Goal: Task Accomplishment & Management: Manage account settings

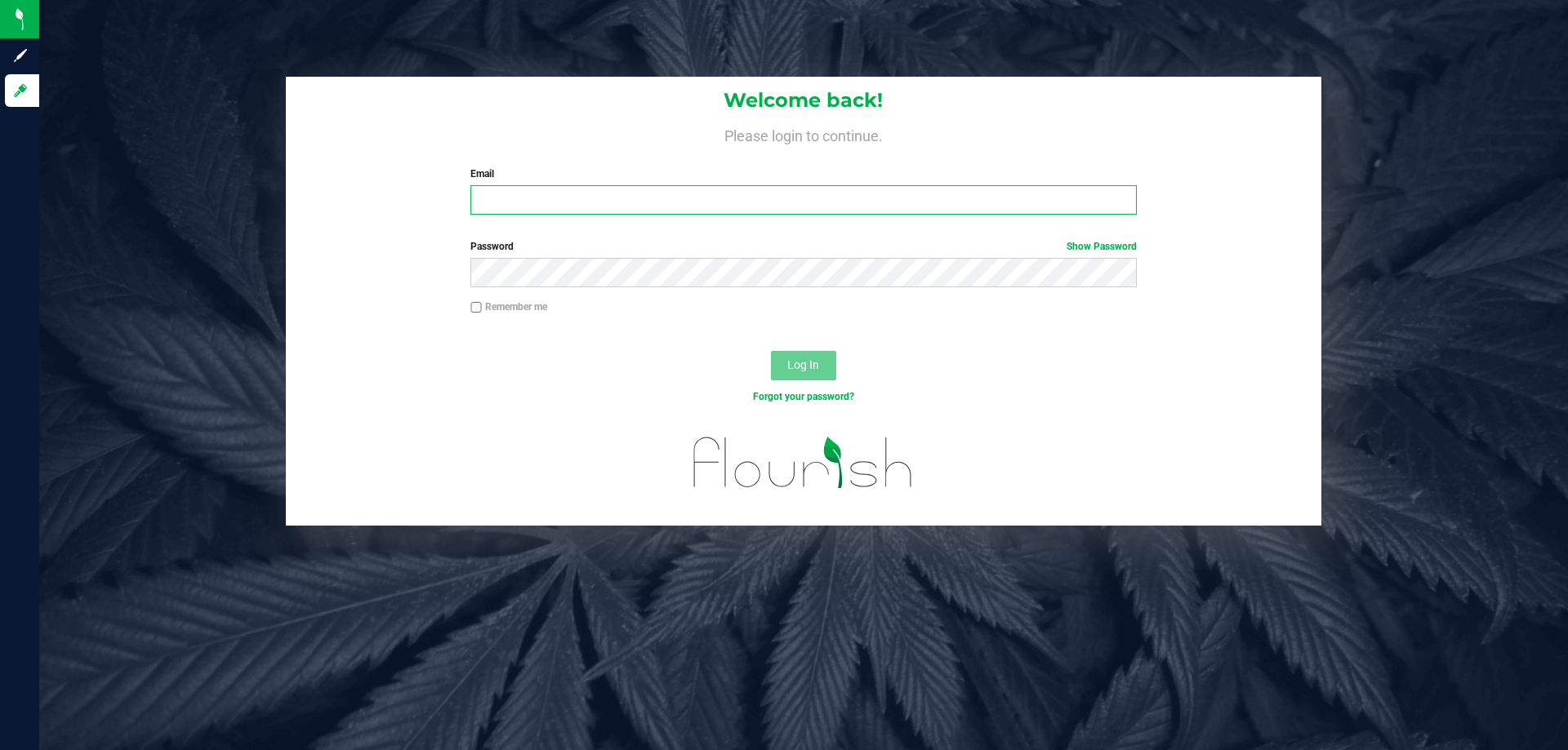
click at [519, 208] on input "Email" at bounding box center [803, 200] width 666 height 29
type input "[EMAIL_ADDRESS][DOMAIN_NAME]"
click at [793, 367] on span "Log In" at bounding box center [803, 365] width 32 height 13
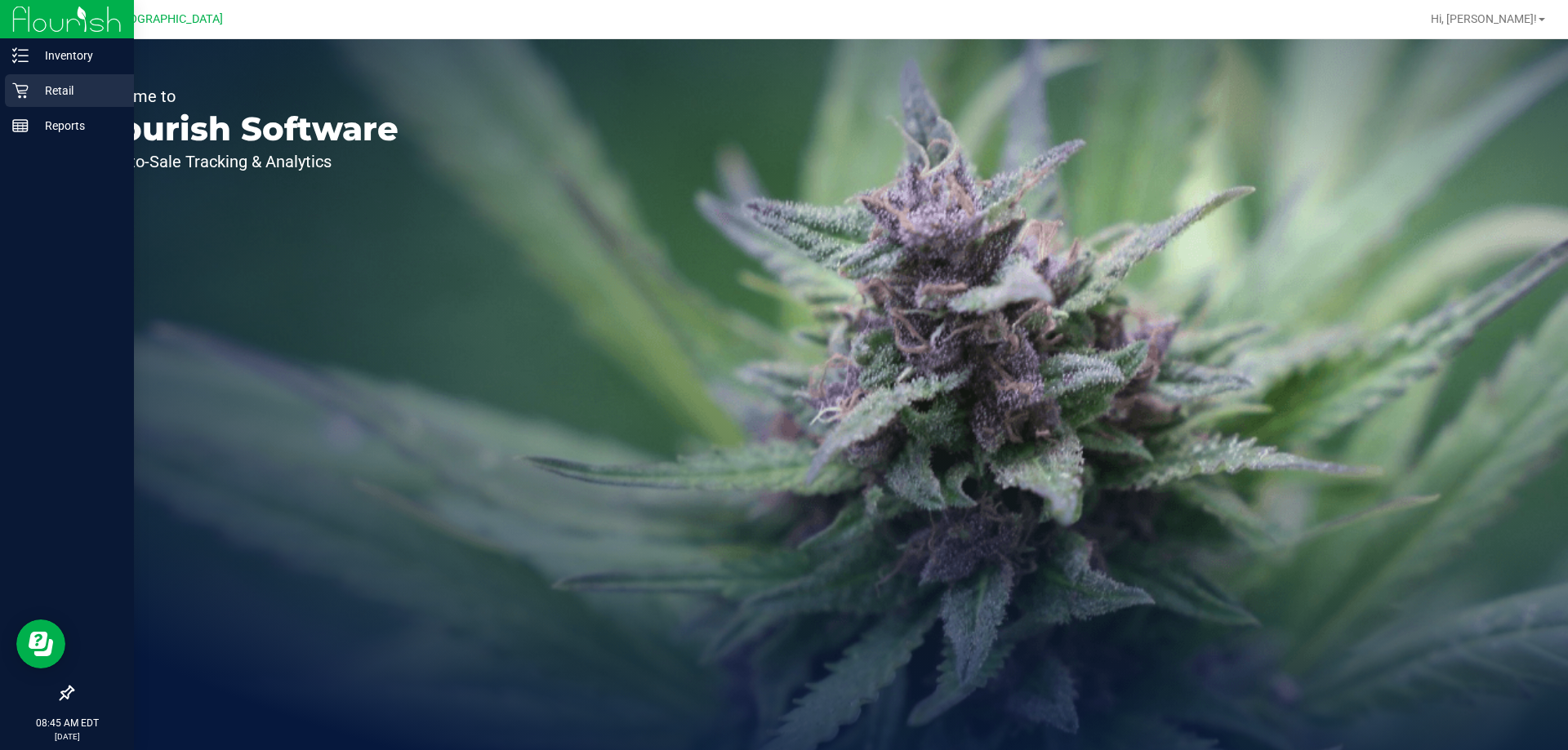
click at [32, 83] on p "Retail" at bounding box center [77, 90] width 98 height 20
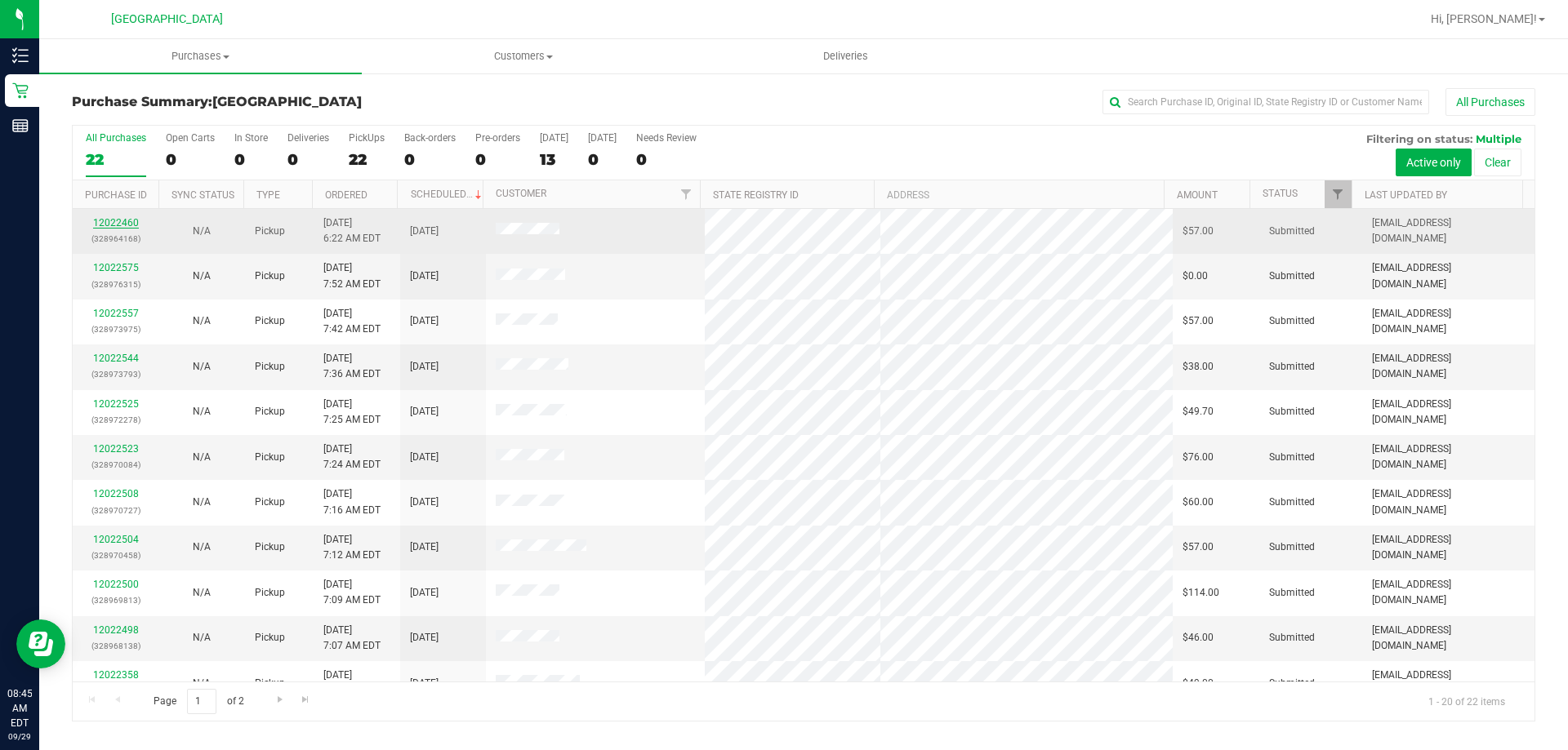
click at [115, 218] on link "12022460" at bounding box center [116, 223] width 46 height 11
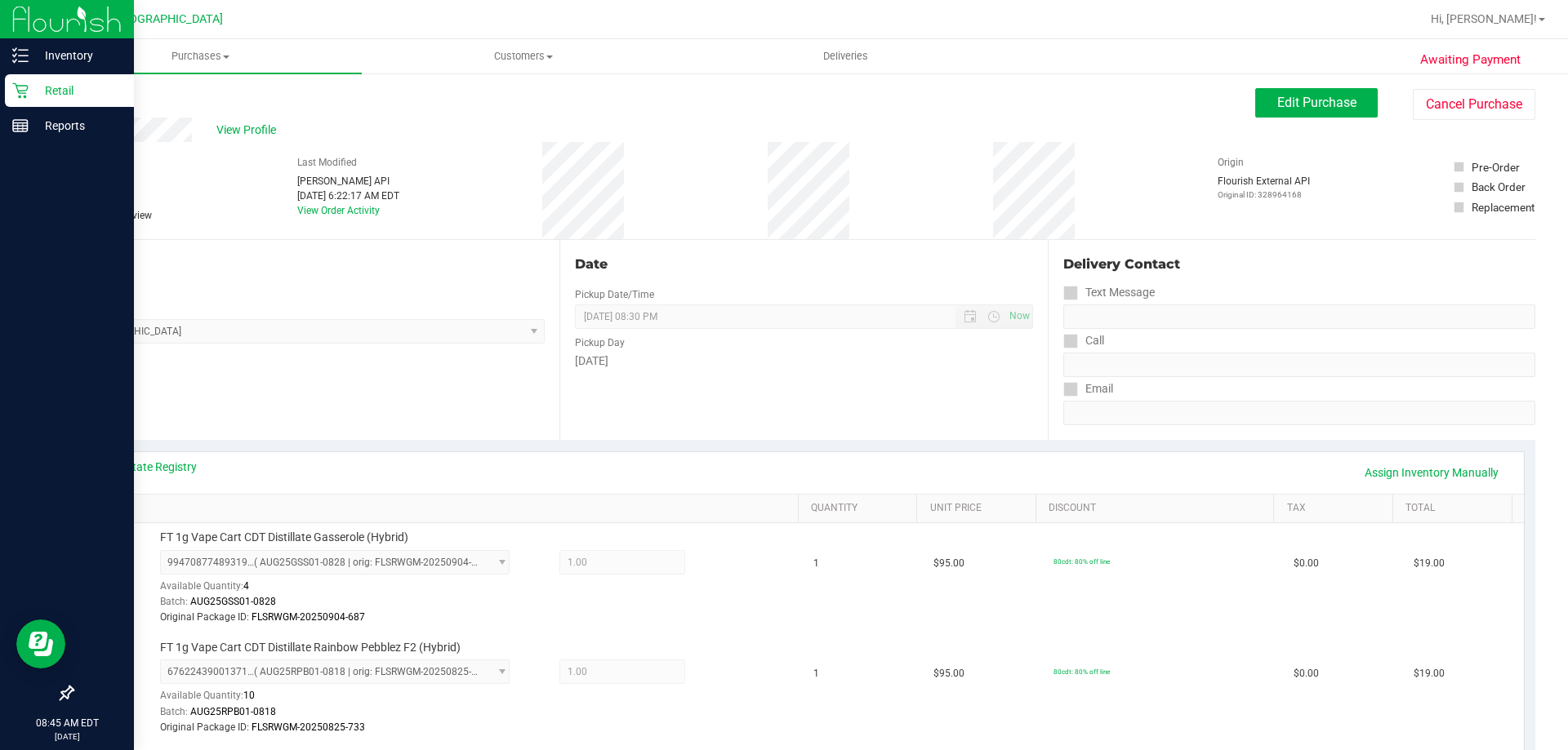
click at [43, 86] on p "Retail" at bounding box center [77, 90] width 98 height 20
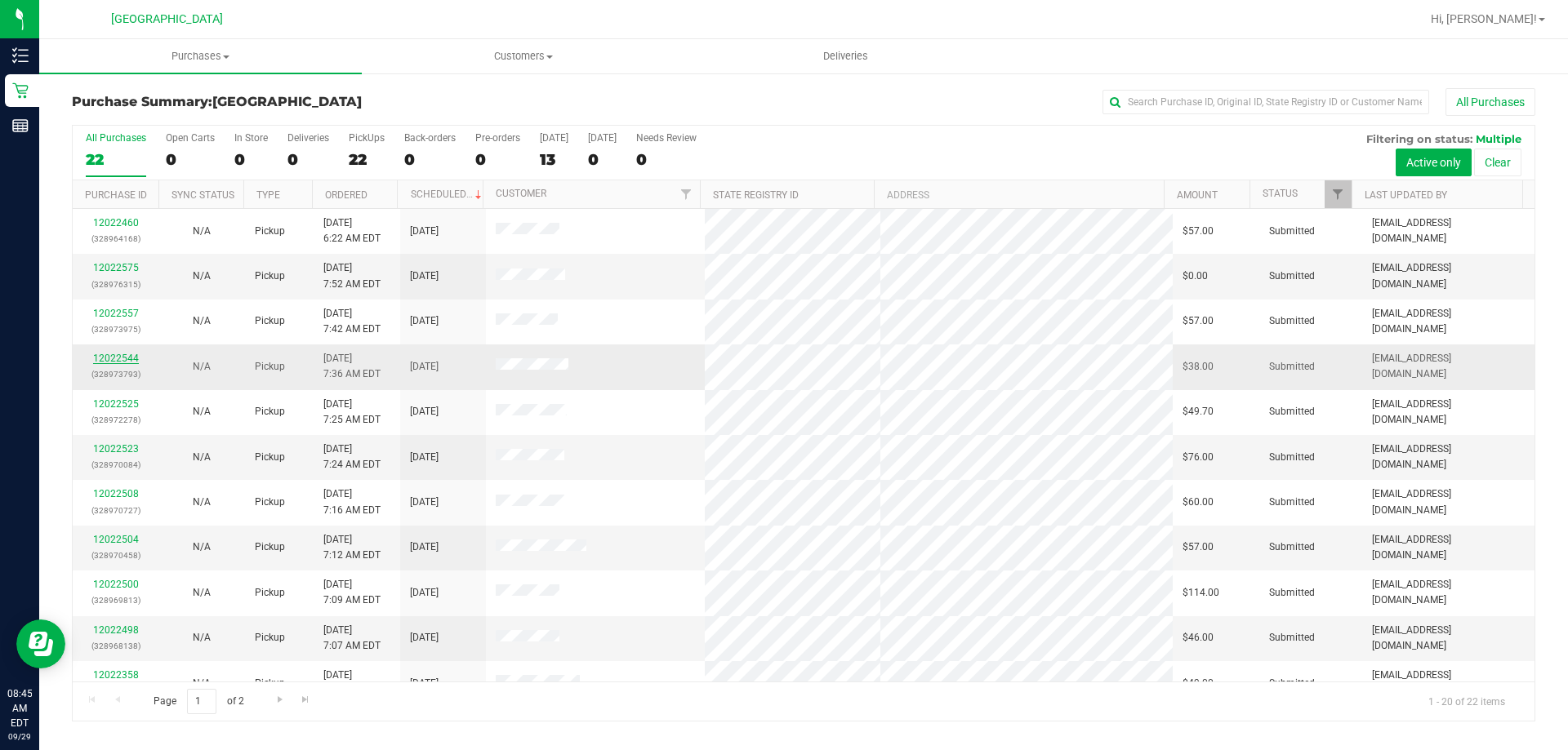
click at [132, 360] on link "12022544" at bounding box center [116, 358] width 46 height 11
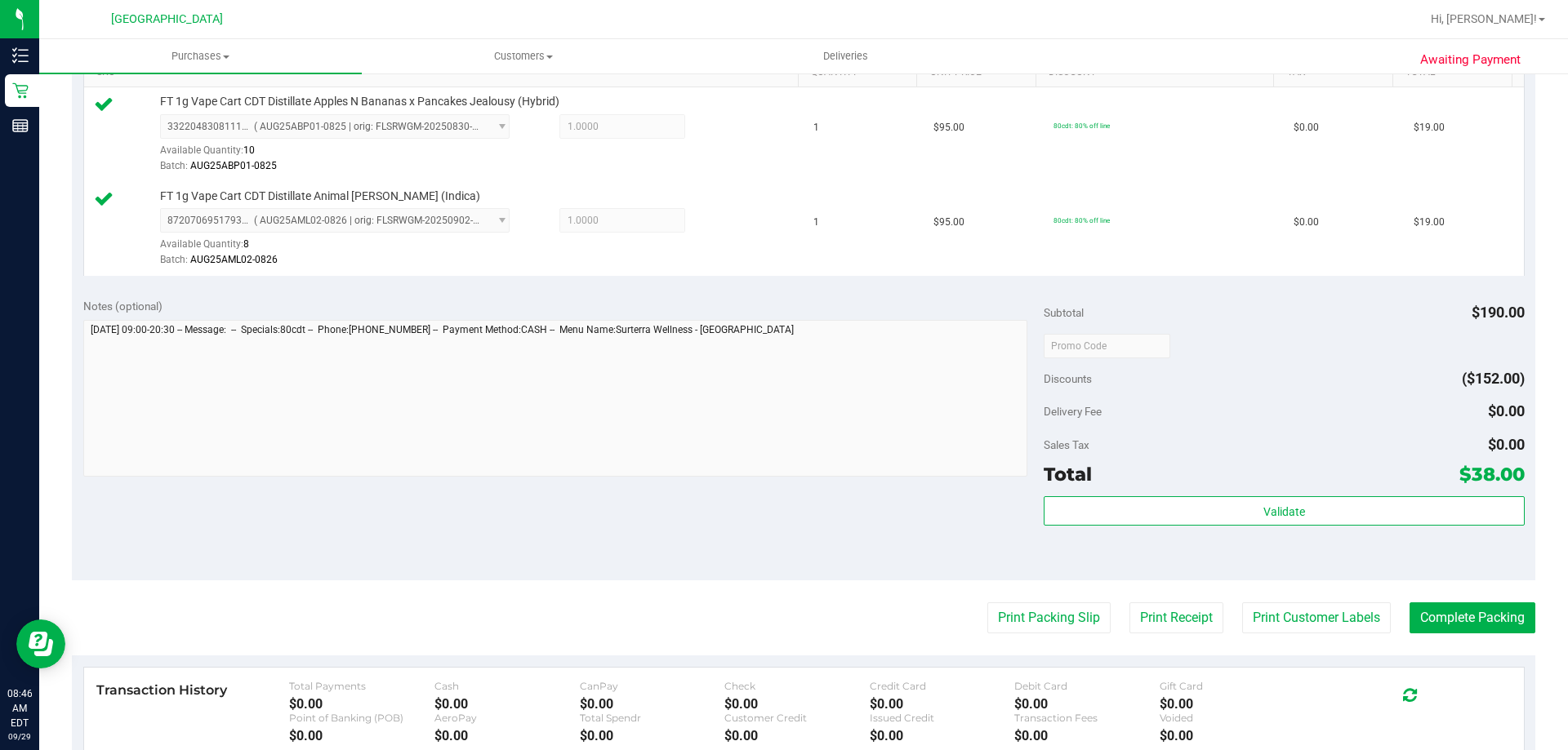
scroll to position [490, 0]
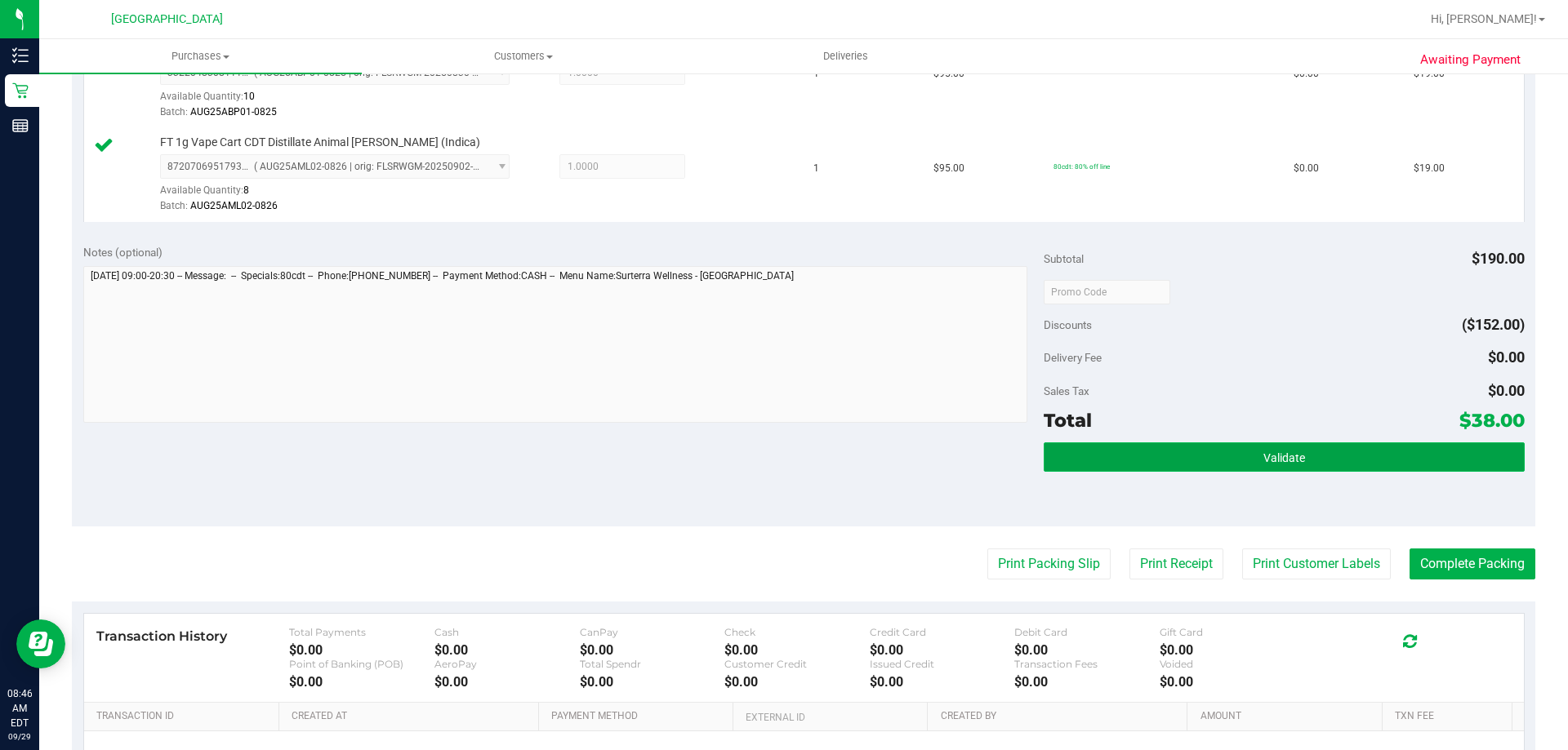
click at [1256, 449] on button "Validate" at bounding box center [1284, 457] width 480 height 29
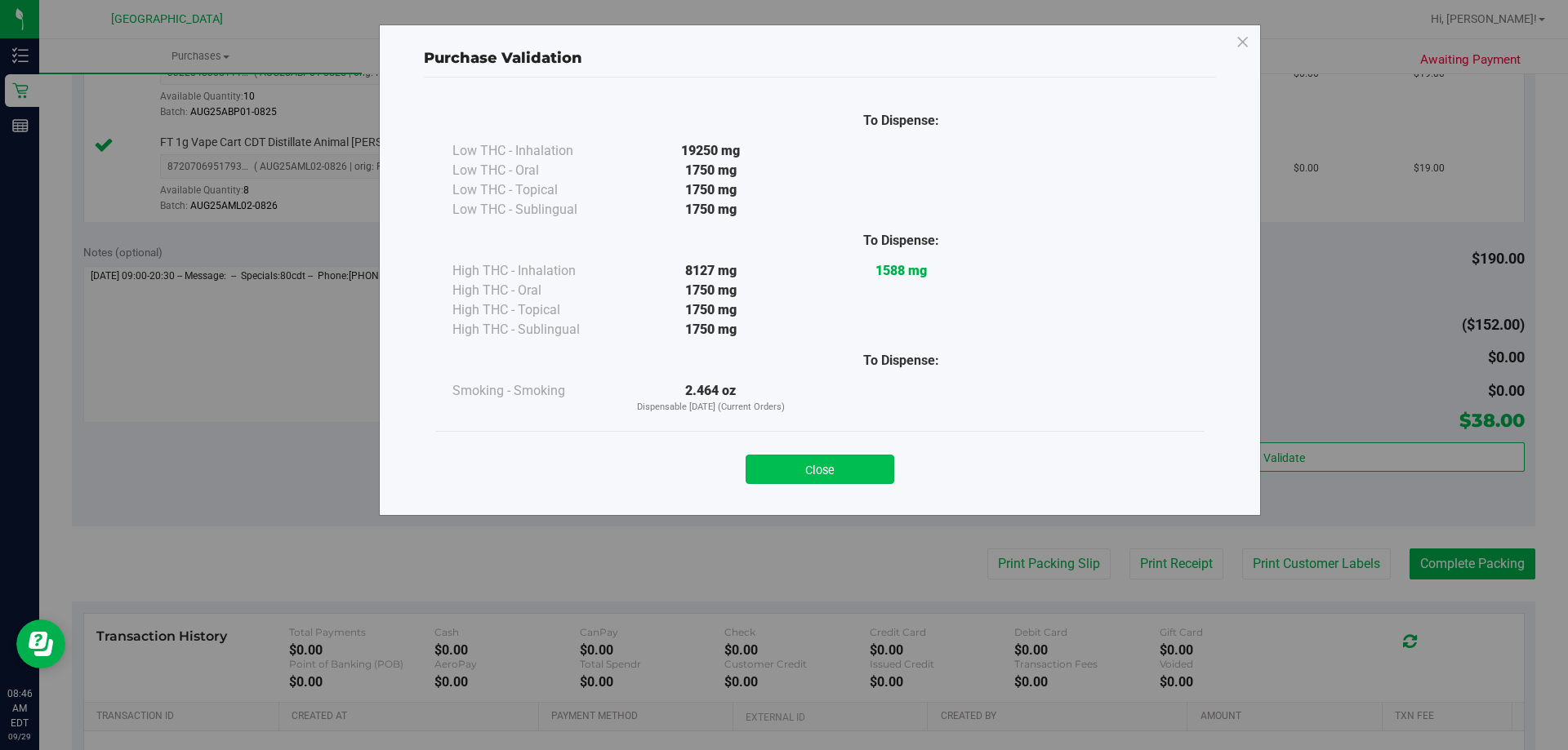
click at [865, 457] on button "Close" at bounding box center [820, 469] width 148 height 29
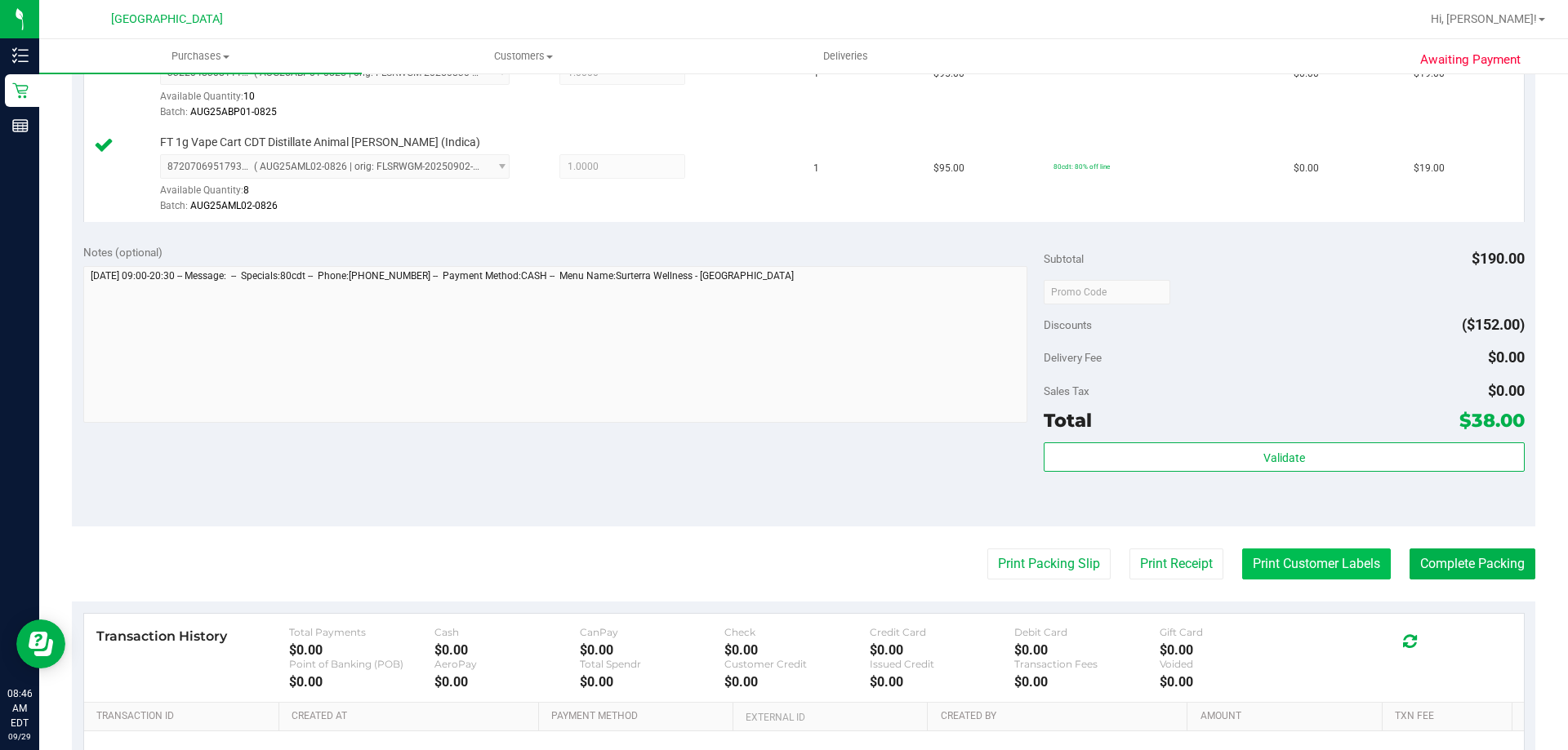
click at [1313, 574] on button "Print Customer Labels" at bounding box center [1317, 564] width 148 height 31
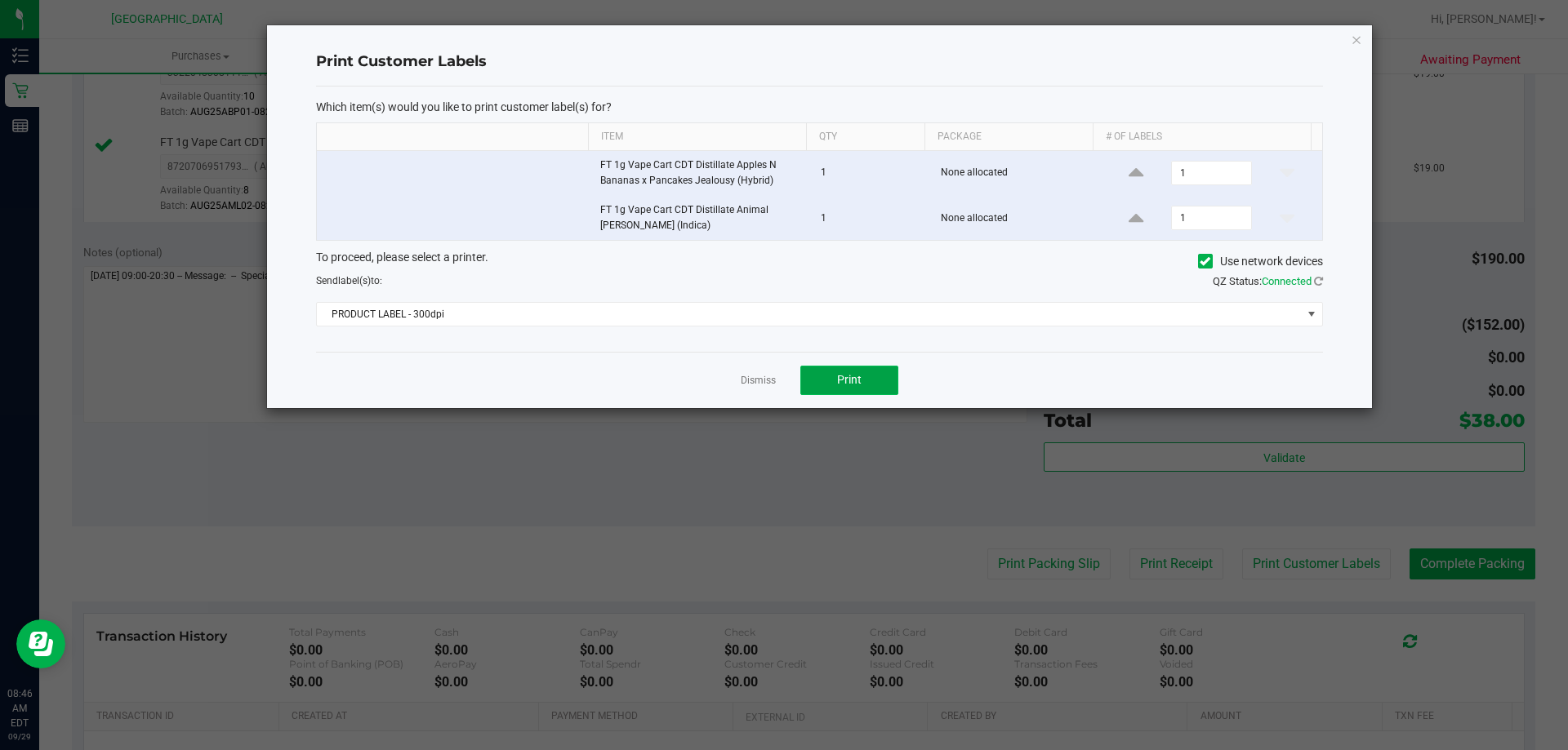
click at [866, 383] on button "Print" at bounding box center [849, 380] width 98 height 29
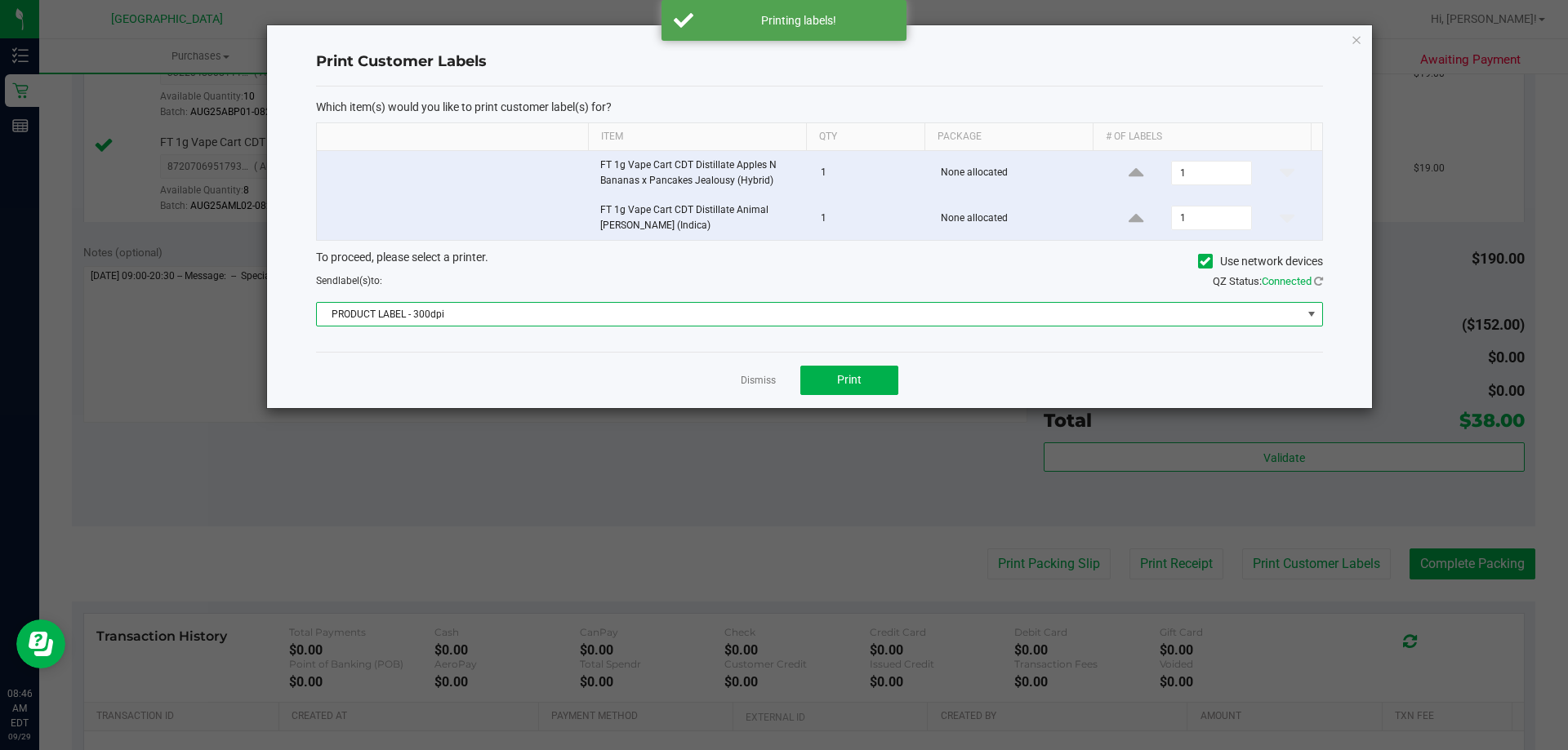
click at [1314, 313] on span at bounding box center [1312, 315] width 13 height 13
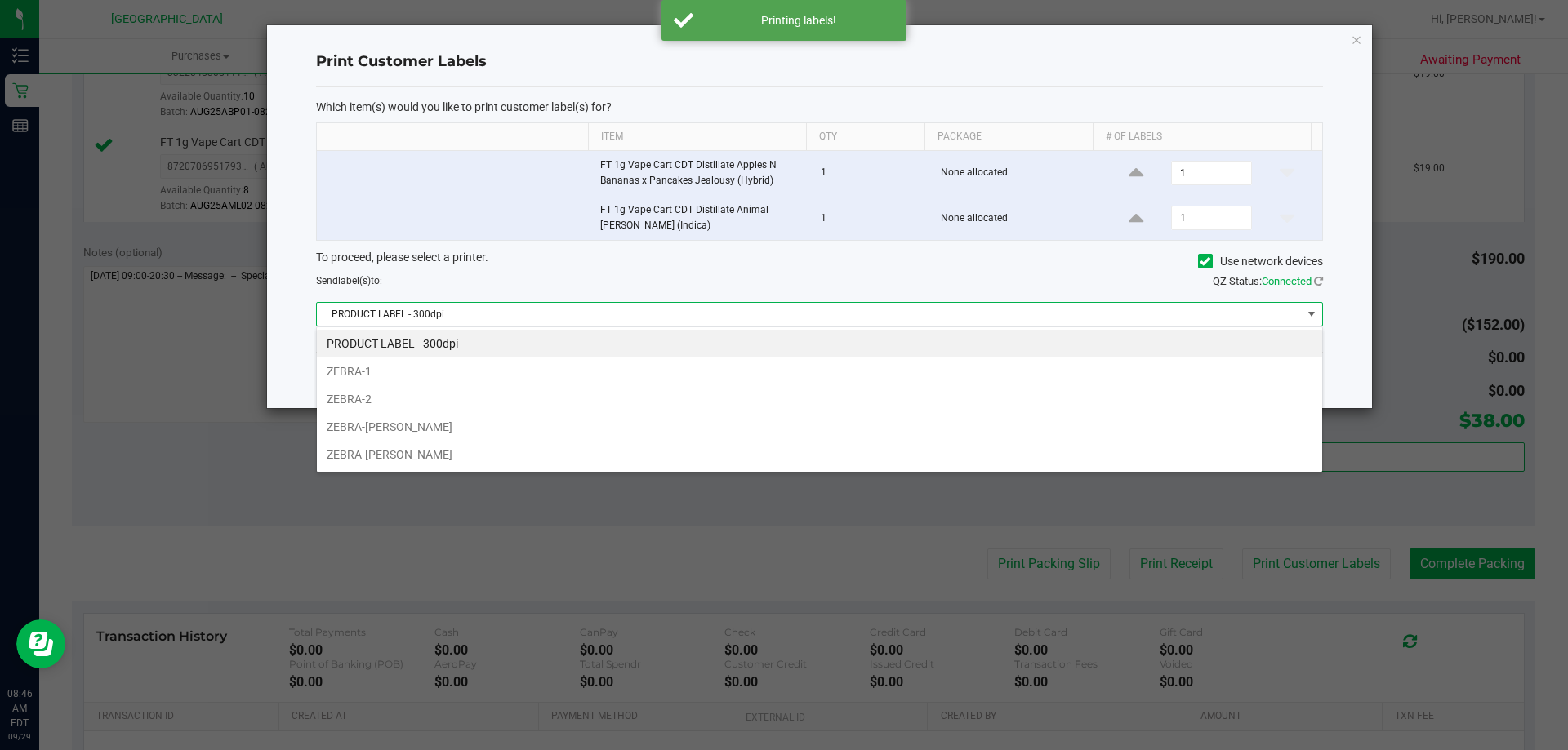
scroll to position [25, 1006]
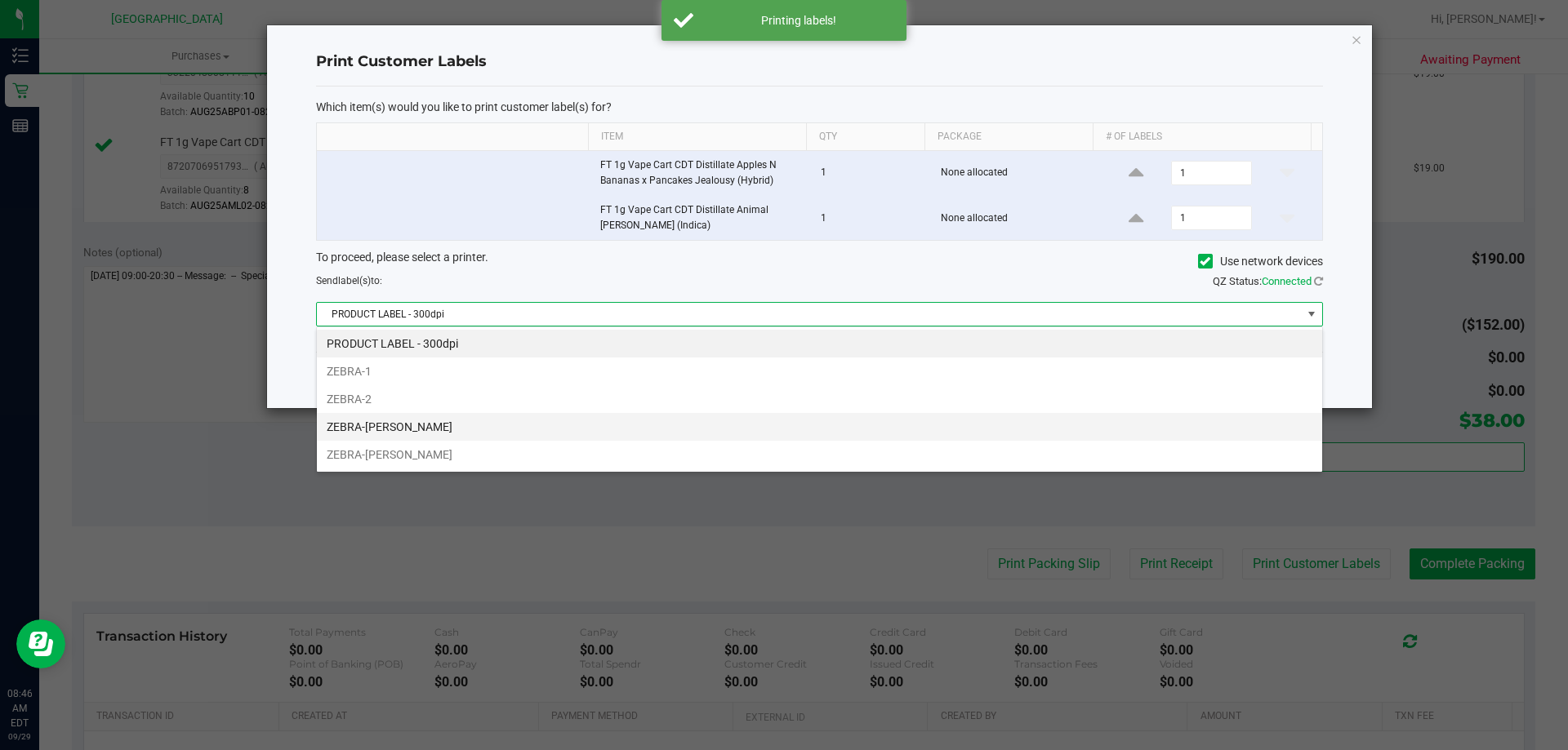
click at [608, 423] on li "ZEBRA-[PERSON_NAME]" at bounding box center [819, 427] width 1005 height 28
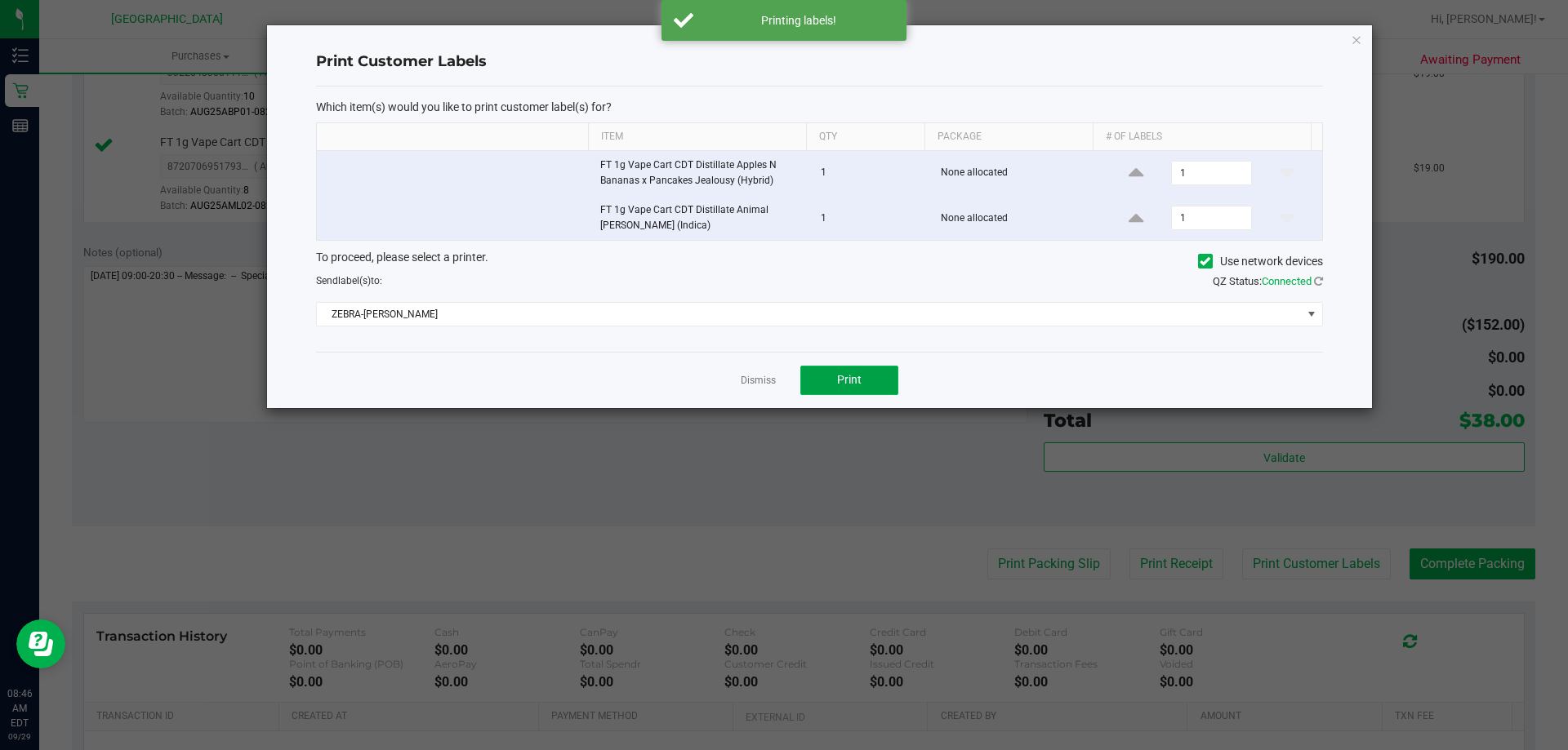
click at [866, 371] on button "Print" at bounding box center [849, 380] width 98 height 29
click at [842, 379] on span "Print" at bounding box center [850, 380] width 25 height 13
click at [1315, 282] on icon at bounding box center [1318, 280] width 9 height 10
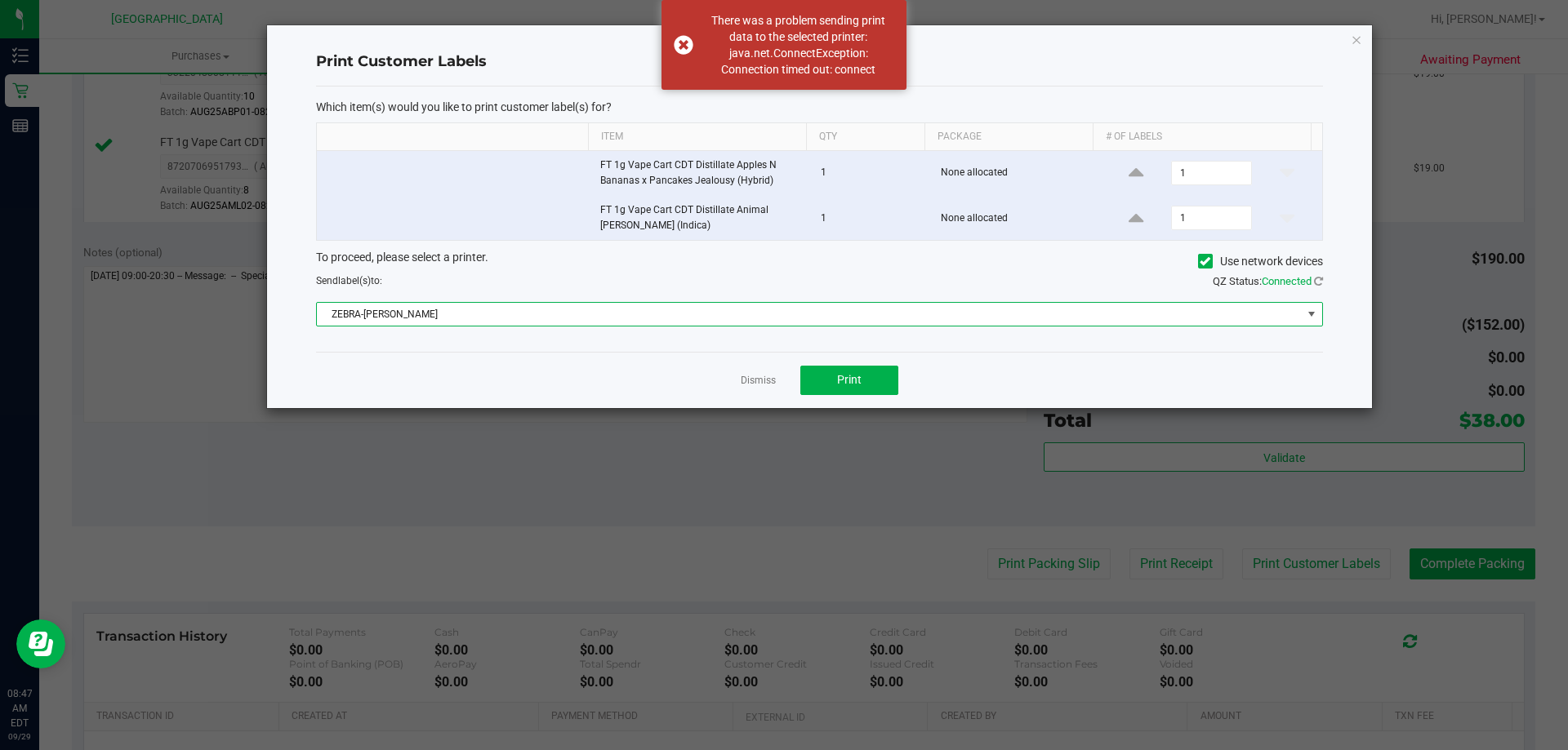
click at [1313, 311] on span at bounding box center [1312, 315] width 13 height 13
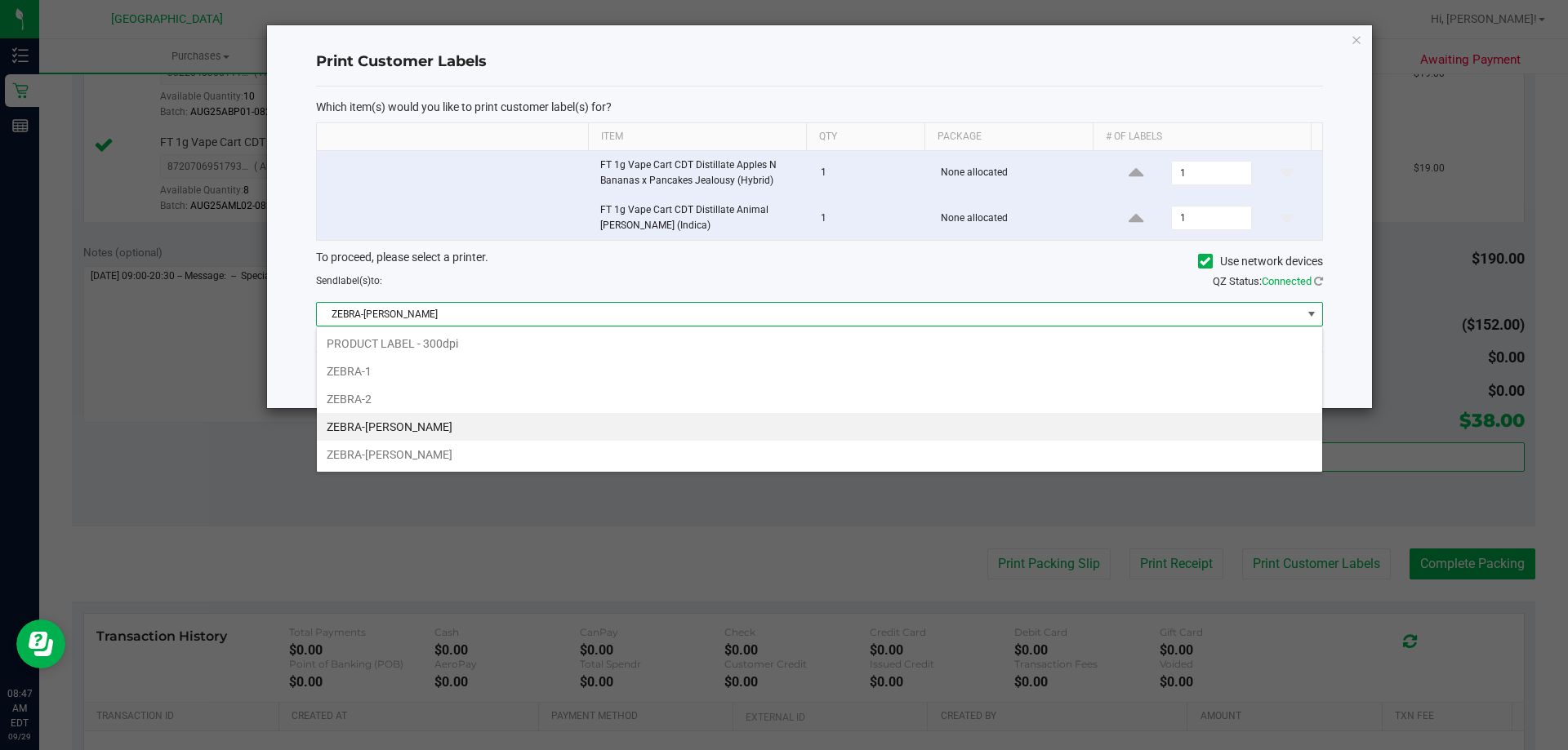
click at [591, 438] on li "ZEBRA-[PERSON_NAME]" at bounding box center [819, 427] width 1005 height 28
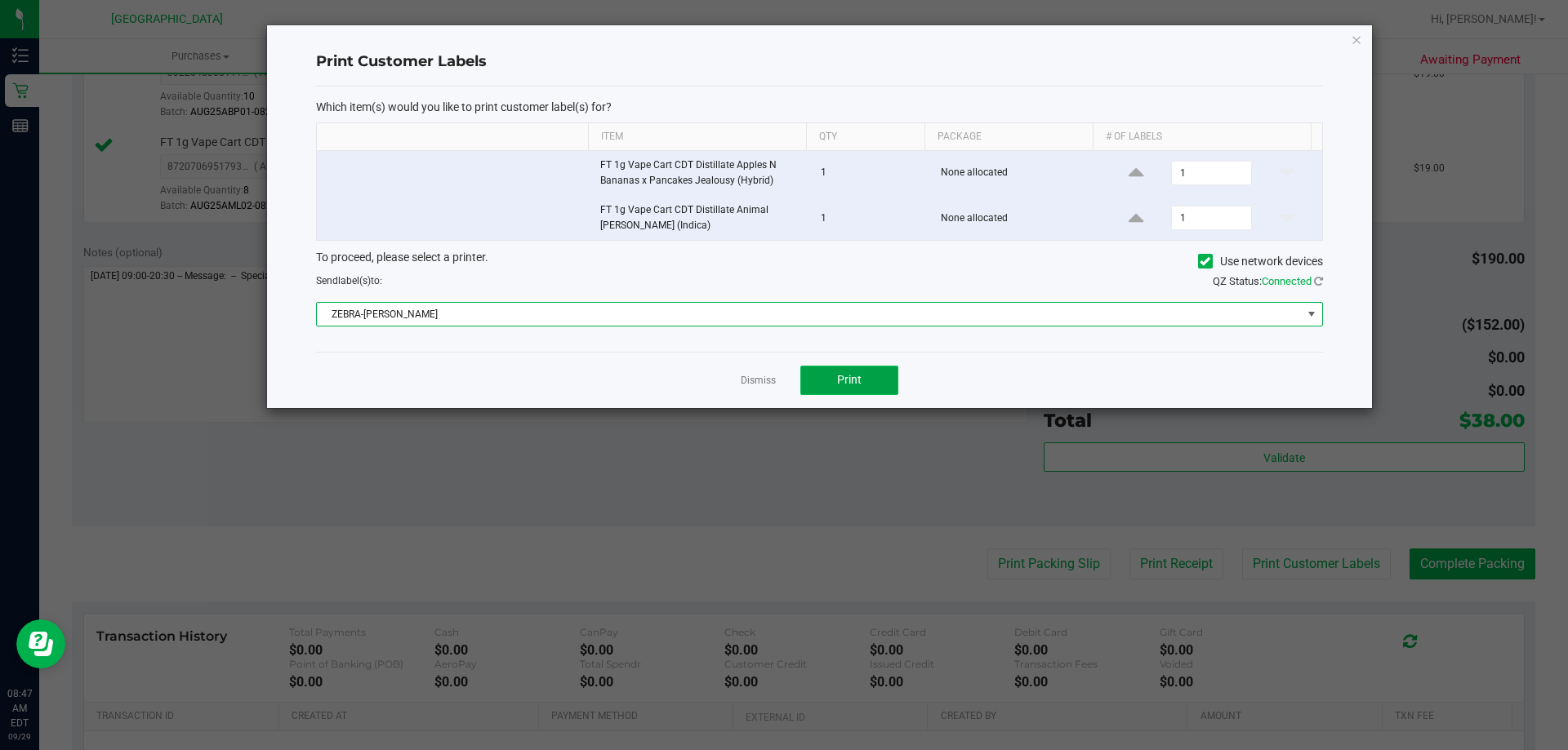
click at [840, 379] on span "Print" at bounding box center [850, 380] width 25 height 13
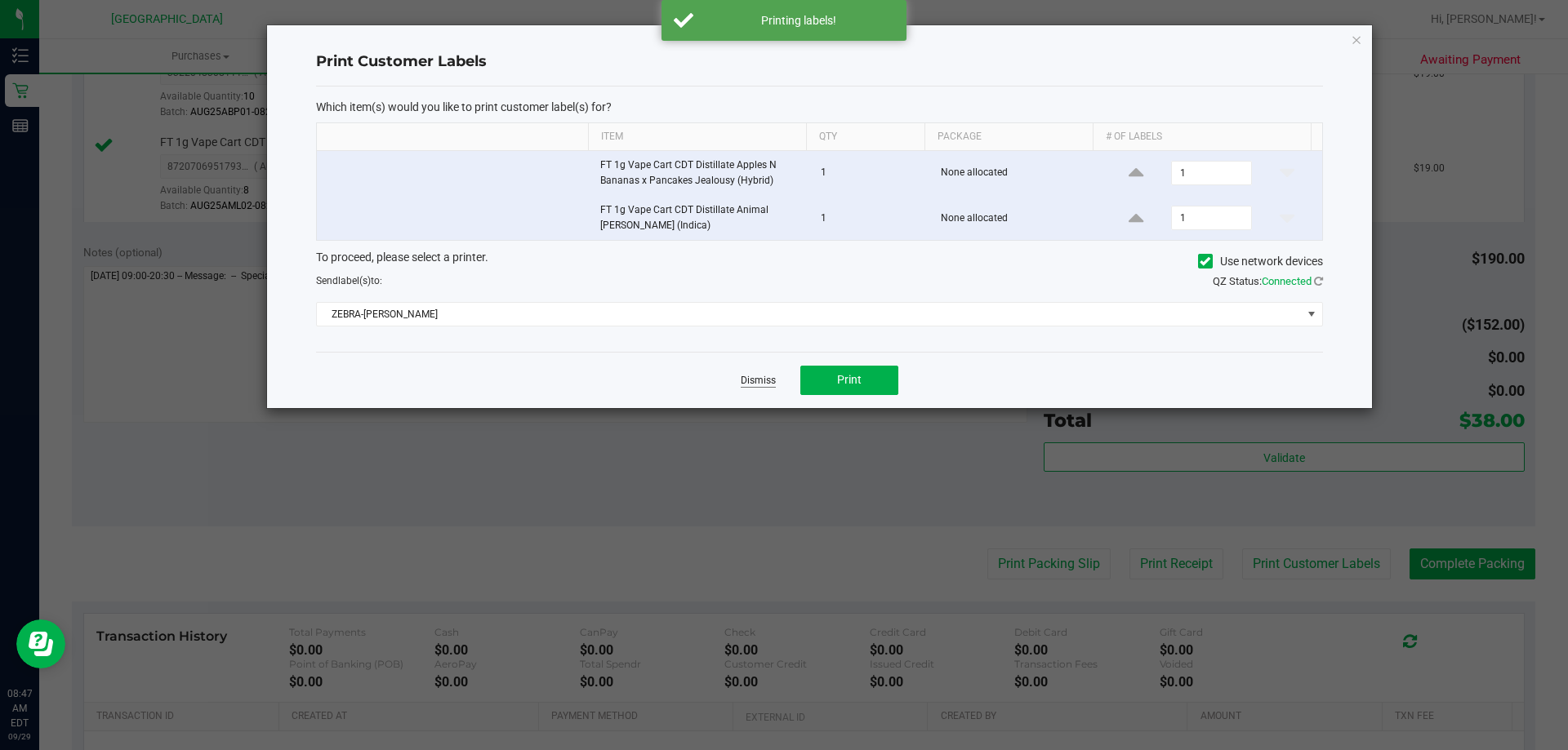
click at [757, 382] on link "Dismiss" at bounding box center [758, 380] width 35 height 14
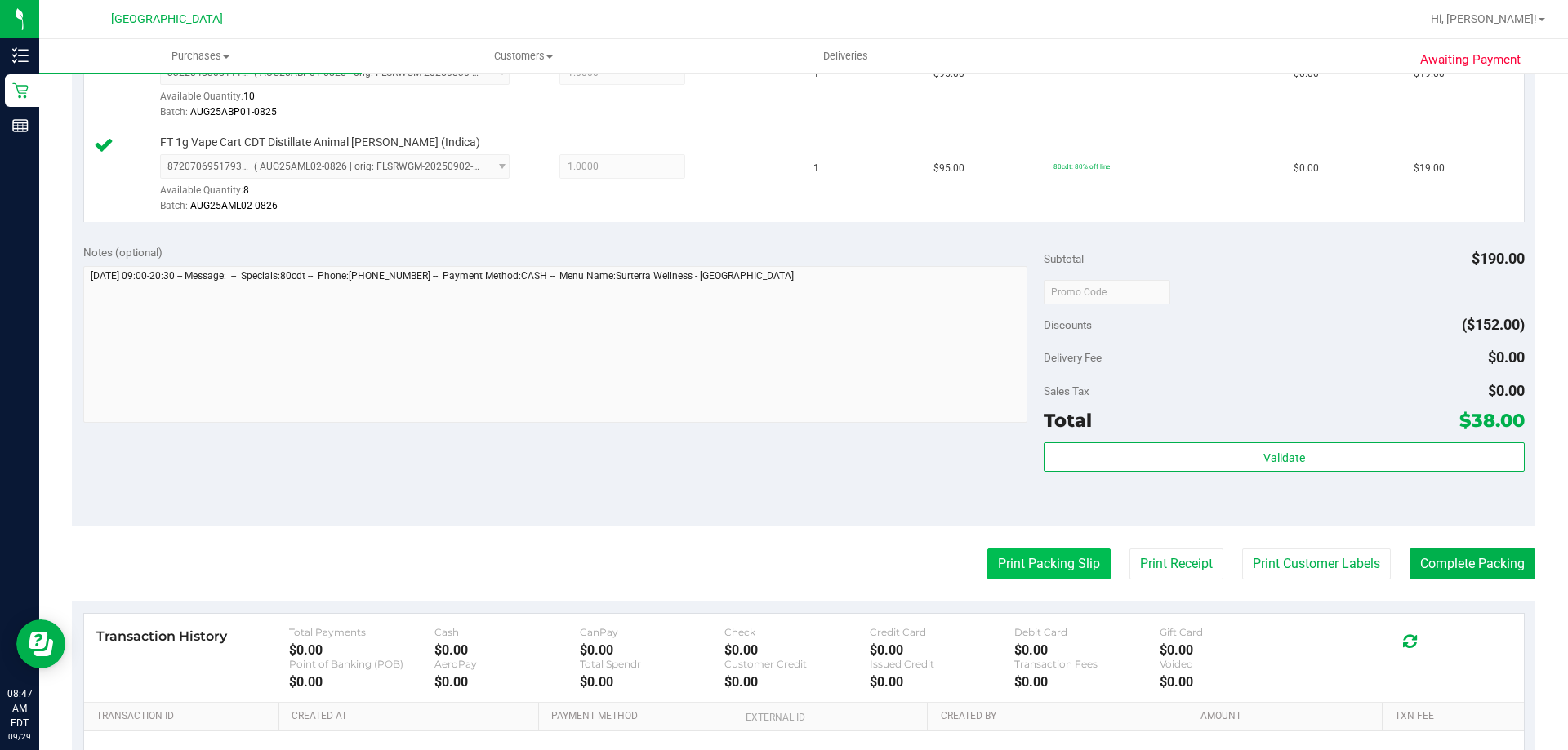
click at [1047, 553] on button "Print Packing Slip" at bounding box center [1050, 564] width 124 height 31
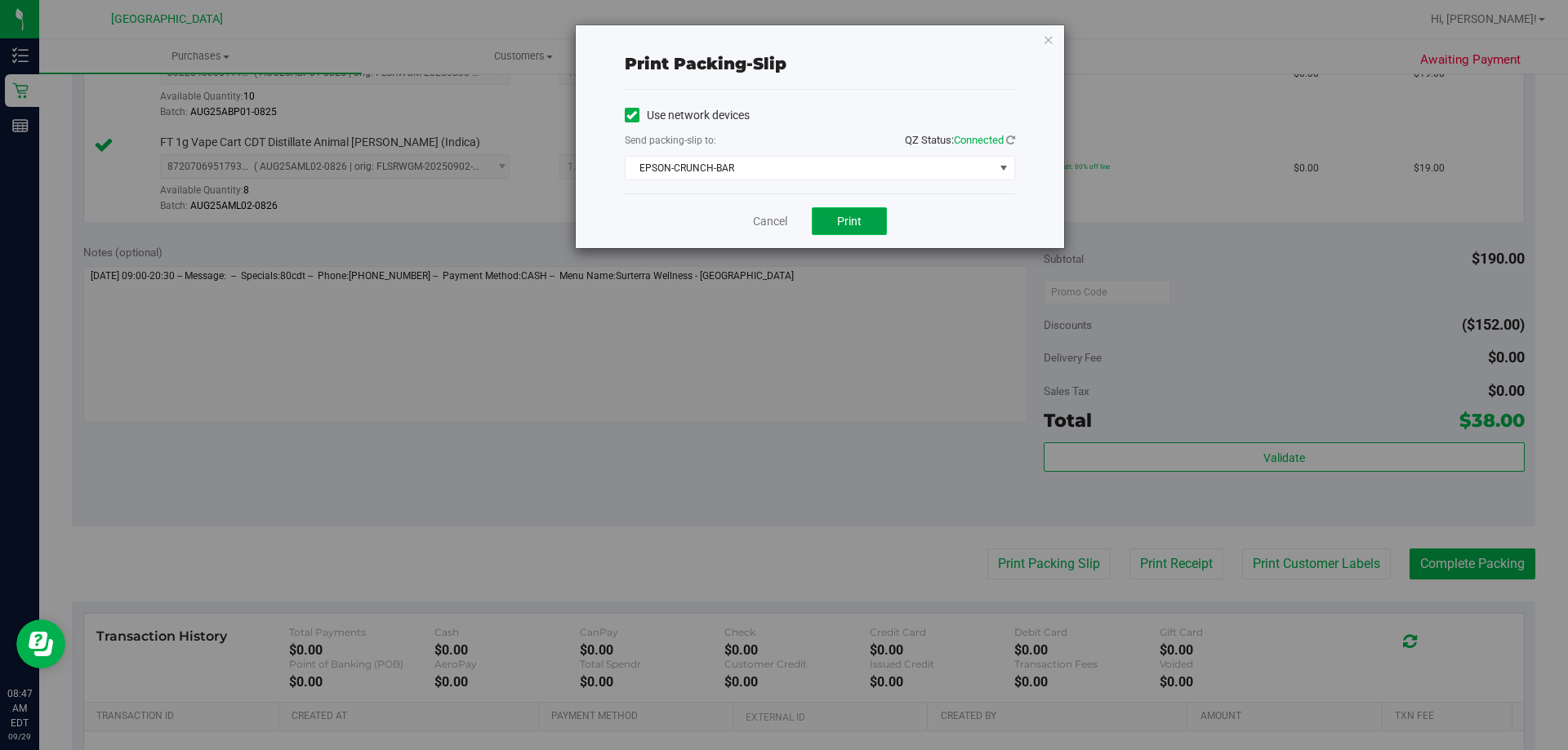
click at [852, 226] on span "Print" at bounding box center [850, 221] width 25 height 13
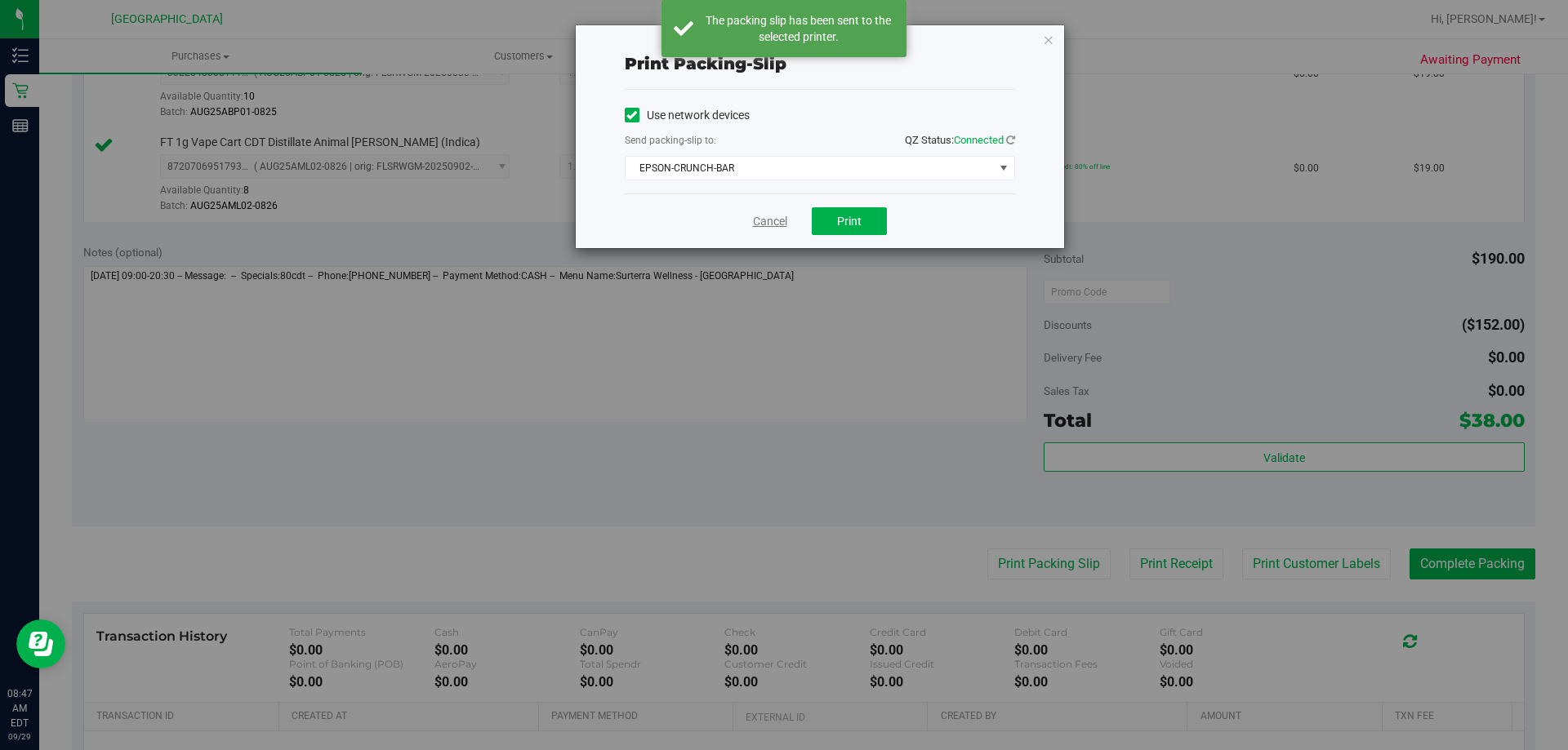
click at [766, 226] on link "Cancel" at bounding box center [770, 221] width 34 height 17
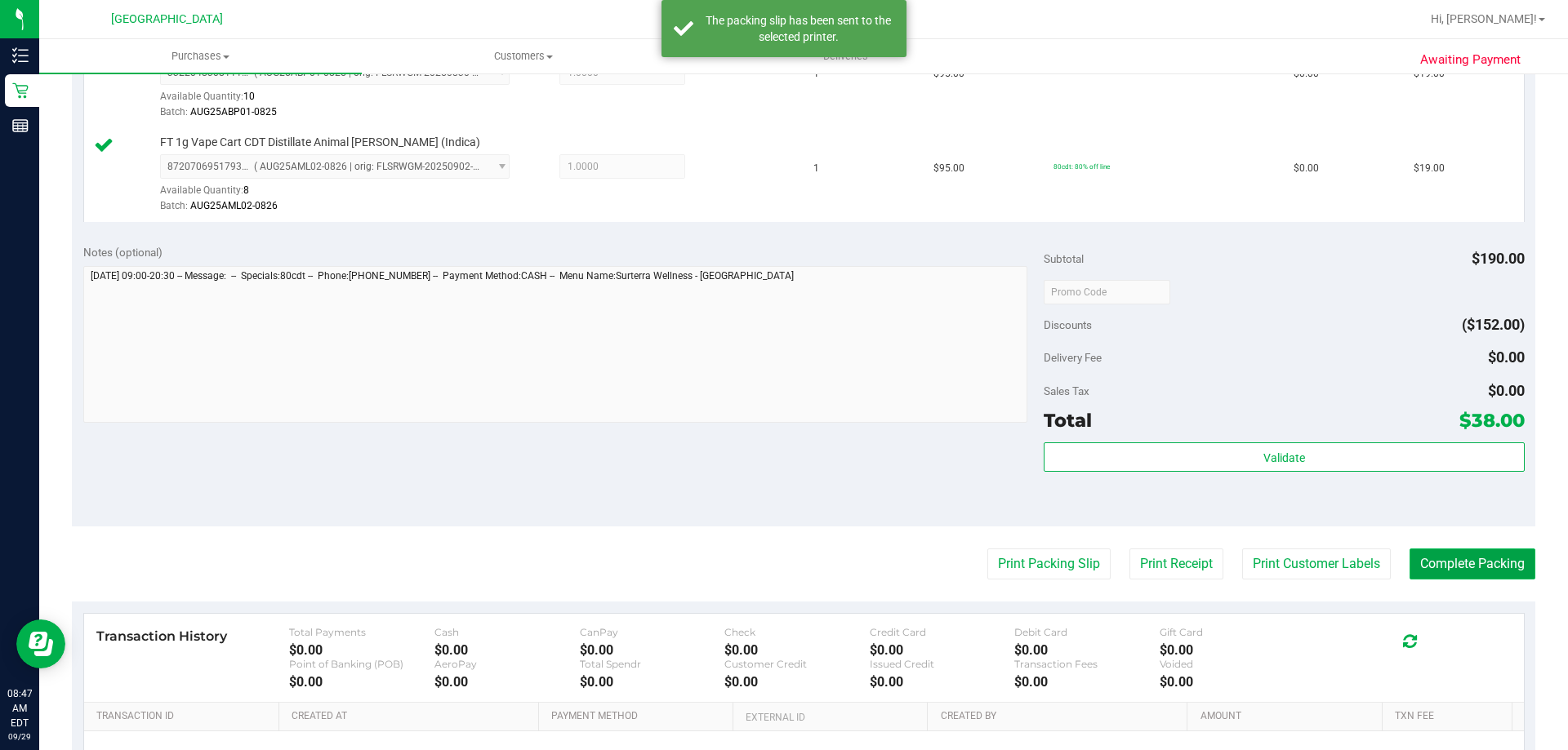
click at [1492, 555] on button "Complete Packing" at bounding box center [1473, 564] width 126 height 31
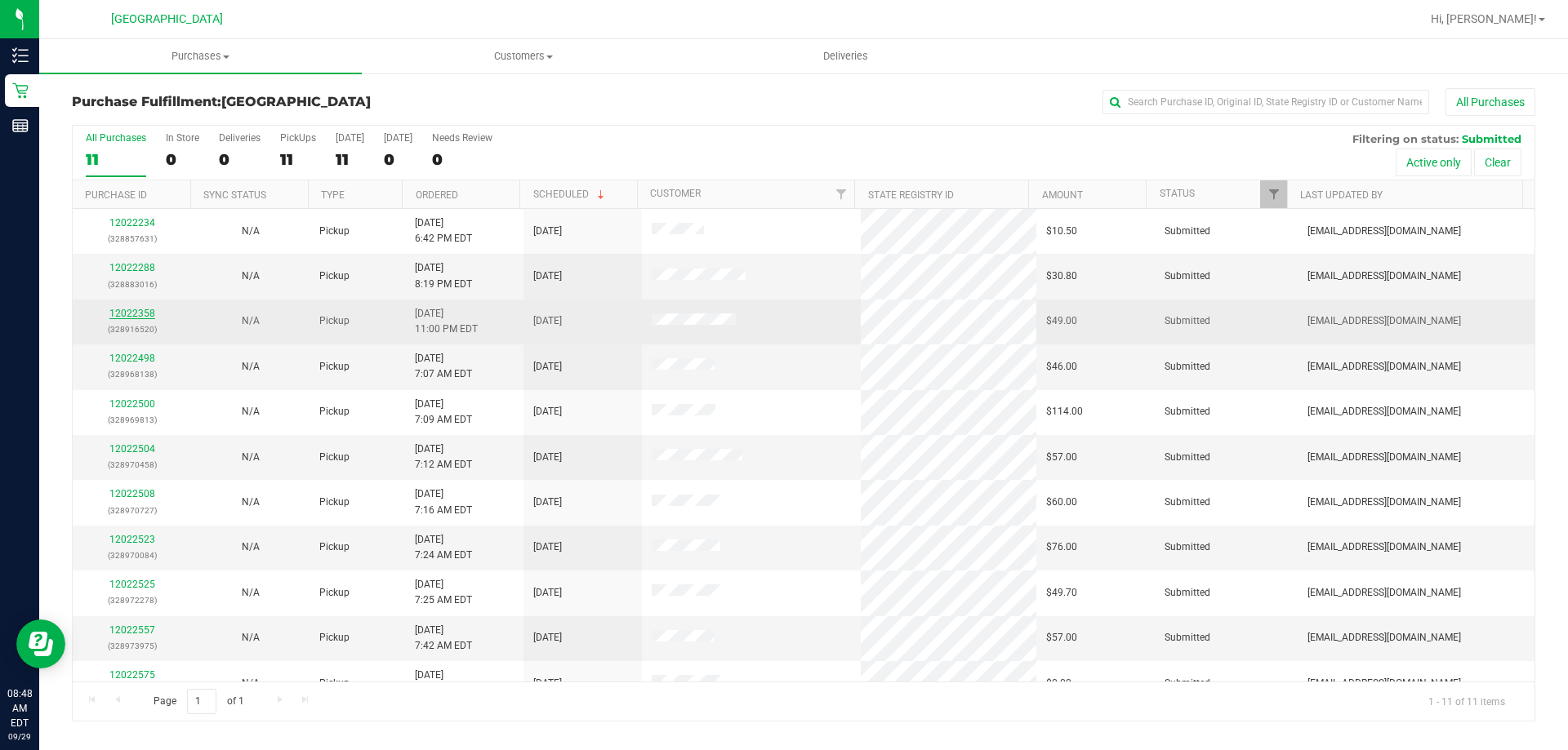
click at [139, 314] on link "12022358" at bounding box center [132, 314] width 46 height 11
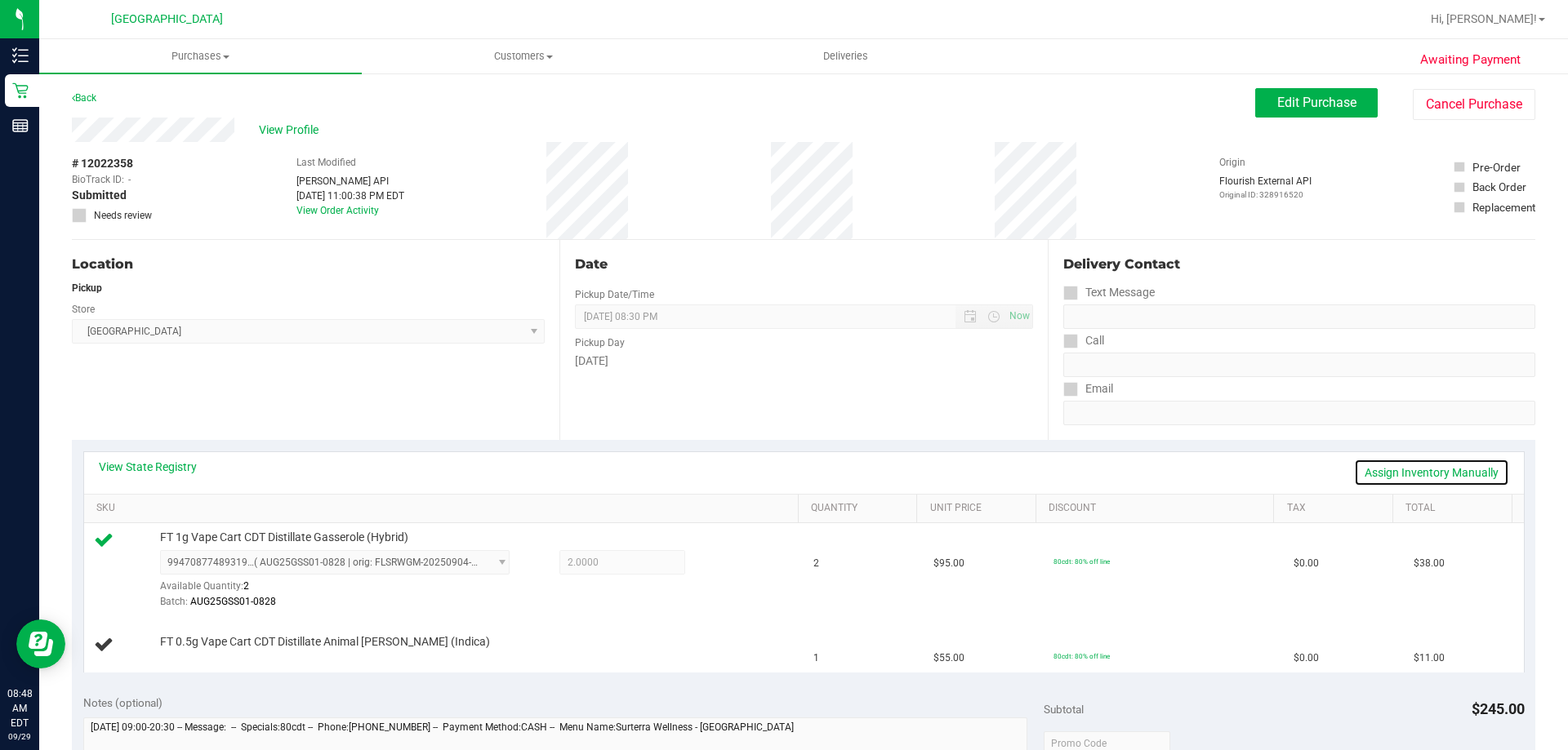
click at [1423, 467] on link "Assign Inventory Manually" at bounding box center [1431, 472] width 155 height 28
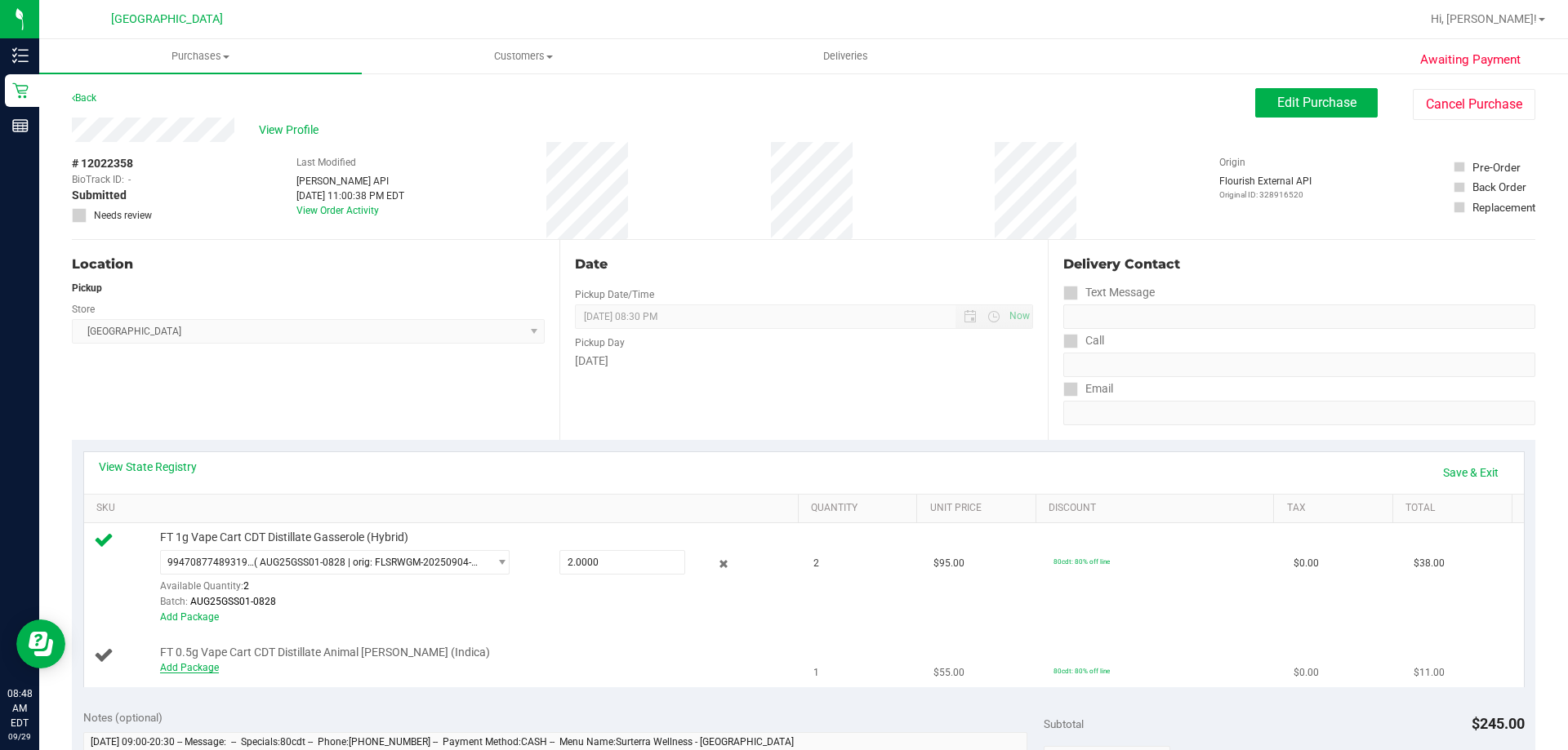
click at [194, 668] on link "Add Package" at bounding box center [189, 668] width 59 height 11
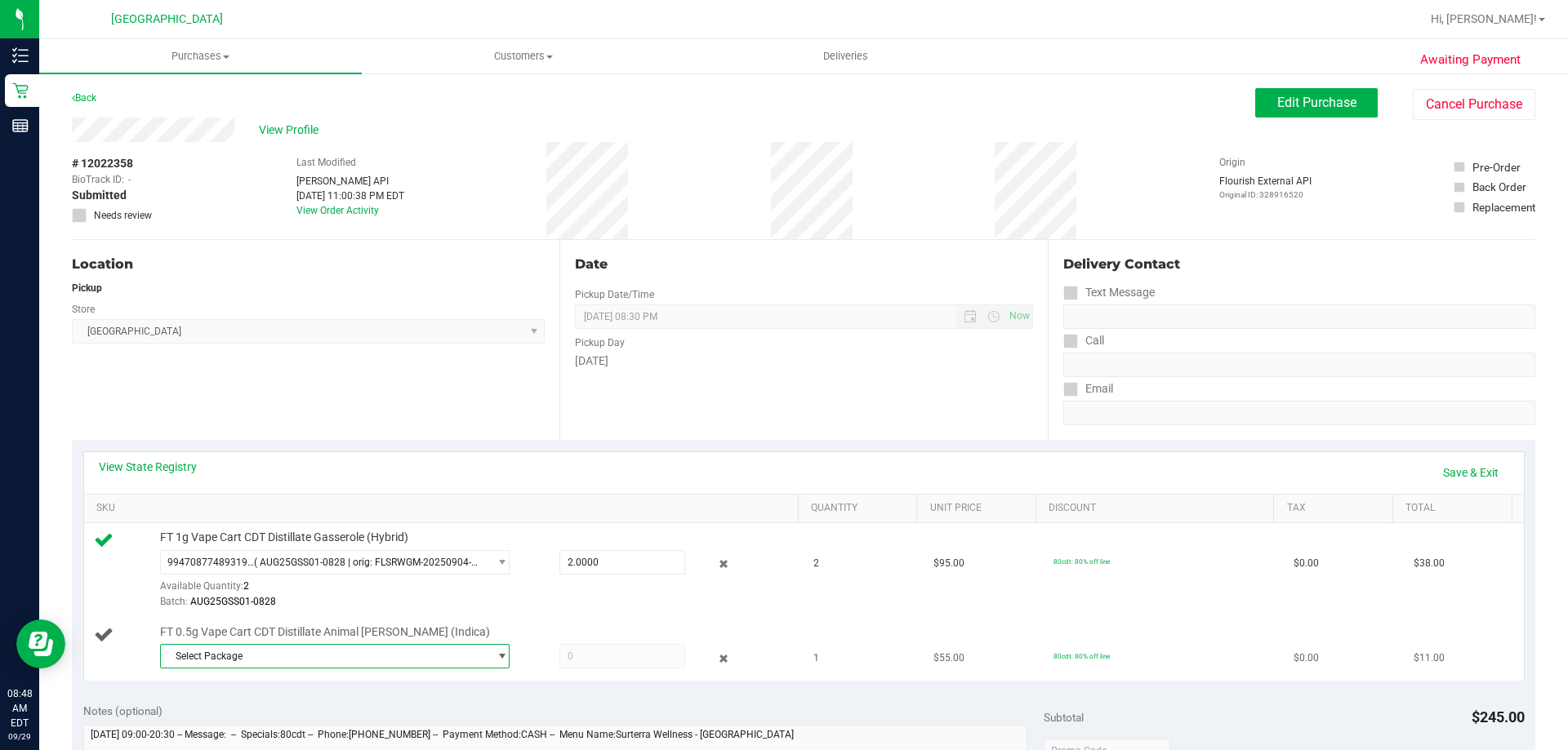
click at [495, 653] on span "select" at bounding box center [501, 657] width 12 height 13
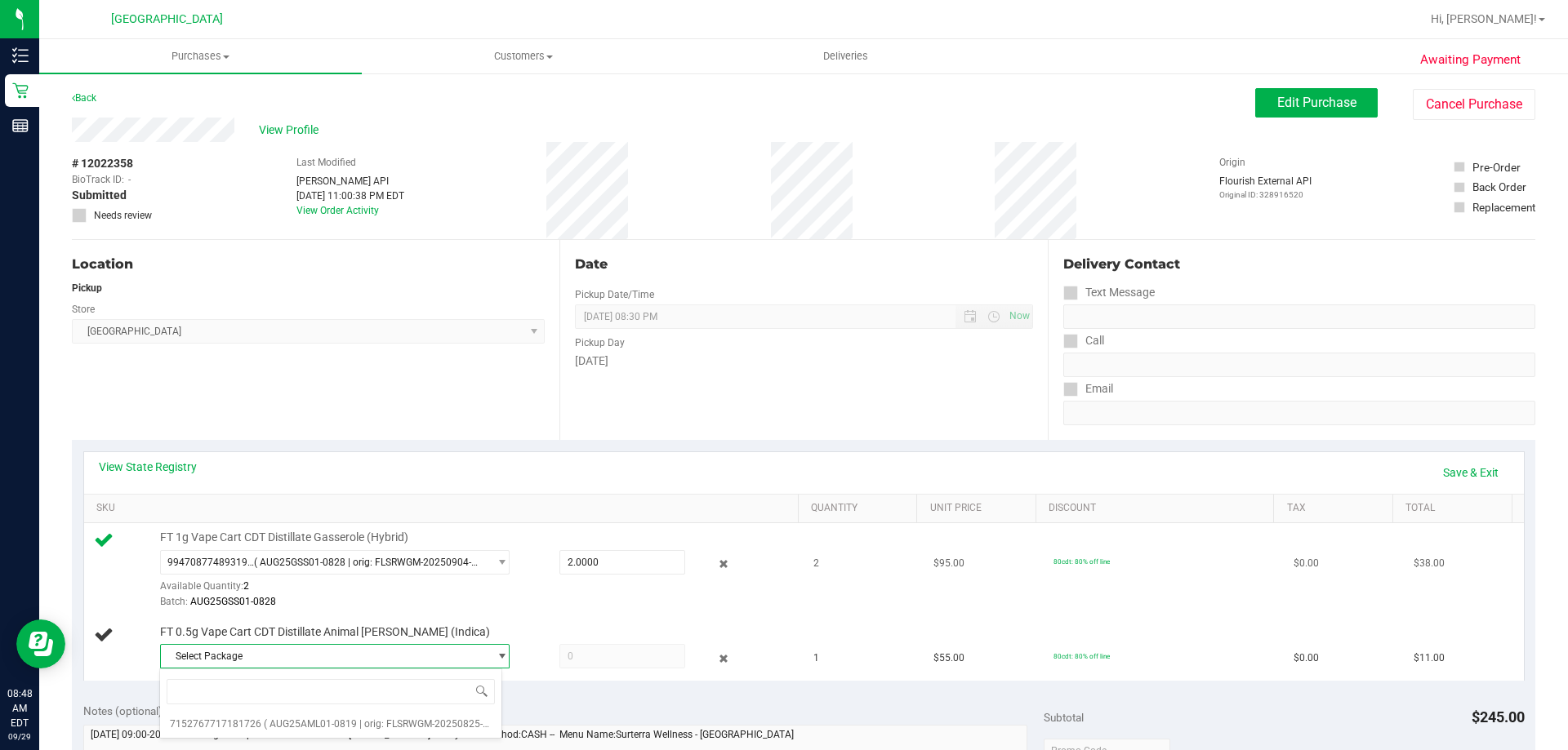
click at [542, 611] on td "FT 1g Vape Cart CDT Distillate Gasserole (Hybrid) 9947087748931974 ( AUG25GSS01…" at bounding box center [444, 571] width 721 height 95
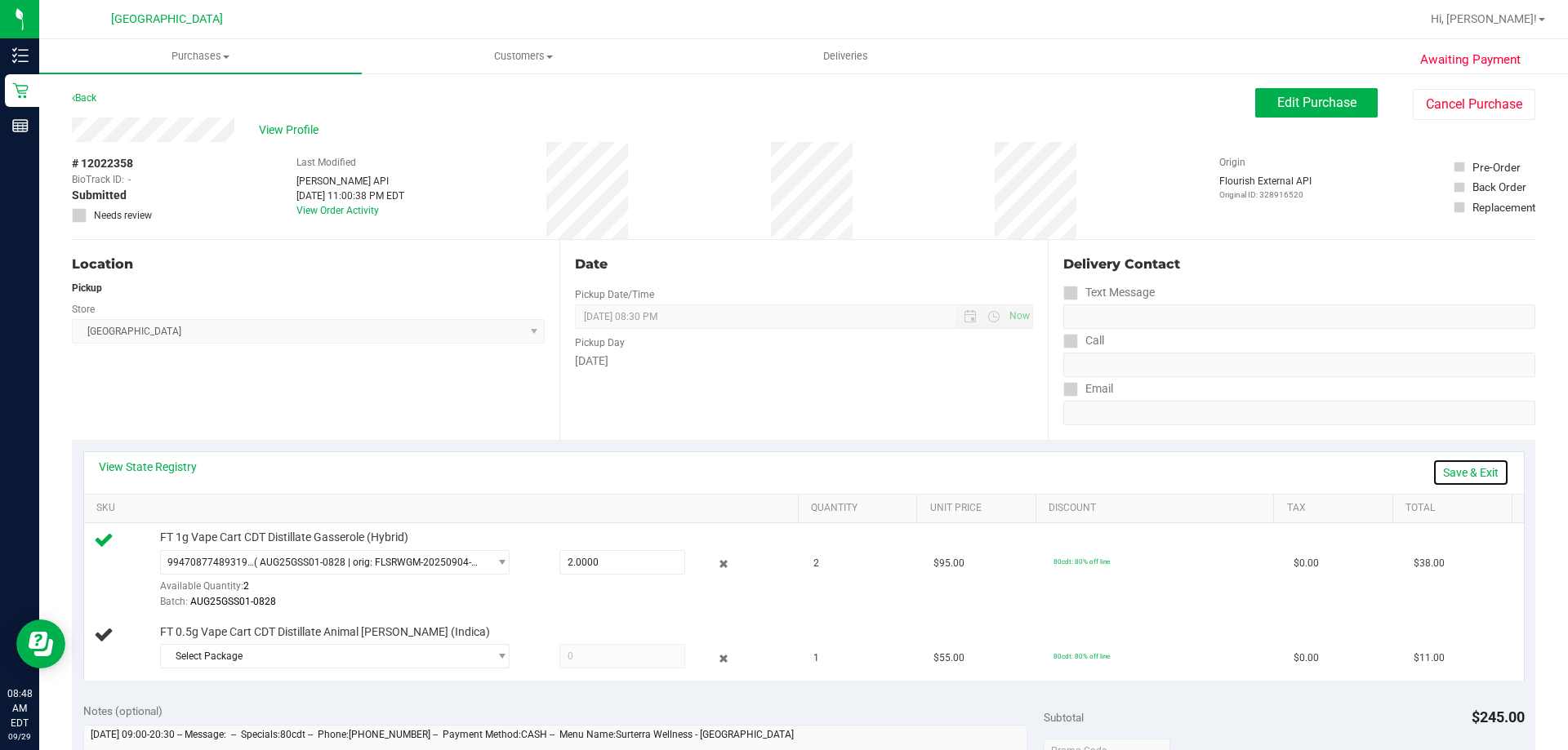
click at [1475, 467] on link "Save & Exit" at bounding box center [1471, 472] width 77 height 28
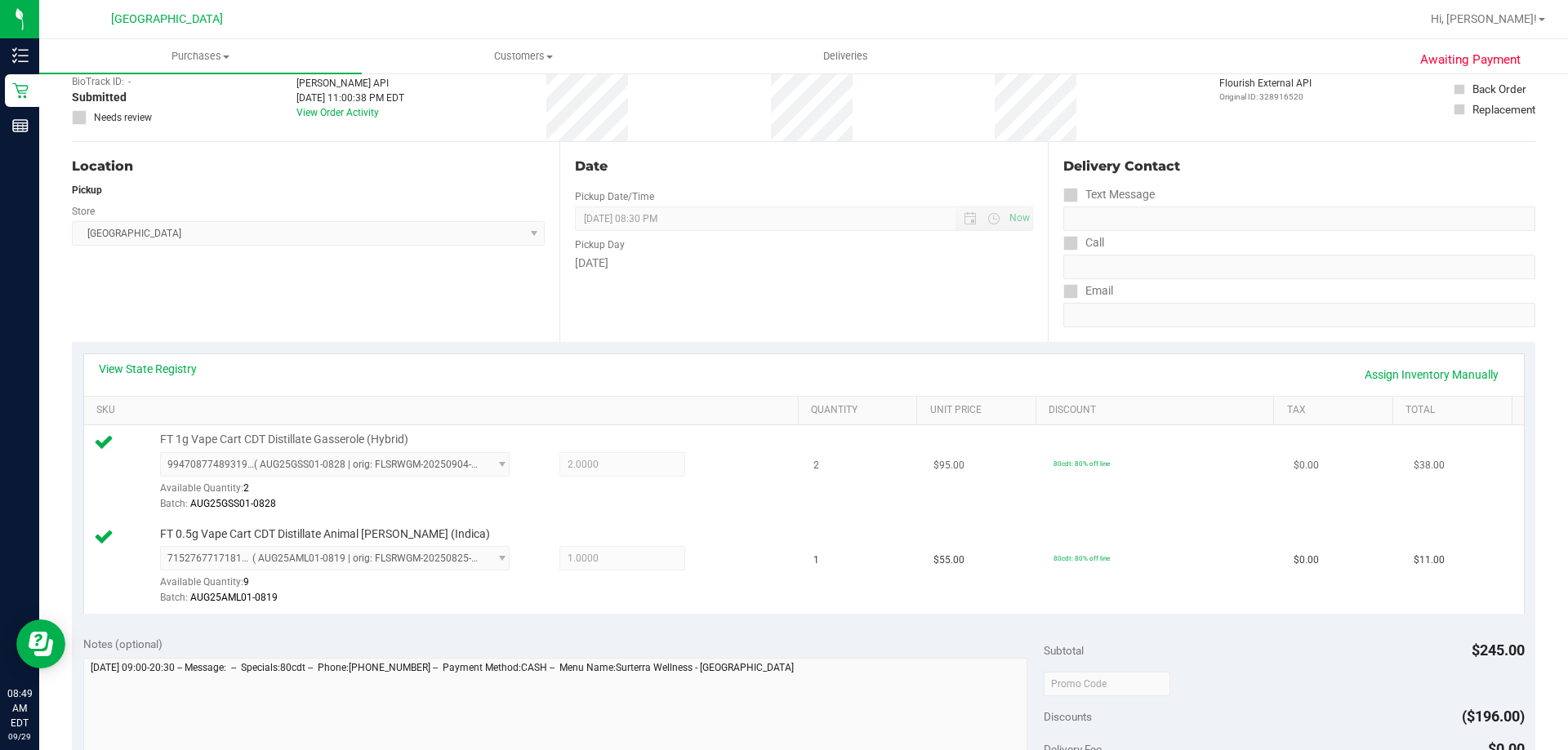
scroll to position [327, 0]
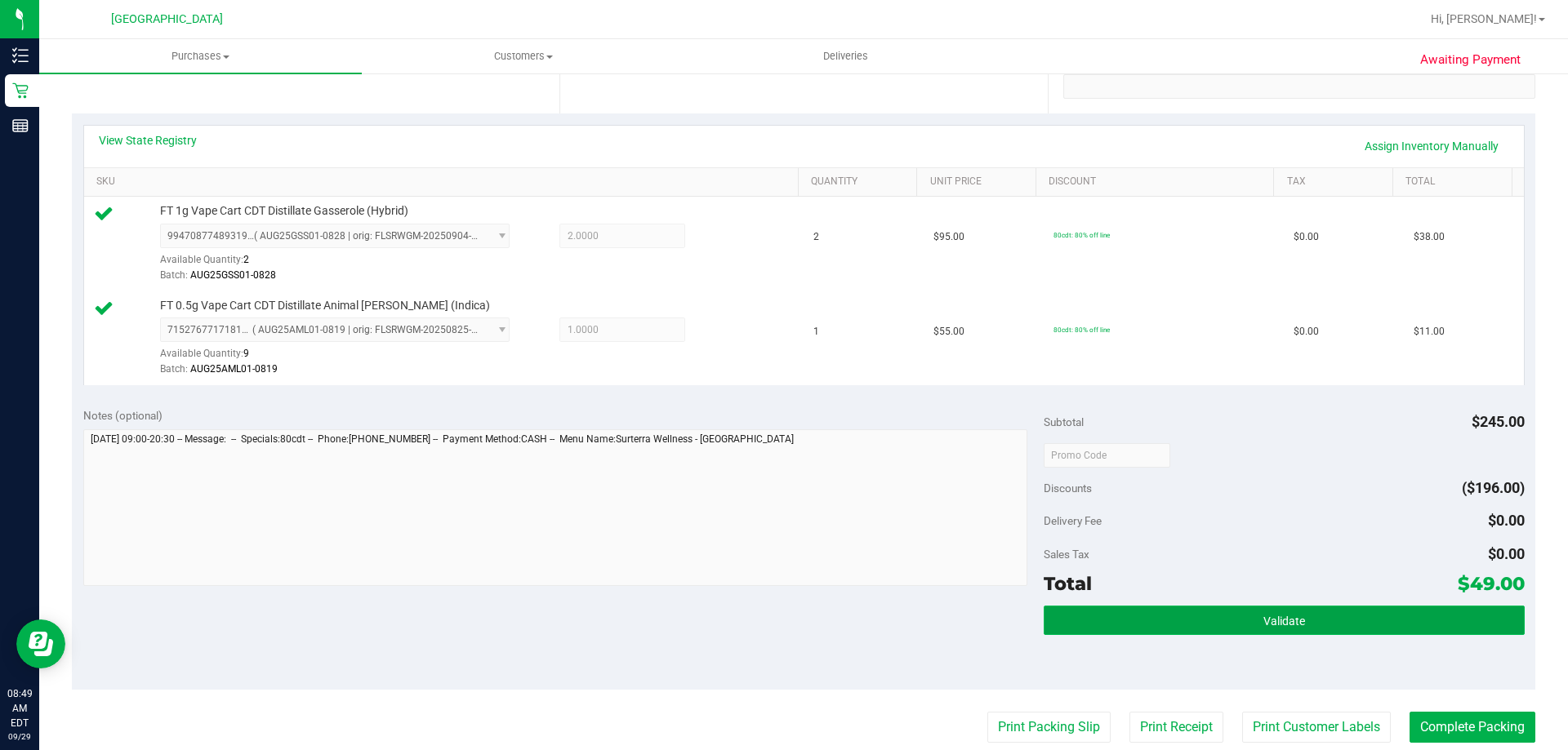
click at [1278, 608] on button "Validate" at bounding box center [1284, 620] width 480 height 29
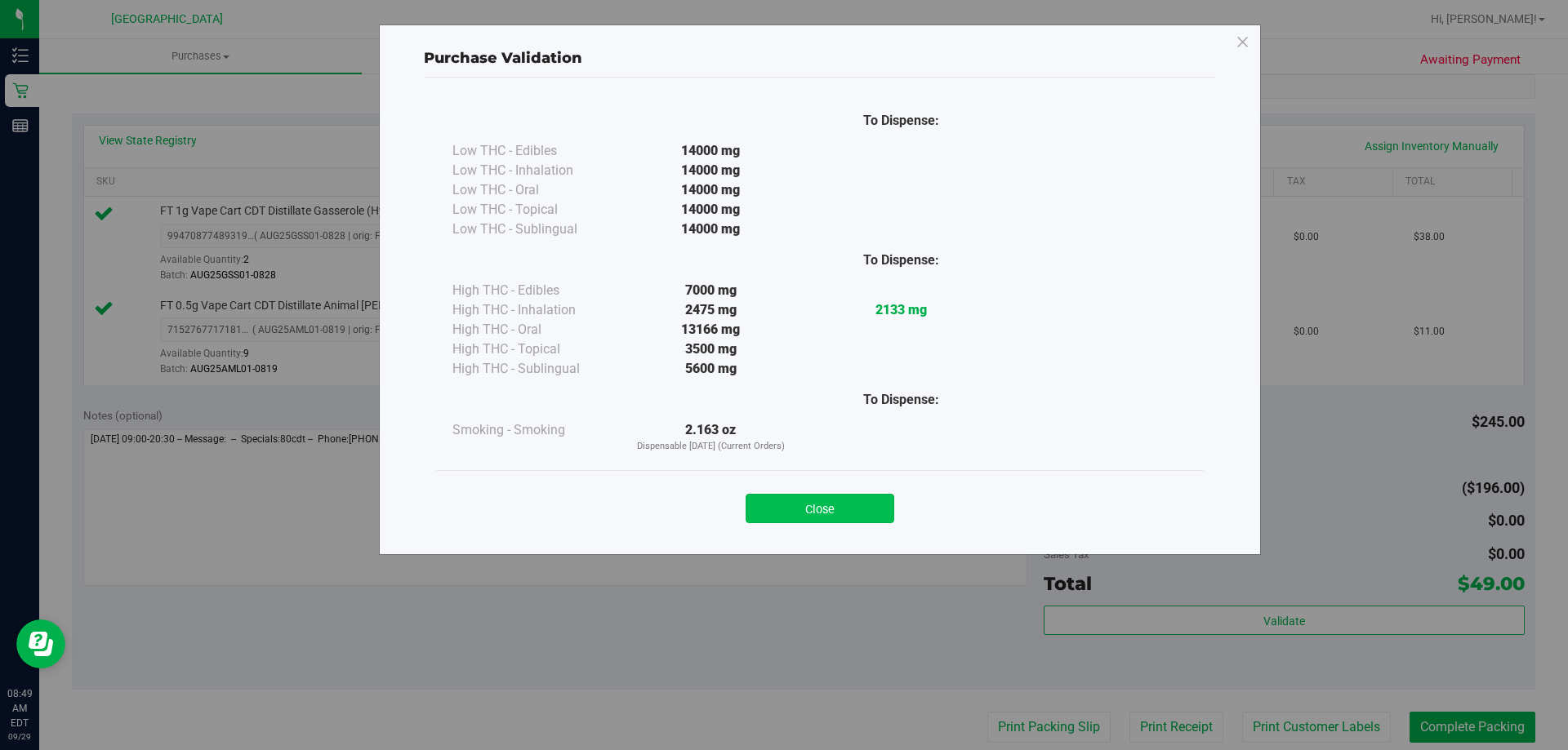
click at [813, 497] on button "Close" at bounding box center [820, 509] width 148 height 29
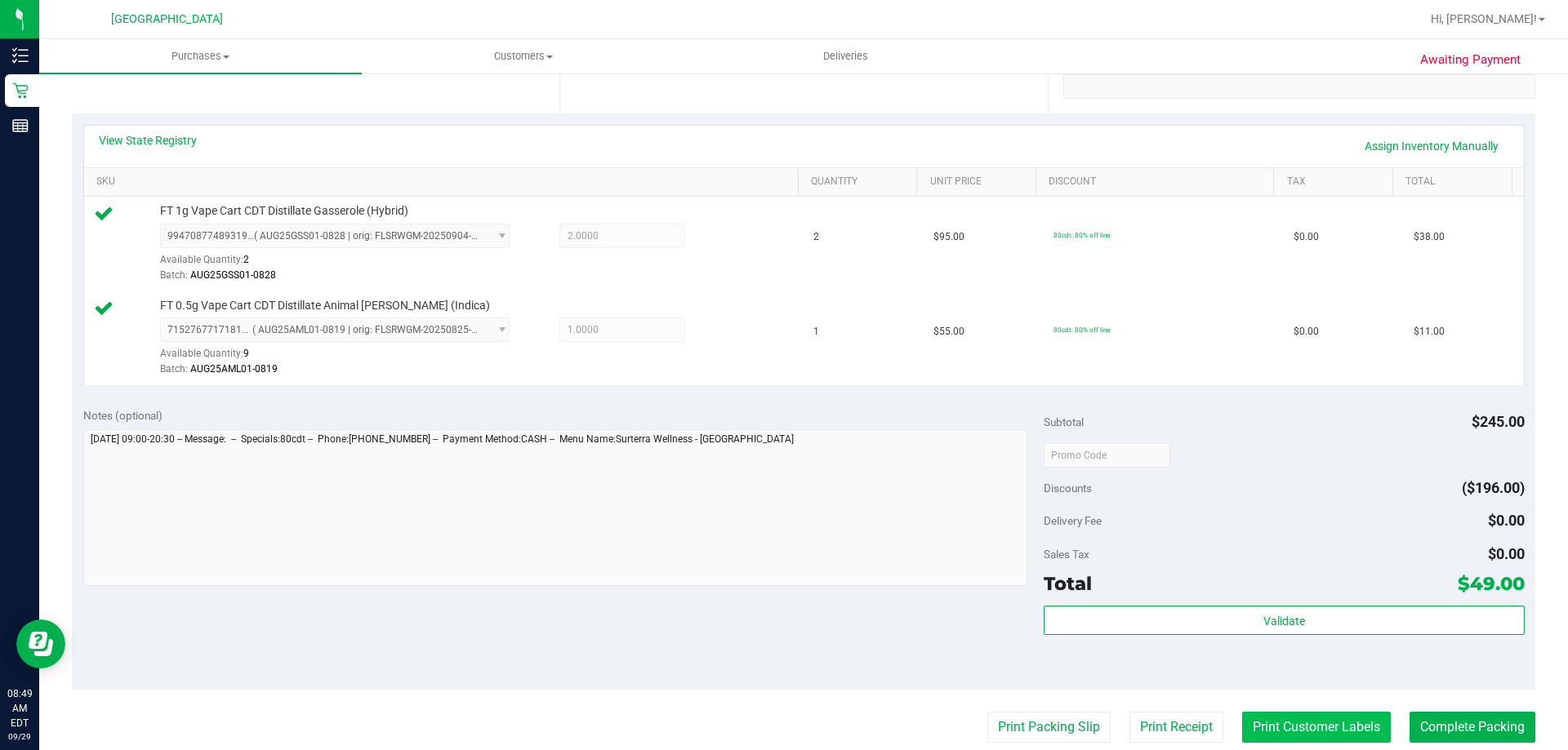
click at [1300, 714] on button "Print Customer Labels" at bounding box center [1317, 727] width 148 height 31
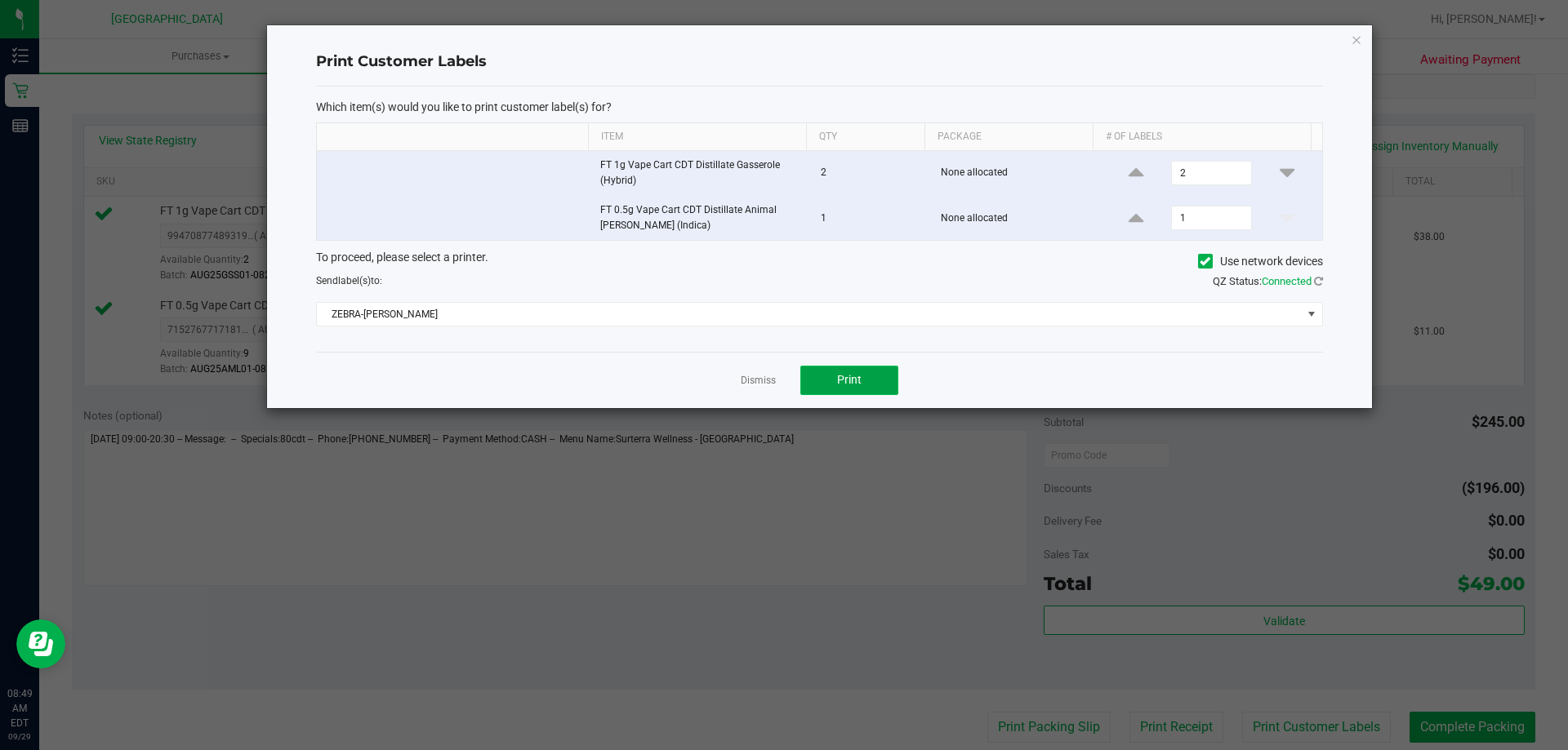
click at [858, 379] on span "Print" at bounding box center [850, 380] width 25 height 13
click at [752, 382] on link "Dismiss" at bounding box center [758, 380] width 35 height 14
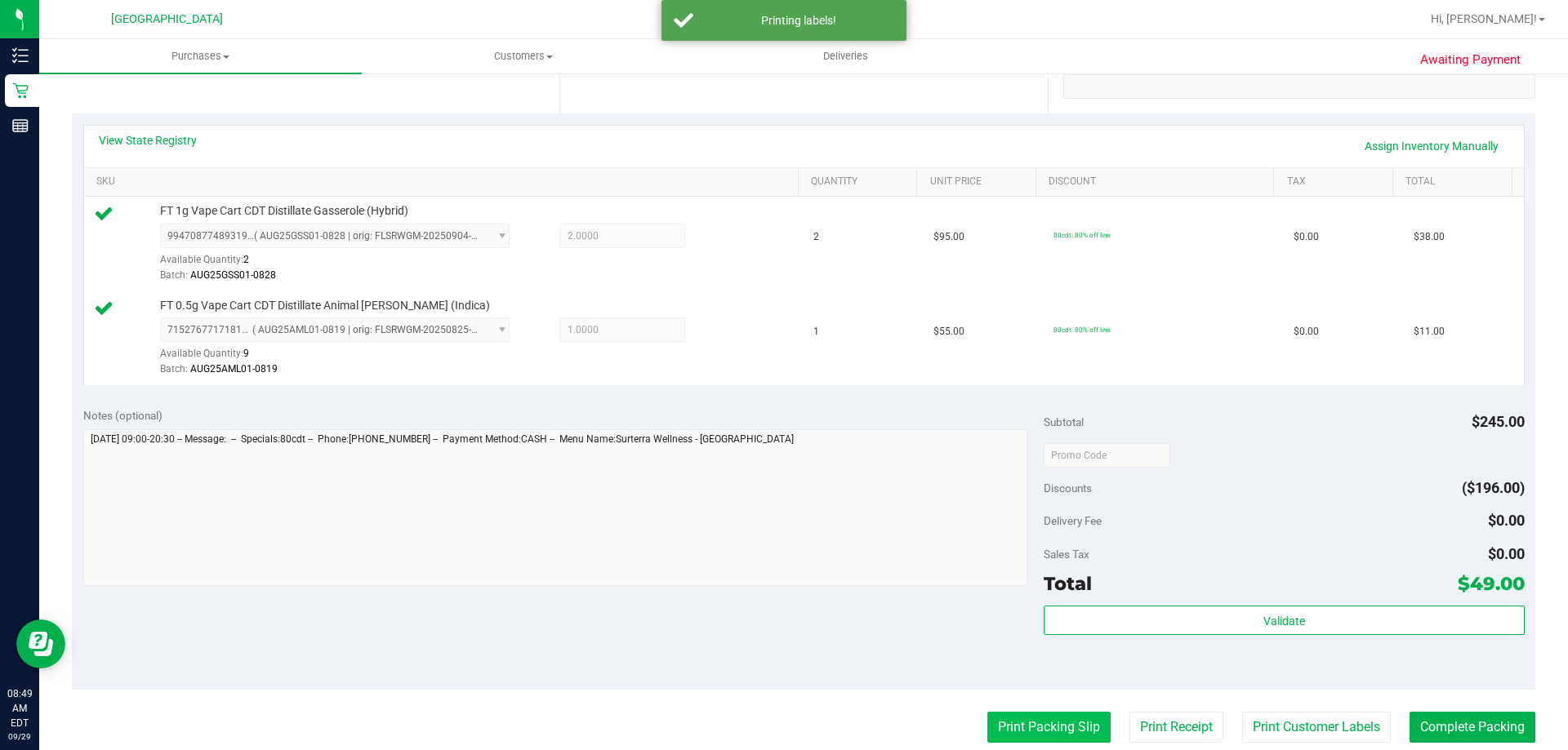
click at [988, 733] on button "Print Packing Slip" at bounding box center [1050, 727] width 124 height 31
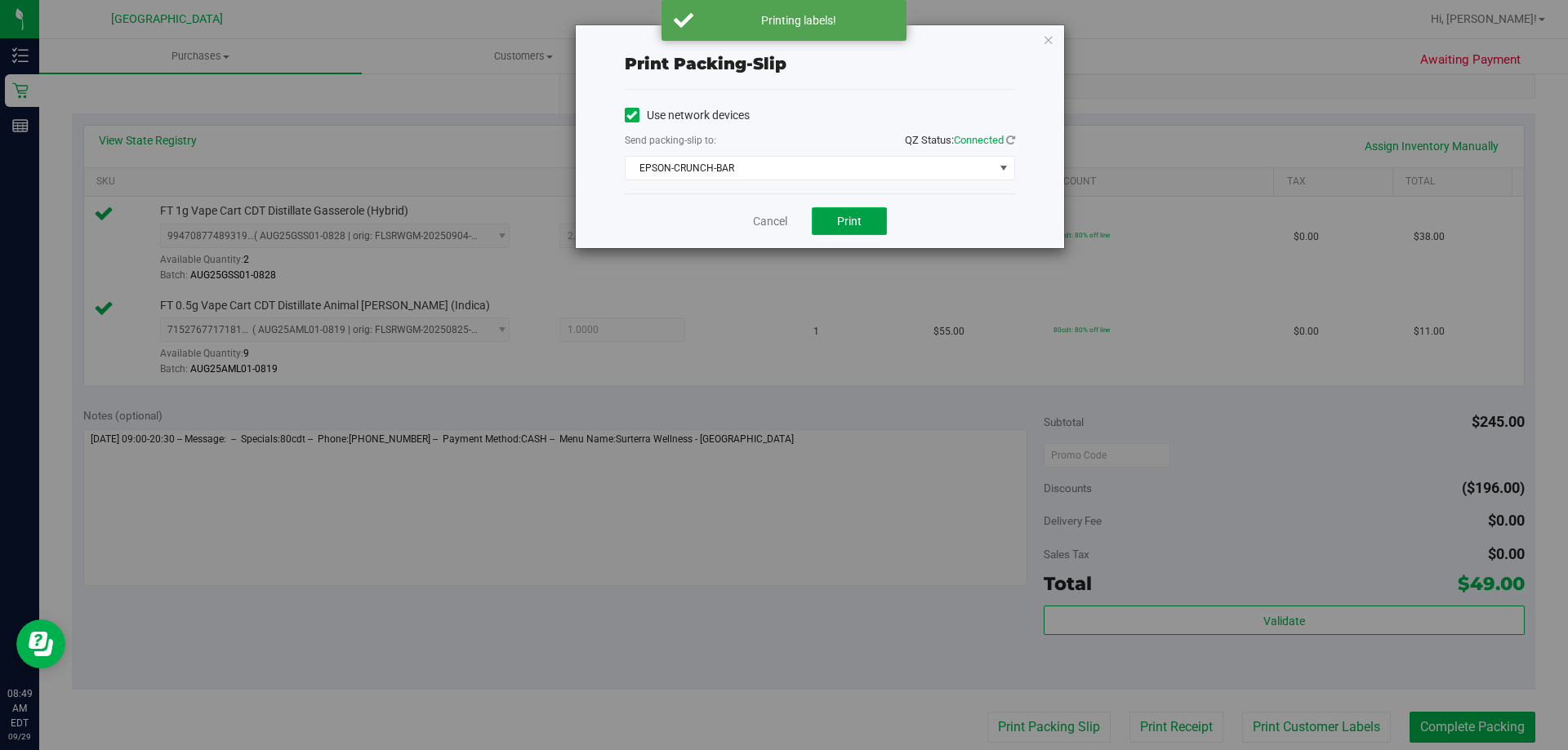
click at [854, 234] on button "Print" at bounding box center [849, 221] width 75 height 28
click at [774, 221] on link "Cancel" at bounding box center [770, 221] width 34 height 17
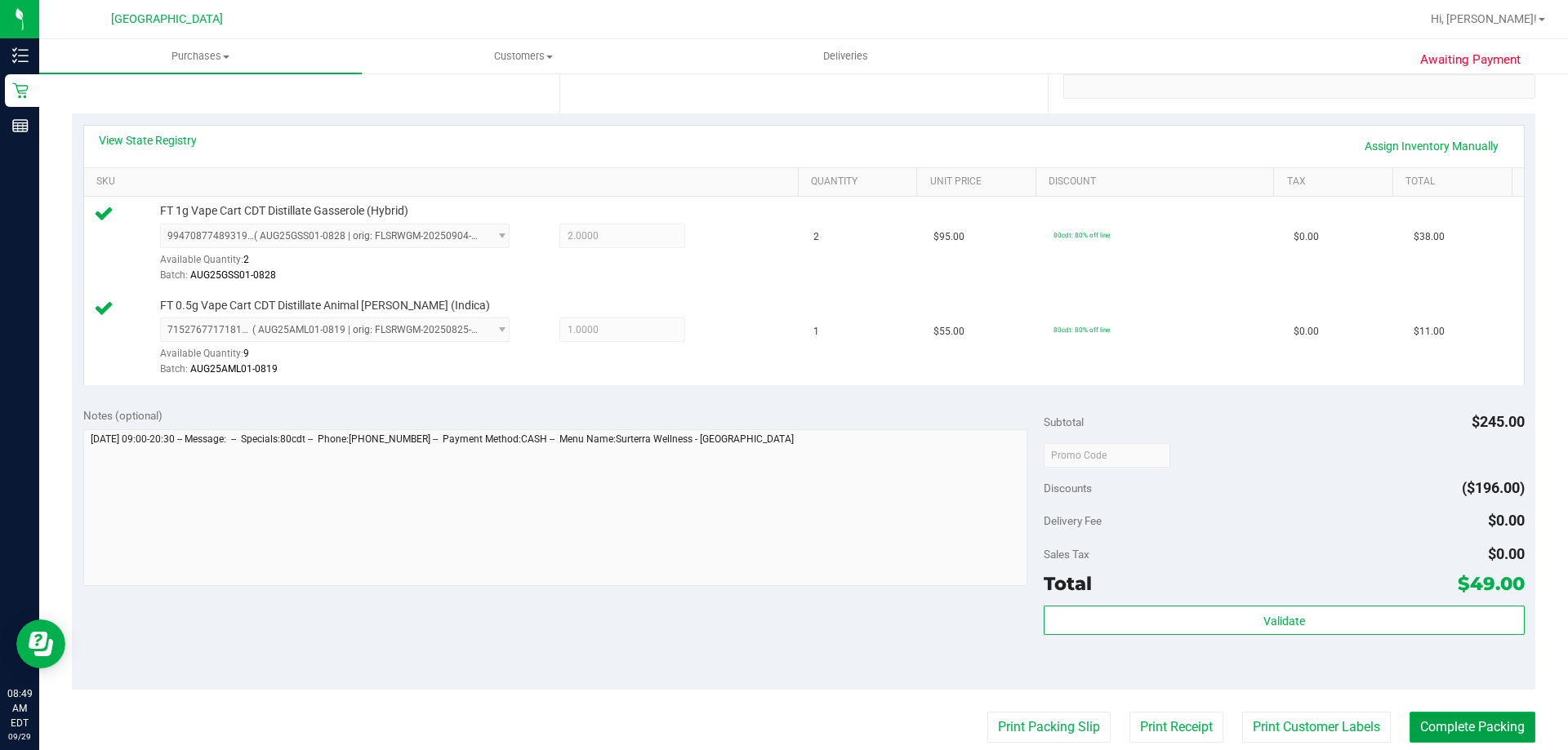
click at [1445, 723] on button "Complete Packing" at bounding box center [1473, 727] width 126 height 31
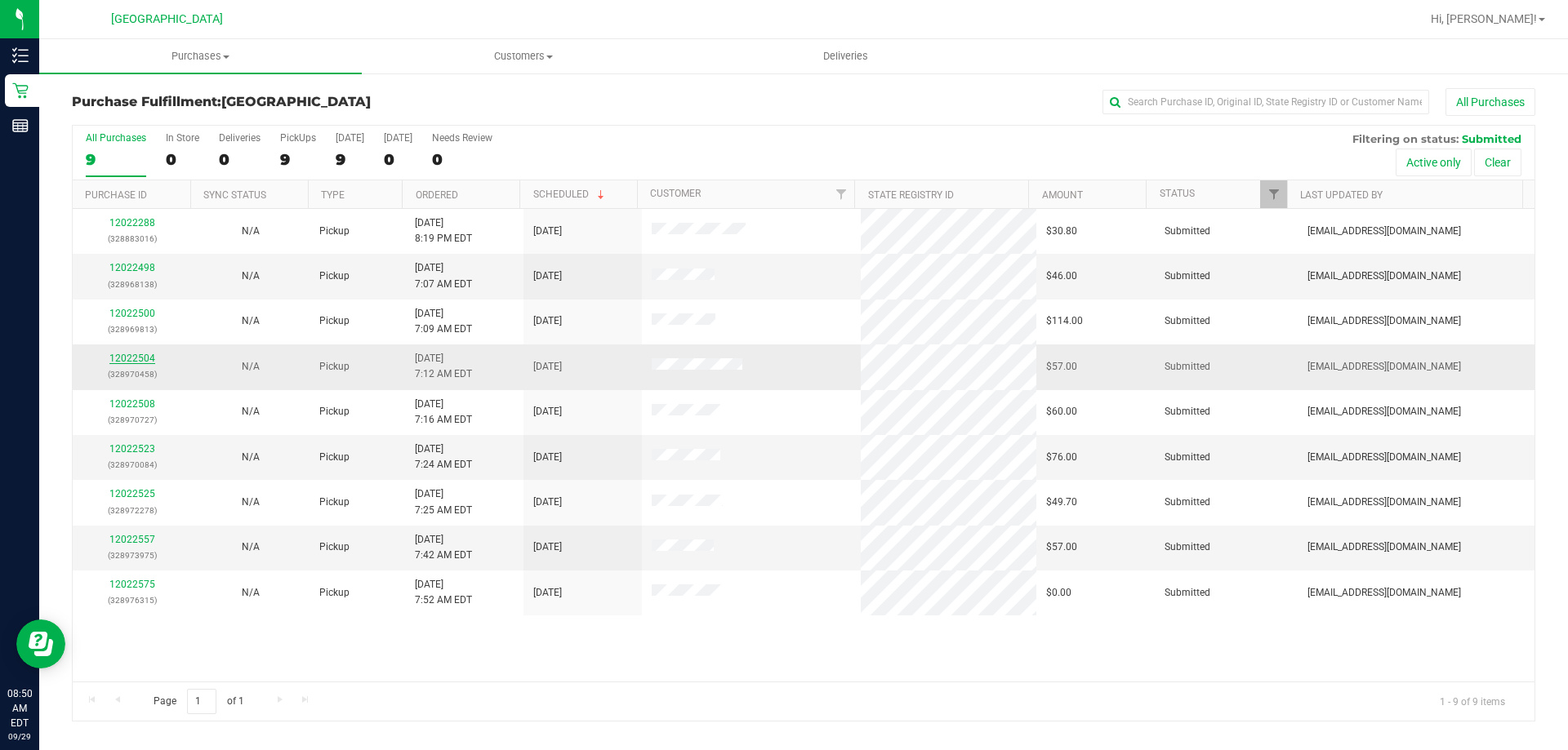
click at [145, 358] on link "12022504" at bounding box center [132, 358] width 46 height 11
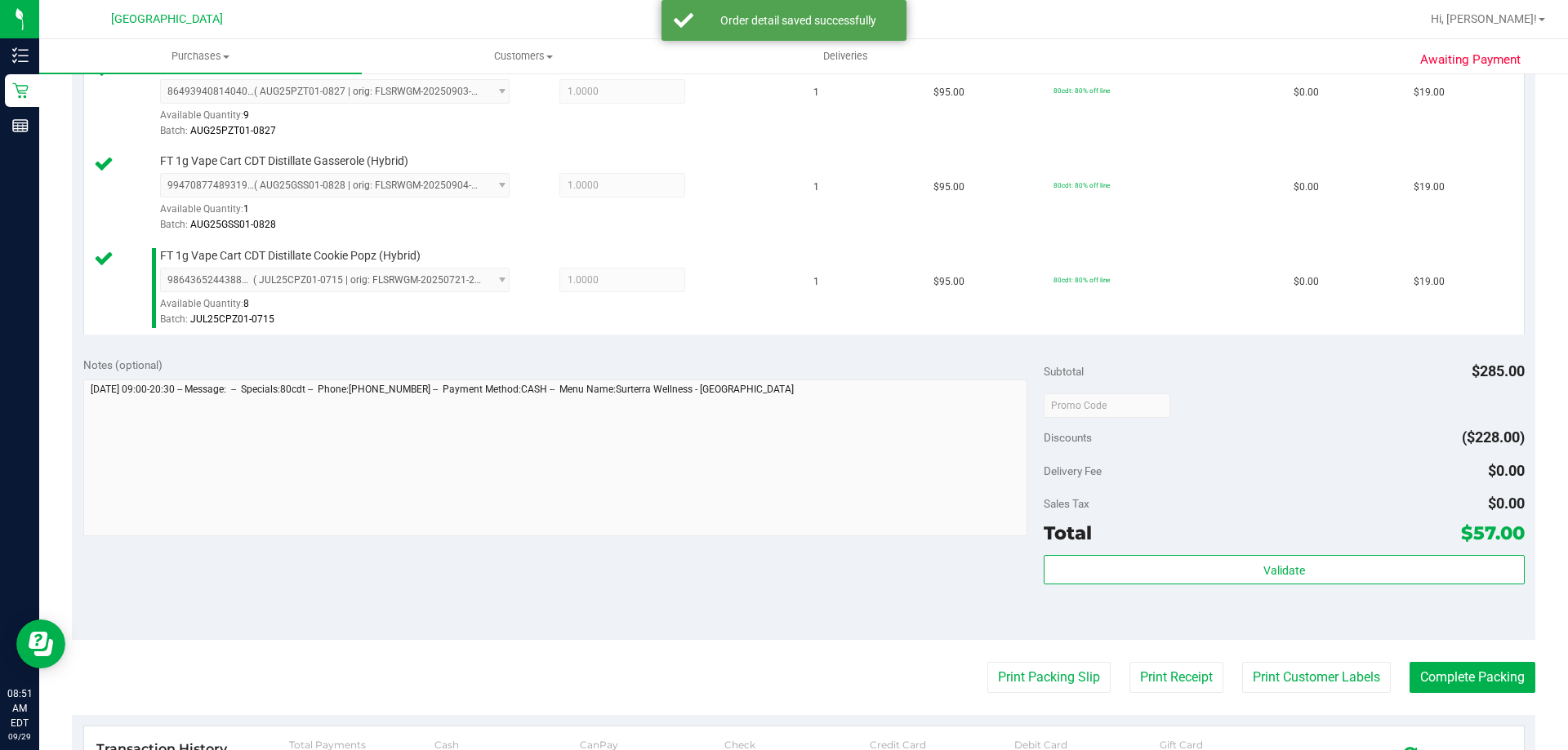
scroll to position [490, 0]
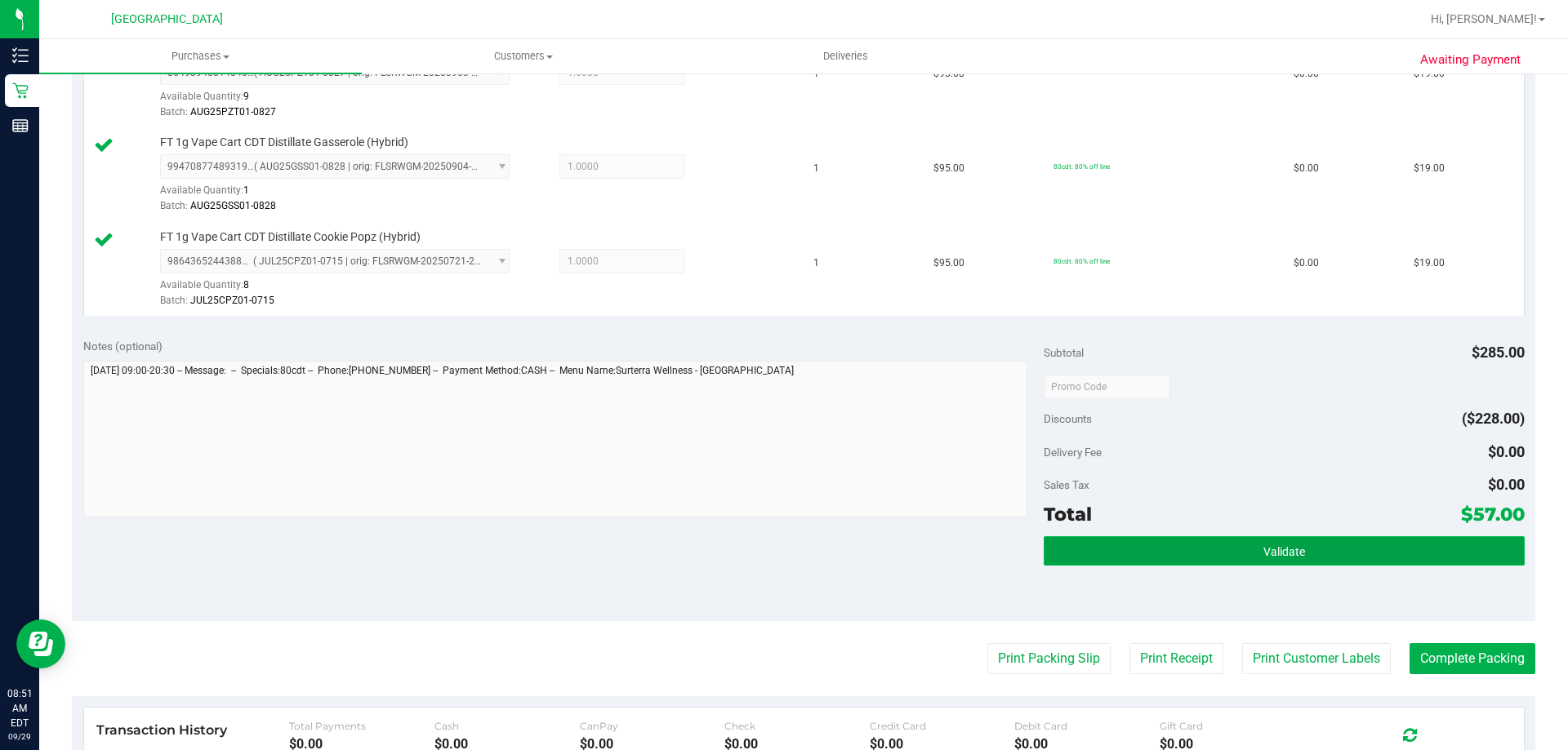
click at [1307, 550] on button "Validate" at bounding box center [1284, 550] width 480 height 29
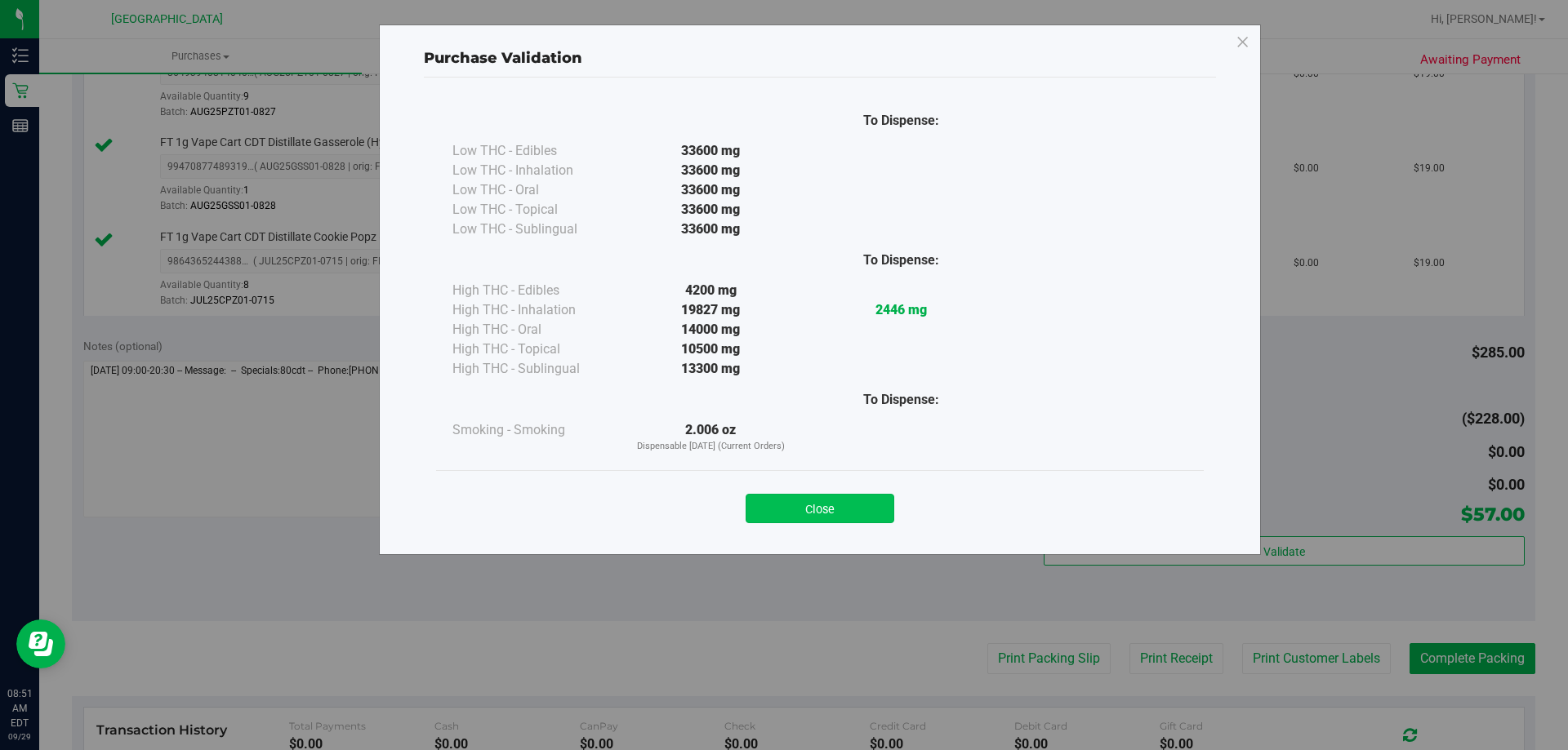
click at [878, 497] on button "Close" at bounding box center [820, 509] width 148 height 29
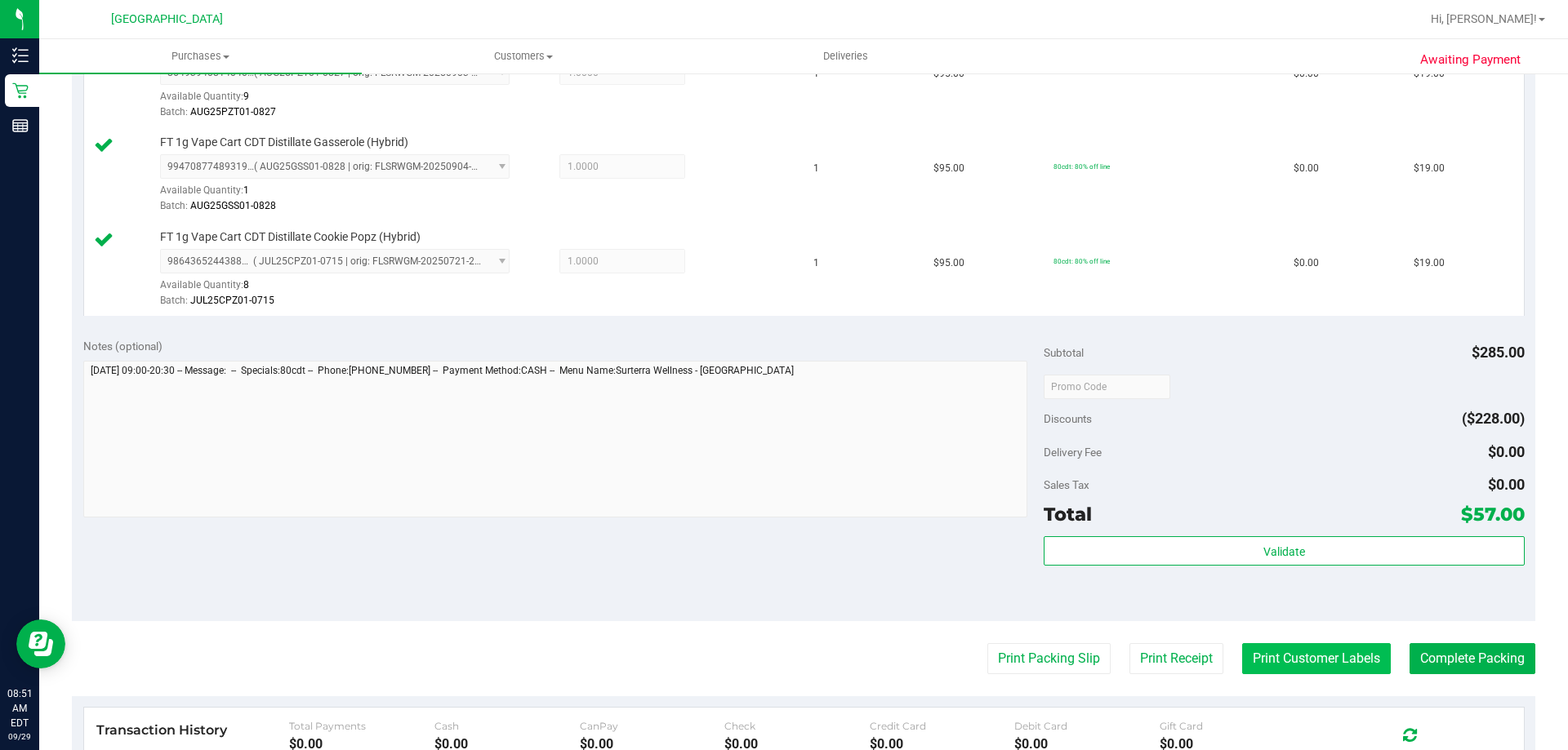
click at [1287, 652] on button "Print Customer Labels" at bounding box center [1317, 659] width 148 height 31
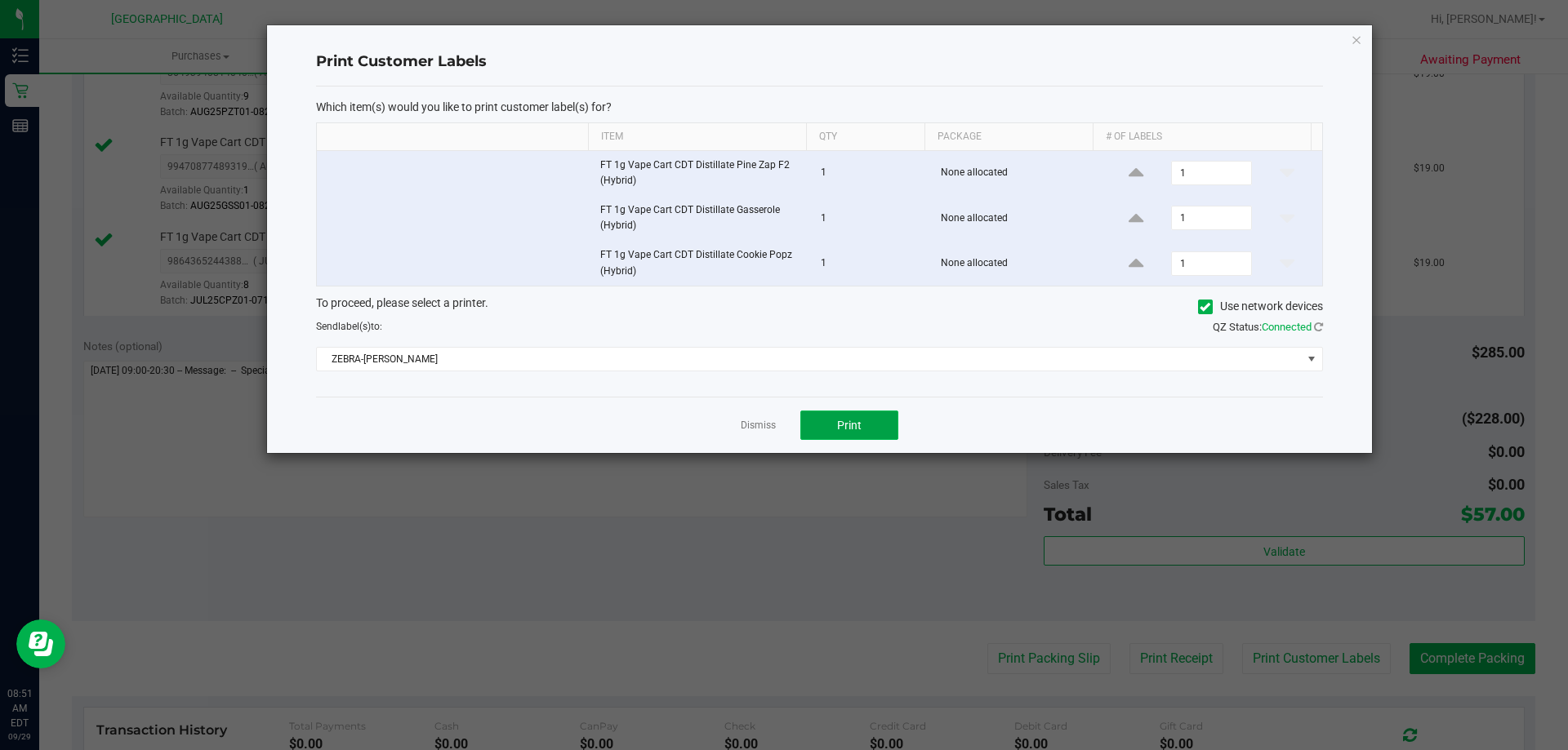
click at [810, 423] on button "Print" at bounding box center [849, 425] width 98 height 29
click at [768, 426] on link "Dismiss" at bounding box center [758, 426] width 35 height 14
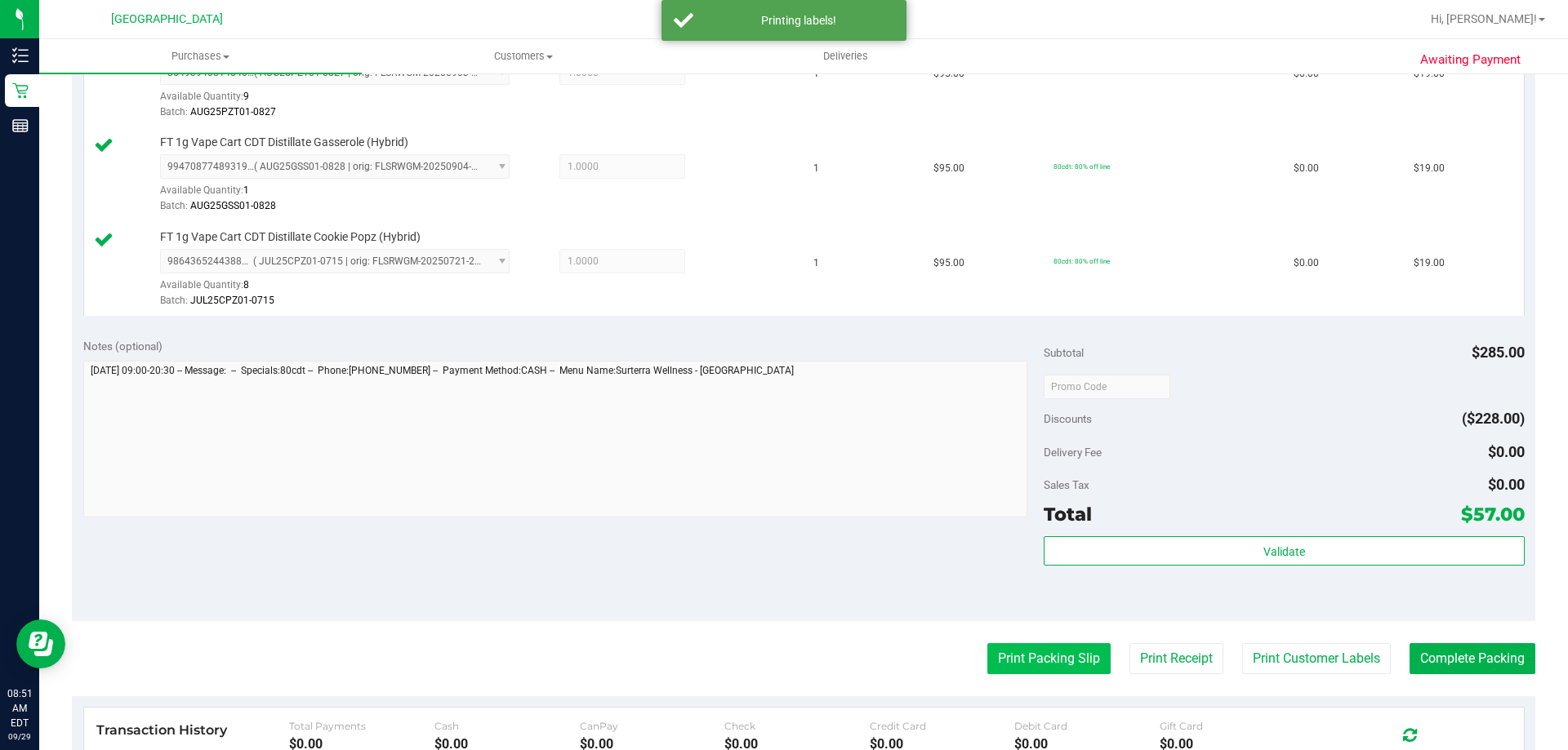
click at [1045, 661] on button "Print Packing Slip" at bounding box center [1050, 659] width 124 height 31
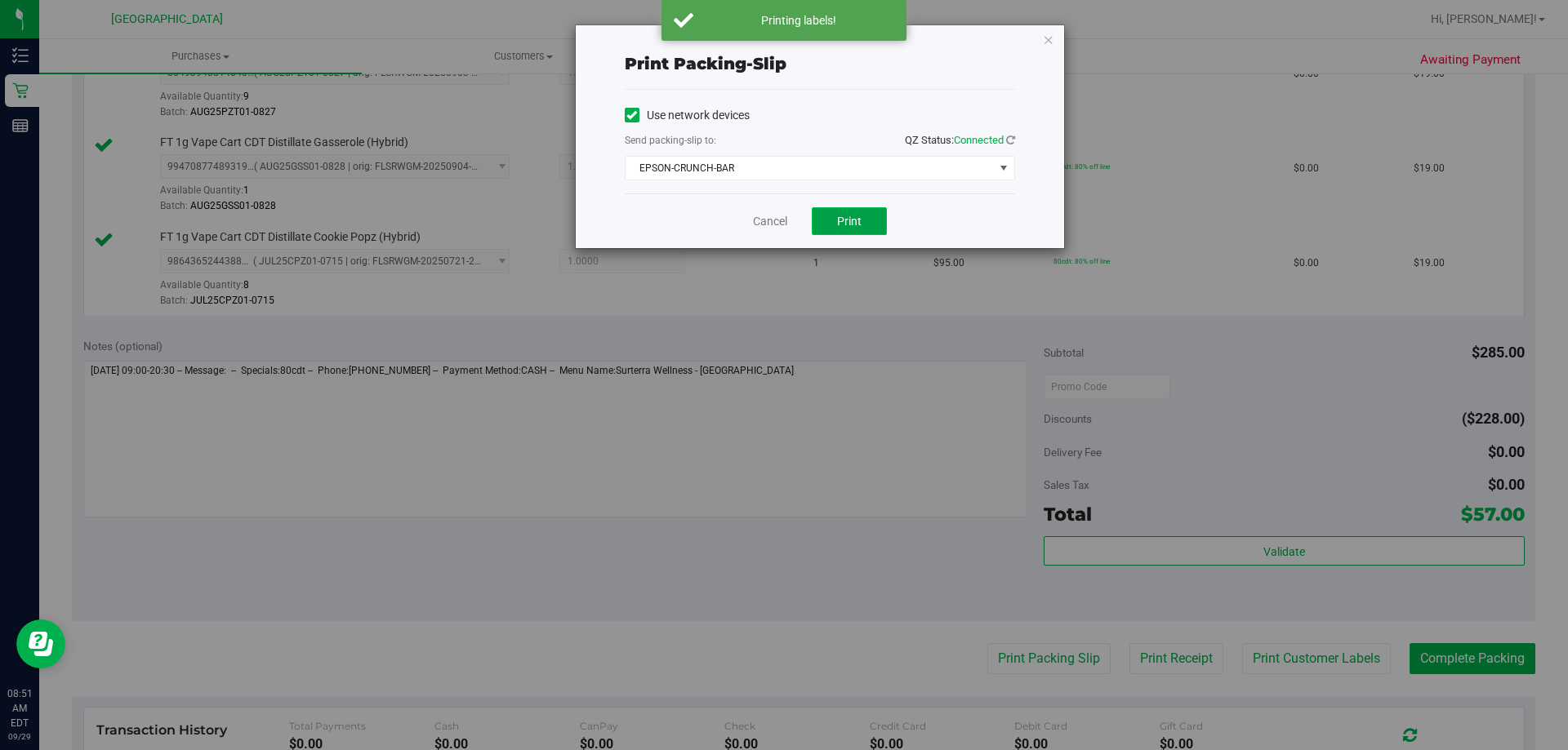
click at [854, 215] on span "Print" at bounding box center [850, 221] width 25 height 13
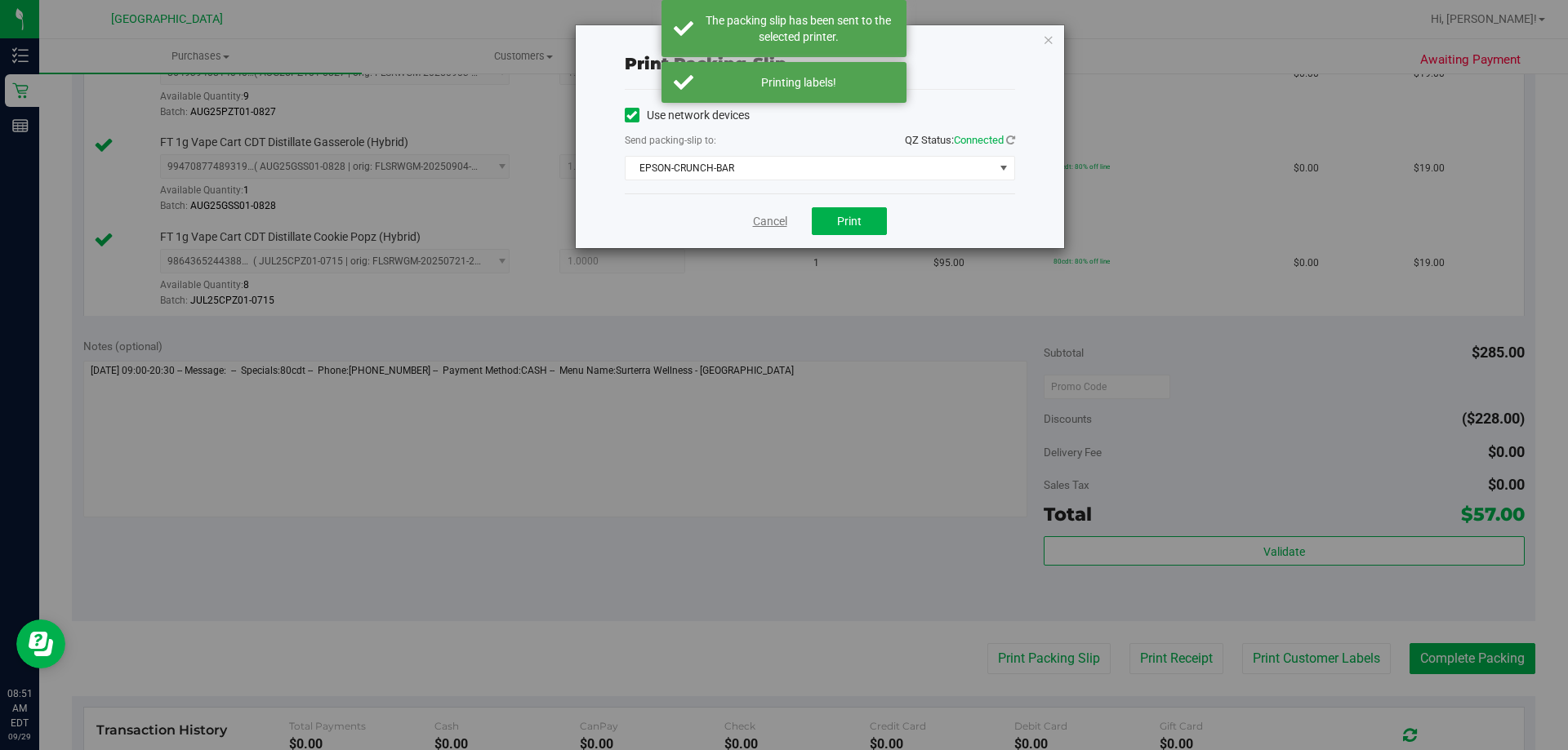
click at [759, 225] on link "Cancel" at bounding box center [770, 221] width 34 height 17
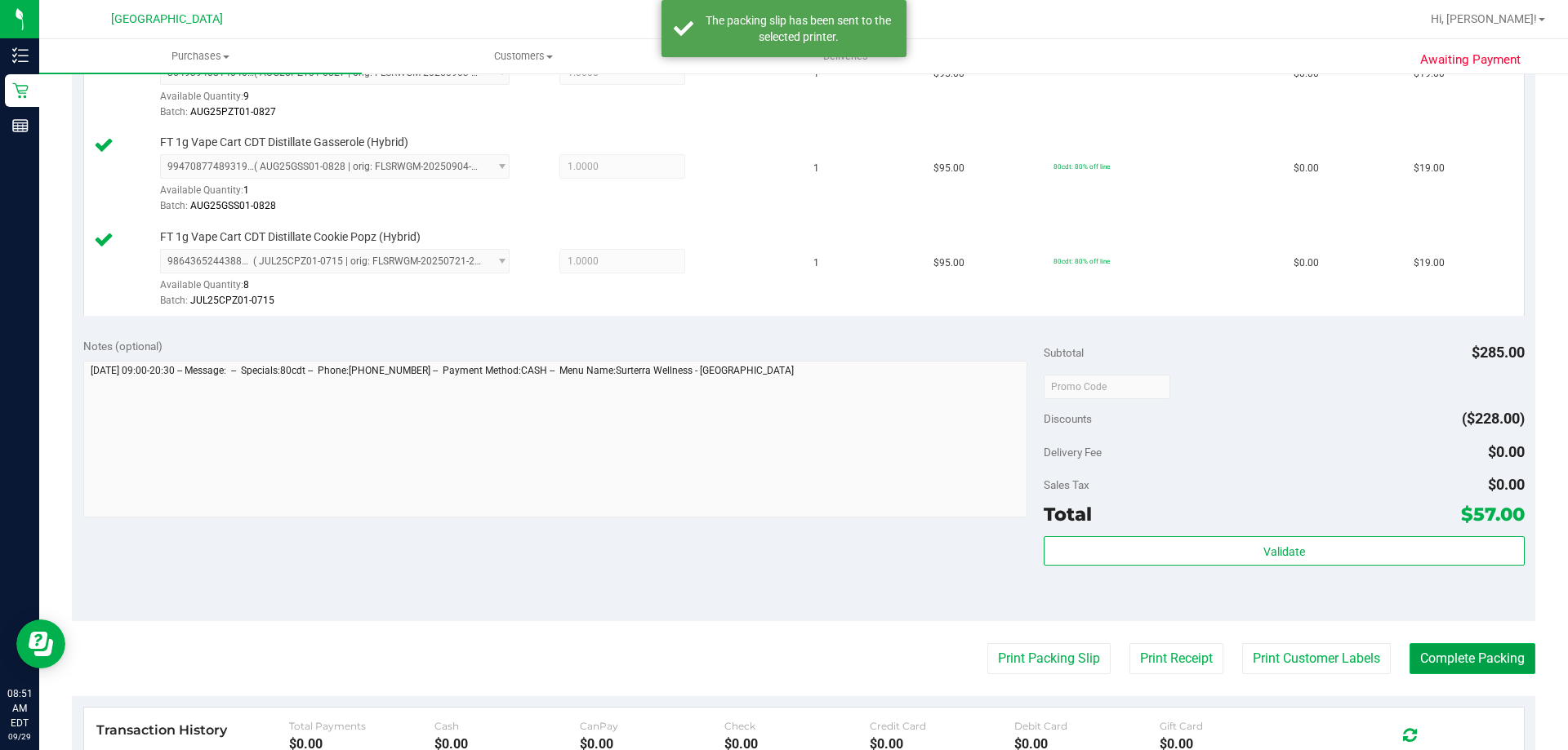
click at [1433, 653] on button "Complete Packing" at bounding box center [1473, 659] width 126 height 31
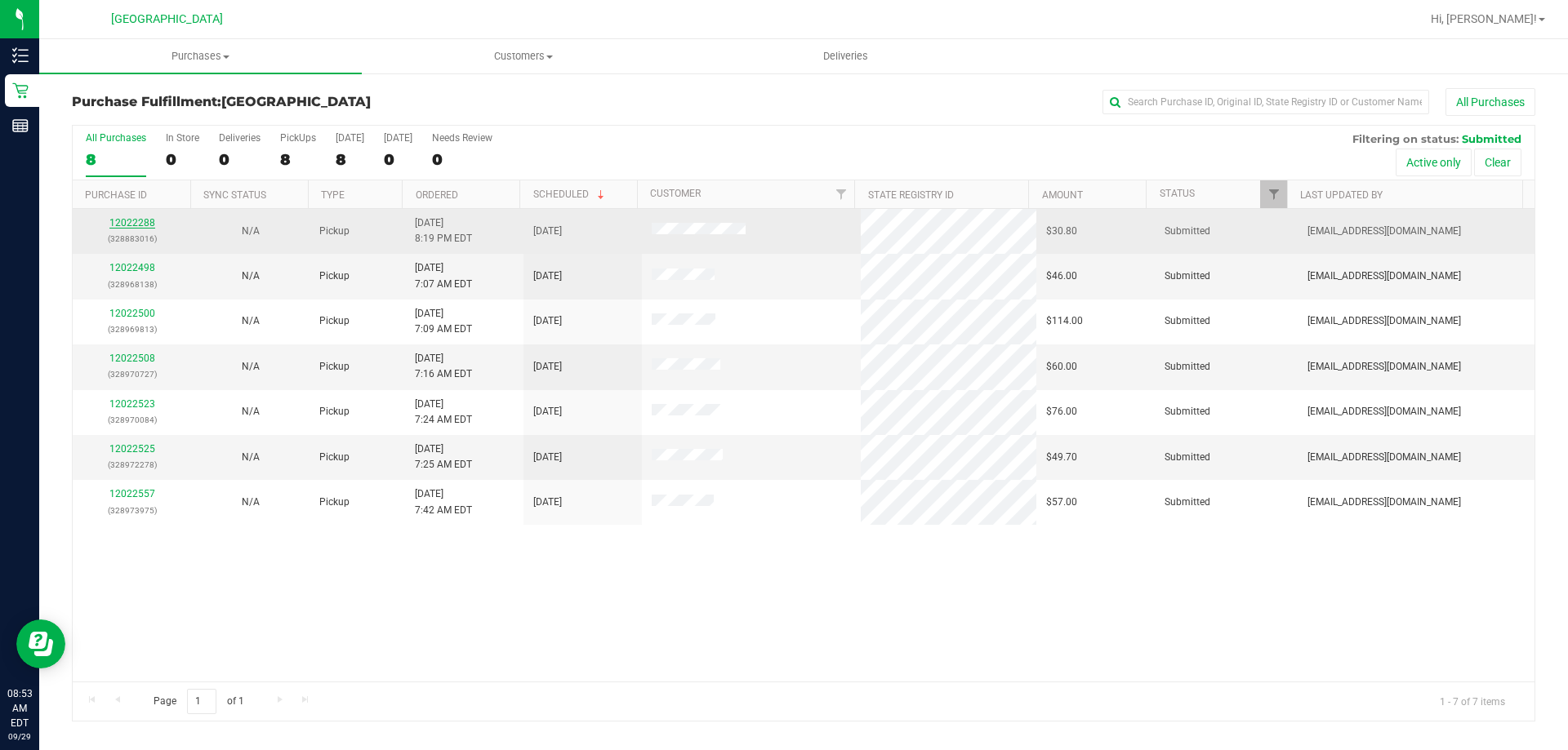
click at [142, 223] on link "12022288" at bounding box center [132, 223] width 46 height 11
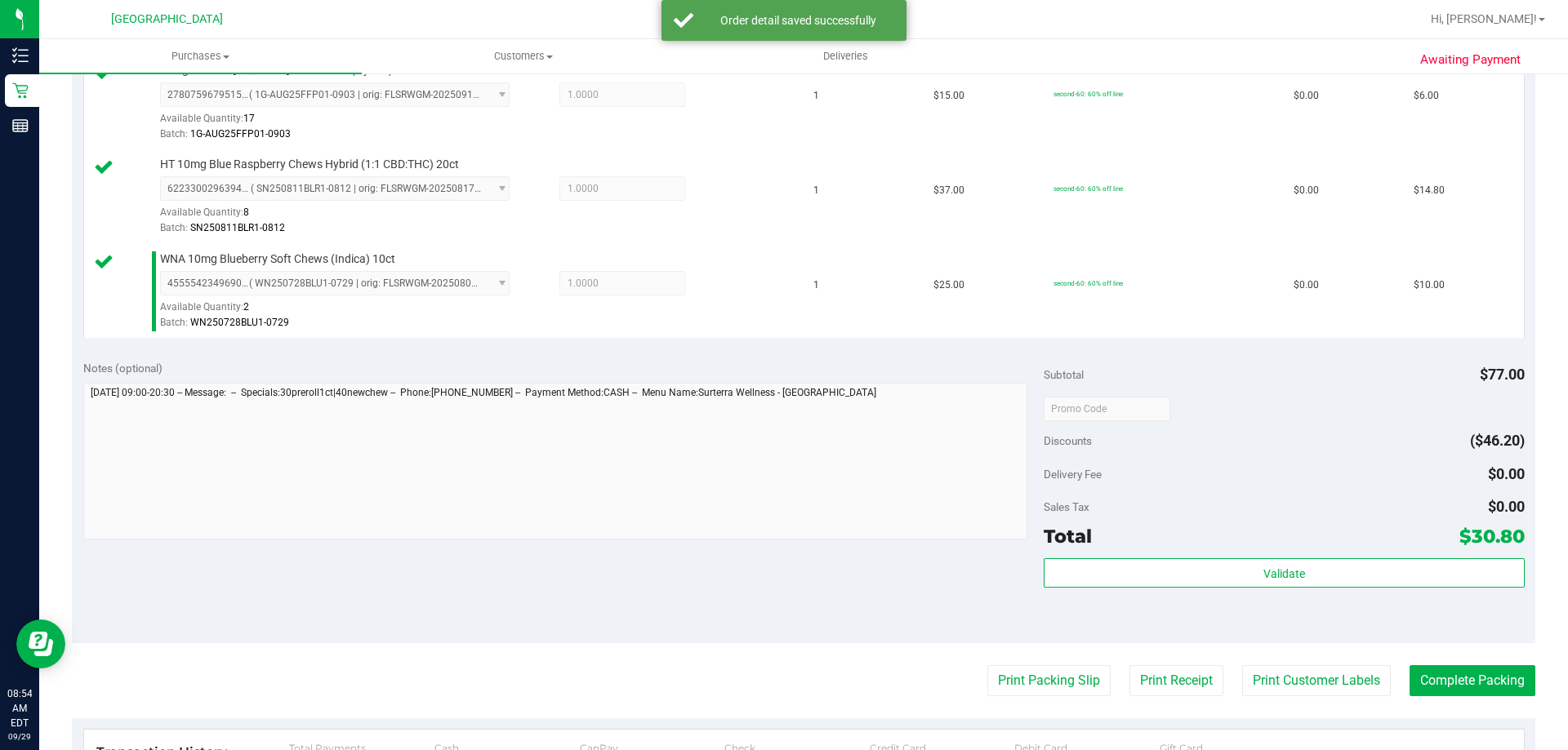
scroll to position [490, 0]
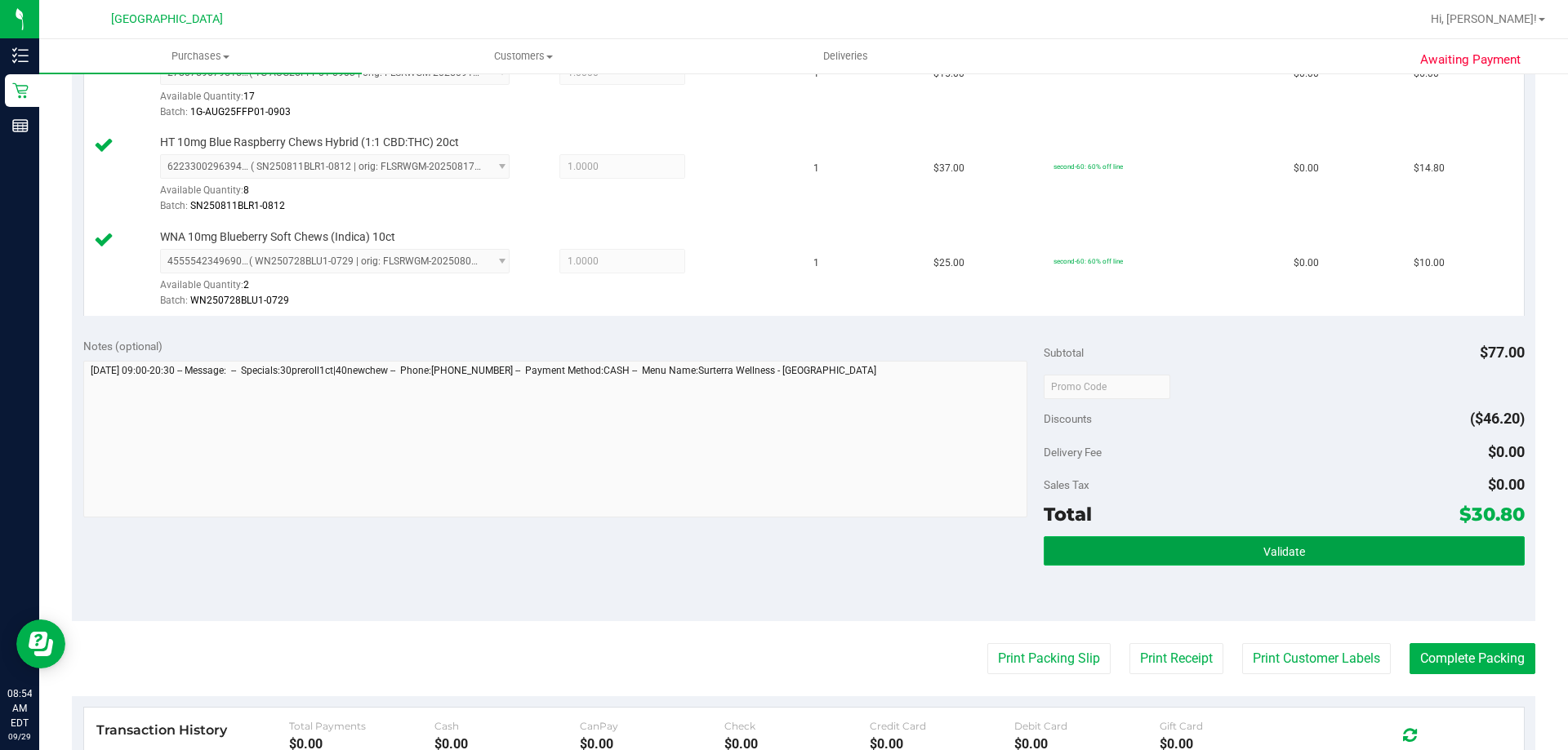
click at [1249, 556] on button "Validate" at bounding box center [1284, 550] width 480 height 29
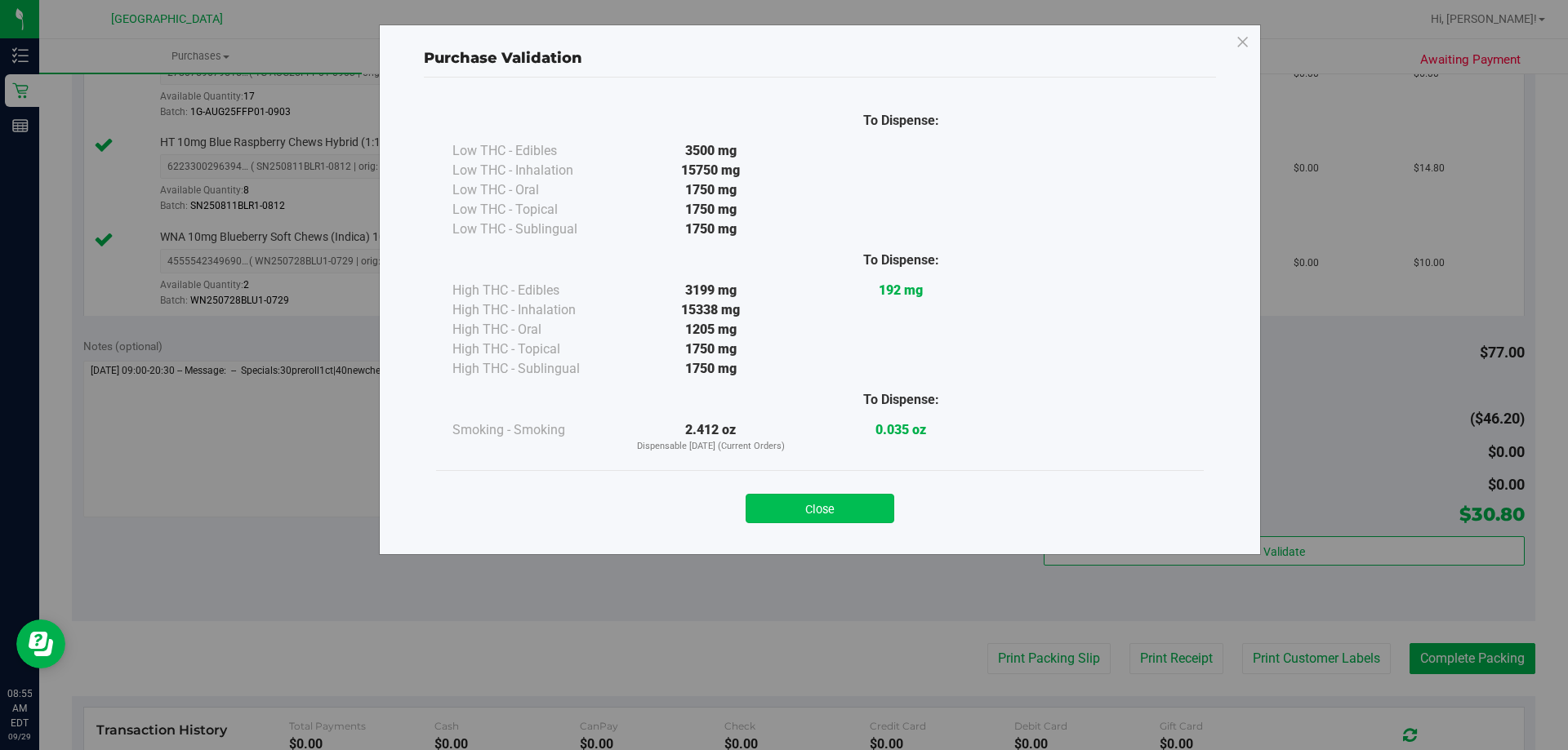
click at [858, 510] on button "Close" at bounding box center [820, 509] width 148 height 29
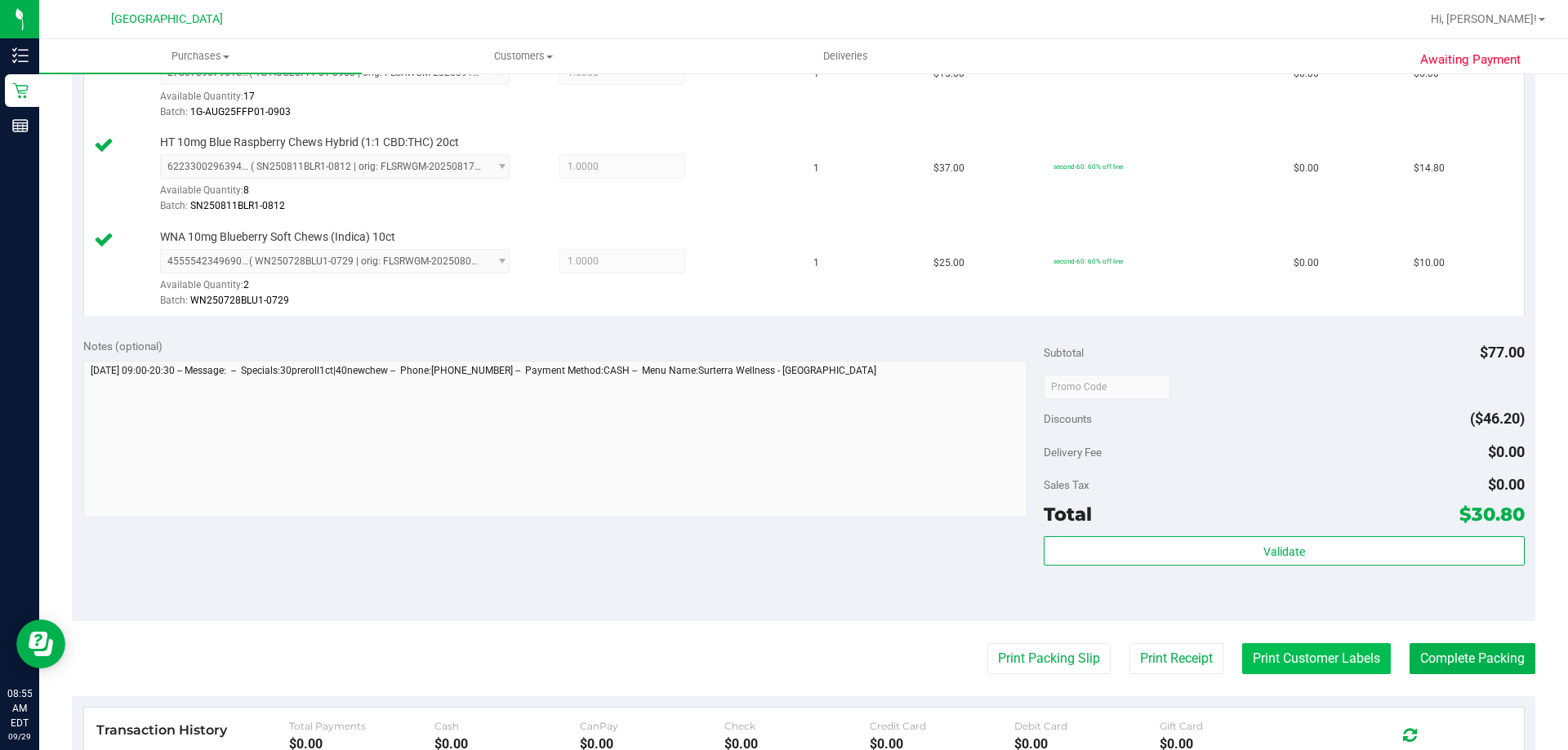
click at [1291, 664] on button "Print Customer Labels" at bounding box center [1317, 659] width 148 height 31
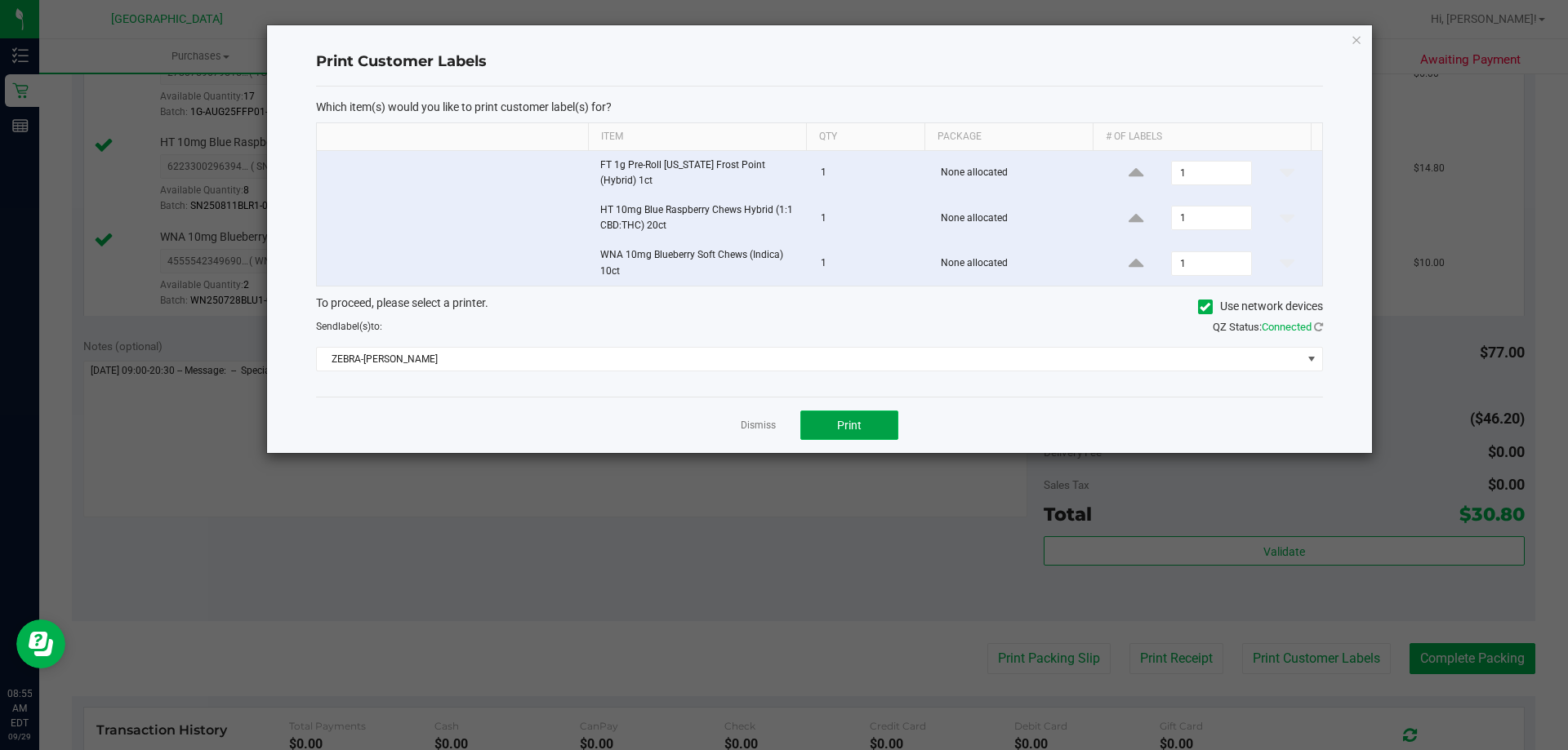
click at [834, 420] on button "Print" at bounding box center [849, 425] width 98 height 29
click at [774, 420] on link "Dismiss" at bounding box center [758, 426] width 35 height 14
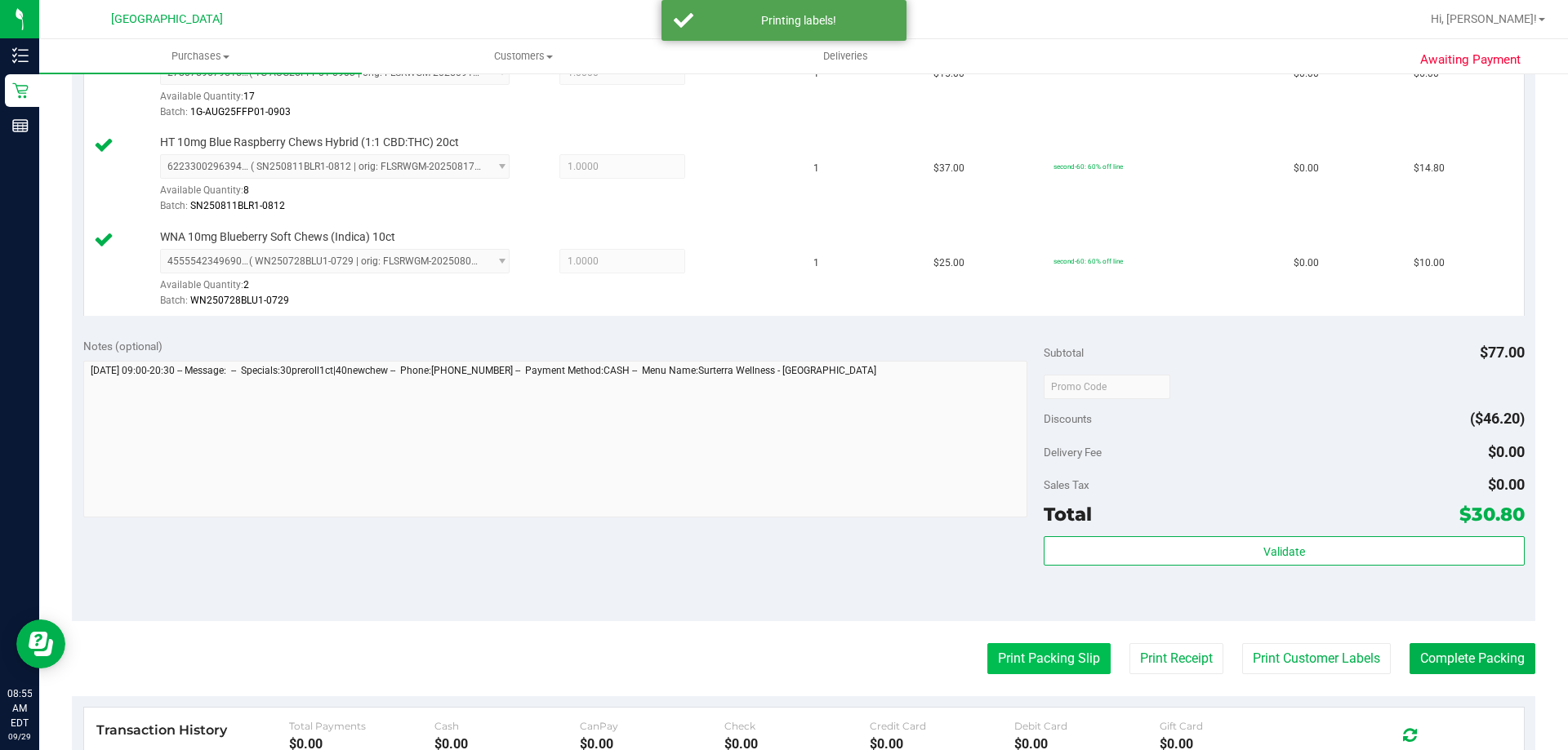
click at [1044, 657] on button "Print Packing Slip" at bounding box center [1050, 659] width 124 height 31
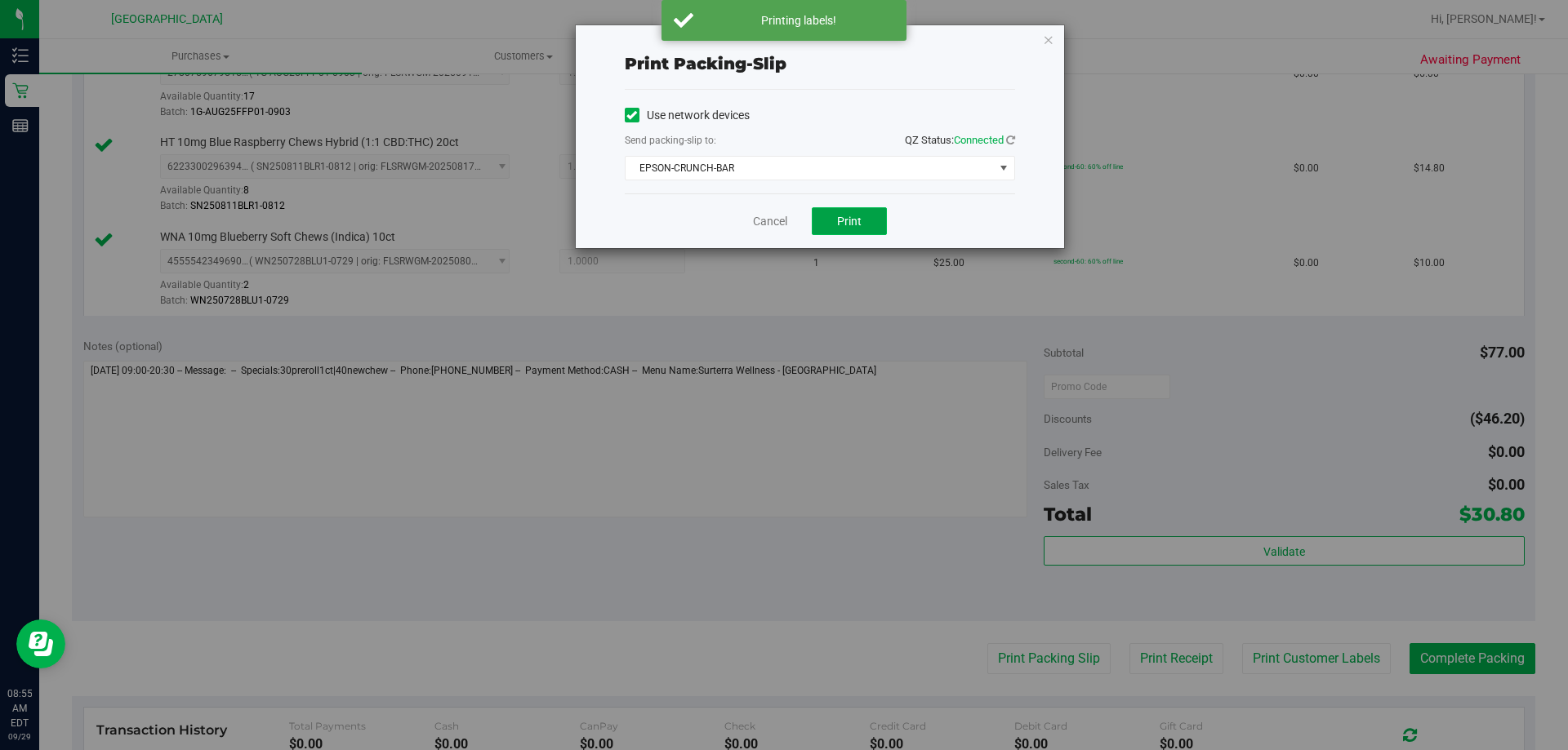
click at [828, 214] on button "Print" at bounding box center [849, 221] width 75 height 28
click at [772, 216] on link "Cancel" at bounding box center [770, 221] width 34 height 17
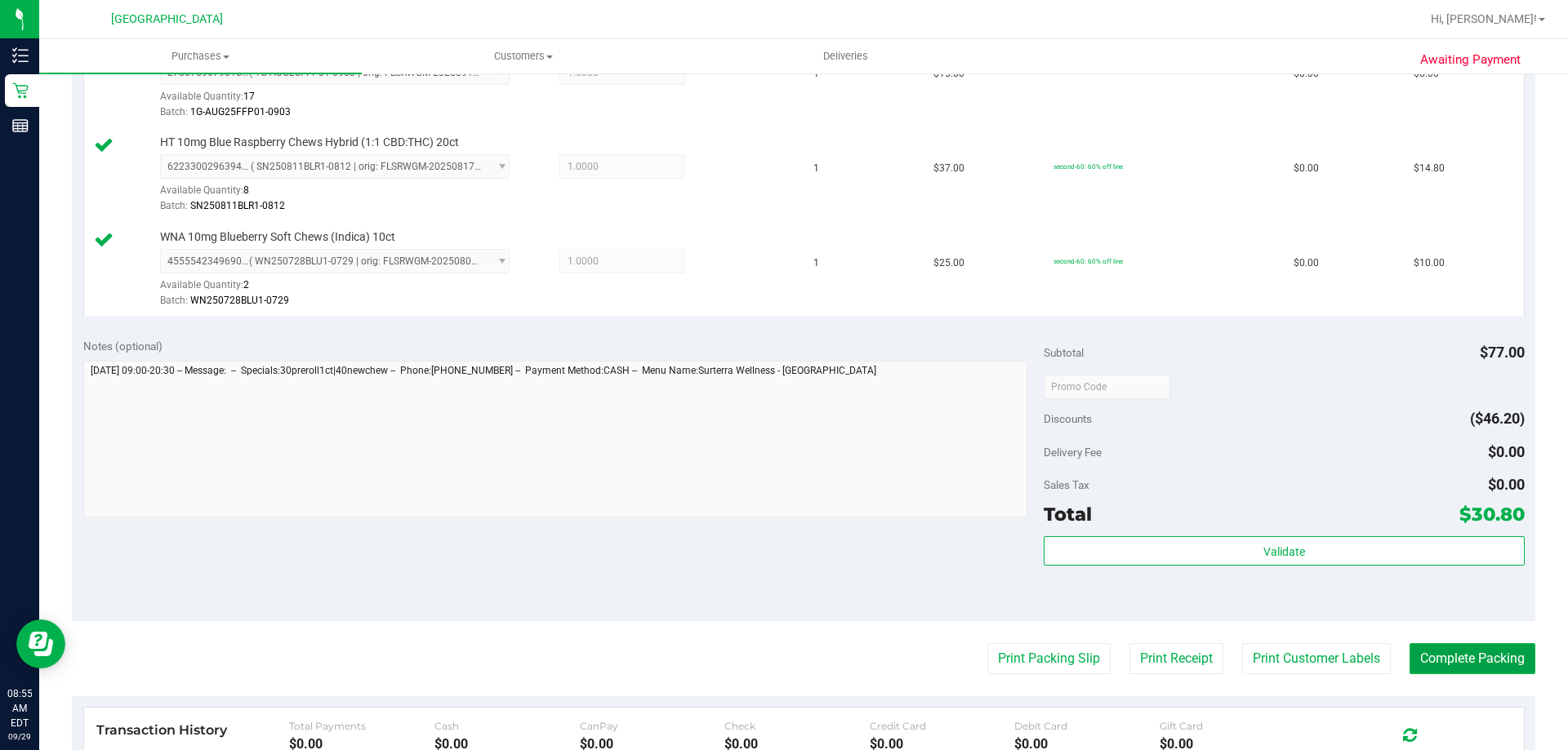
click at [1450, 652] on button "Complete Packing" at bounding box center [1473, 659] width 126 height 31
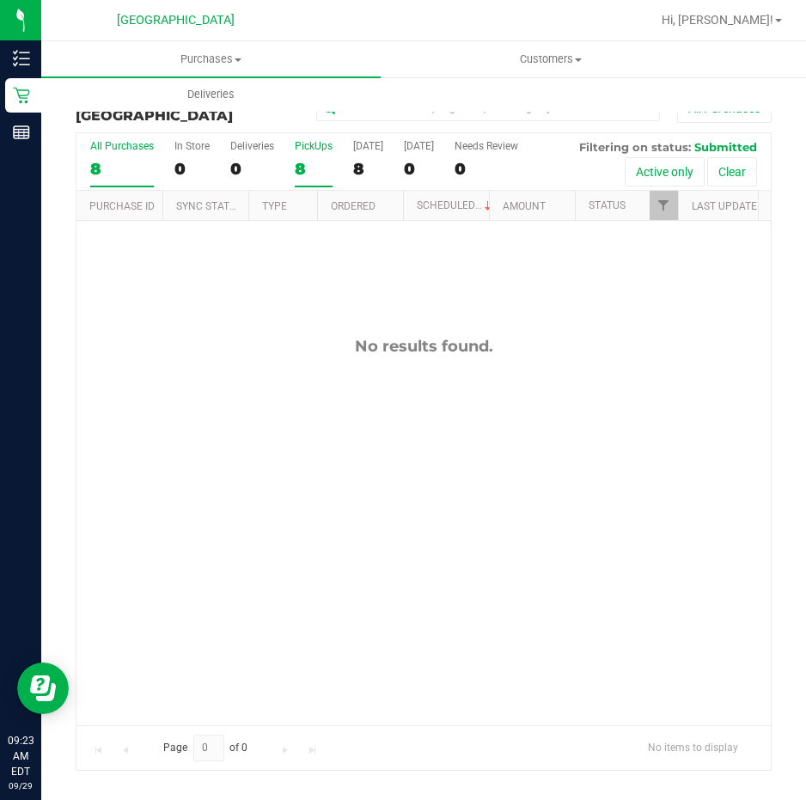
click at [325, 146] on div "PickUps" at bounding box center [314, 146] width 38 height 12
click at [0, 0] on input "PickUps 8" at bounding box center [0, 0] width 0 height 0
click at [302, 147] on div "PickUps" at bounding box center [314, 146] width 38 height 12
click at [0, 0] on input "PickUps 8" at bounding box center [0, 0] width 0 height 0
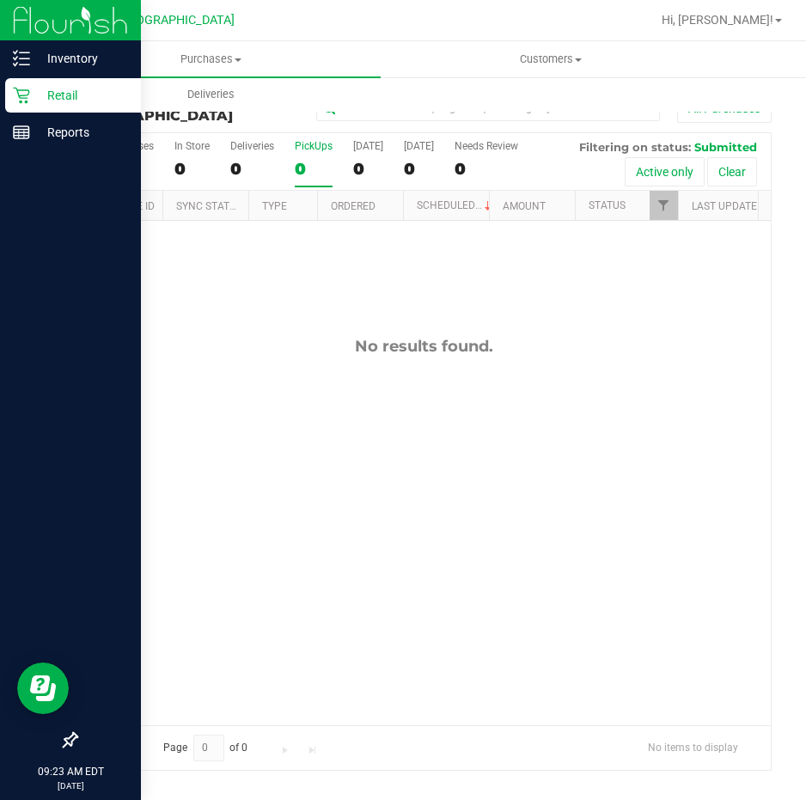
click at [22, 87] on icon at bounding box center [21, 95] width 17 height 17
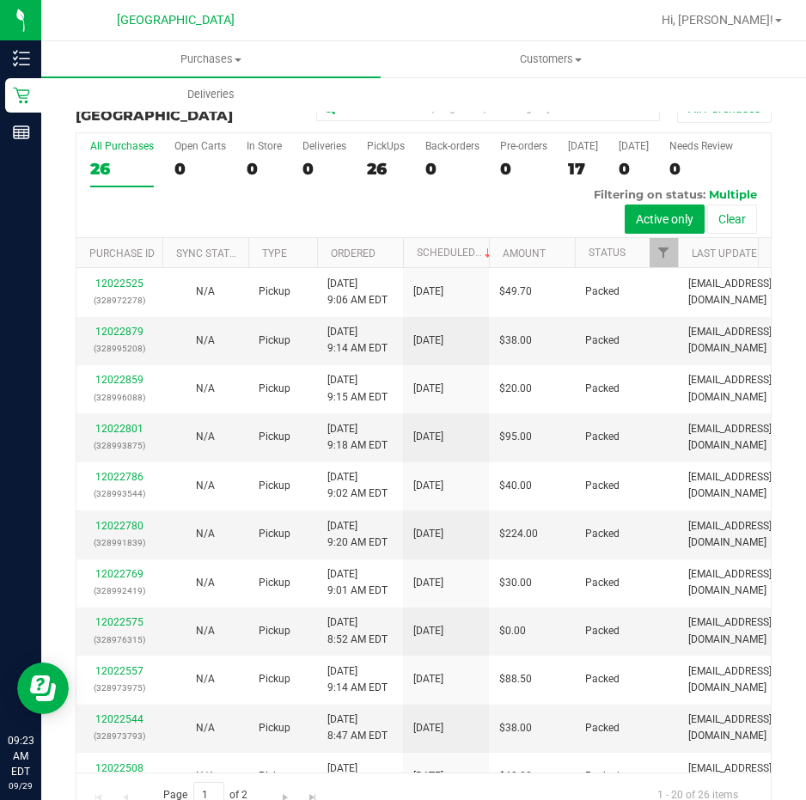
click at [384, 146] on div "PickUps" at bounding box center [386, 146] width 38 height 12
click at [0, 0] on input "PickUps 26" at bounding box center [0, 0] width 0 height 0
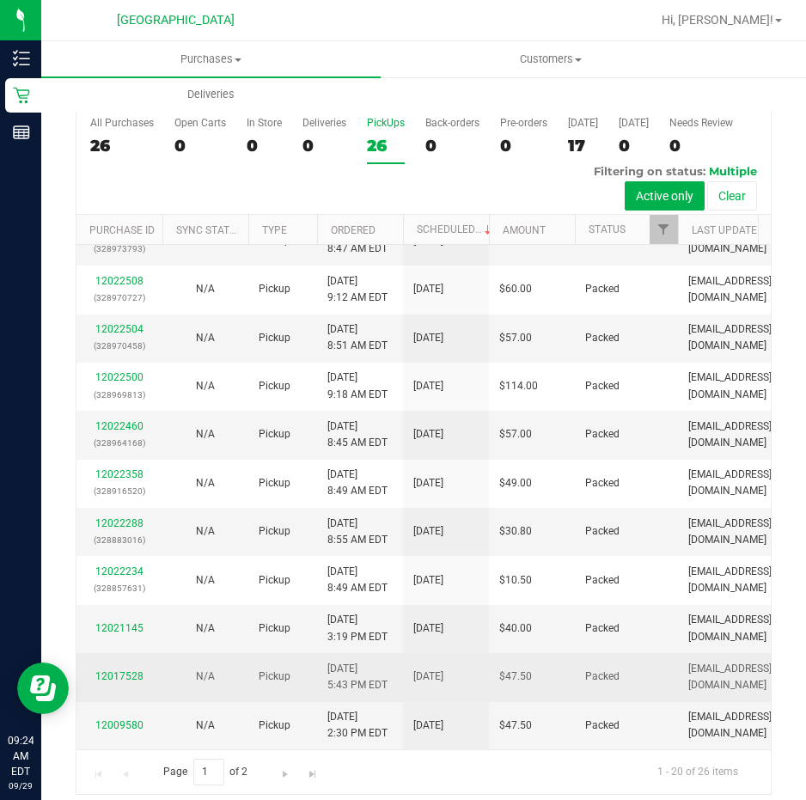
scroll to position [35, 0]
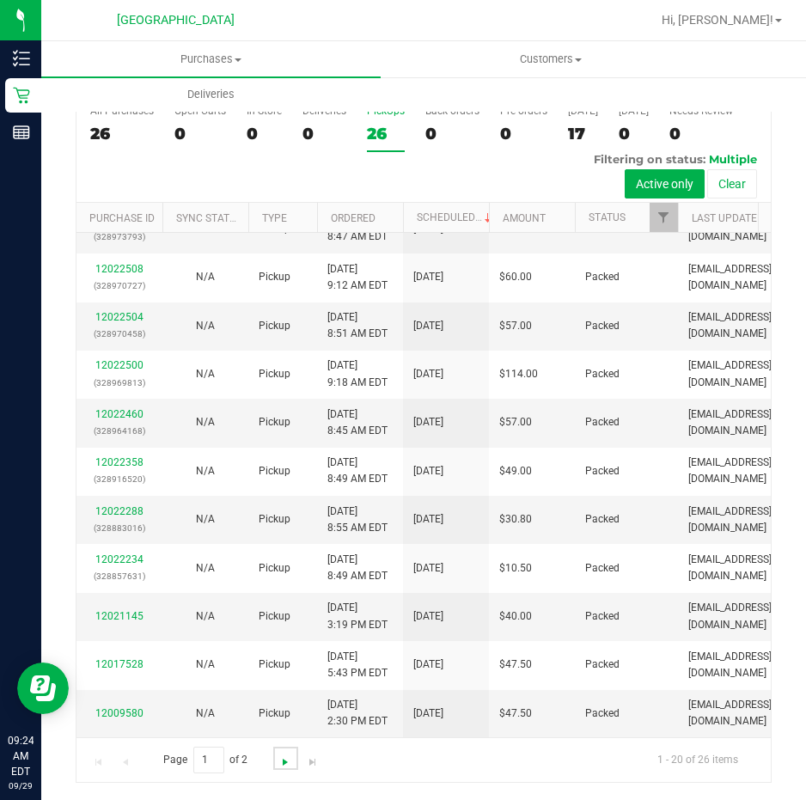
click at [278, 760] on span "Go to the next page" at bounding box center [285, 762] width 14 height 14
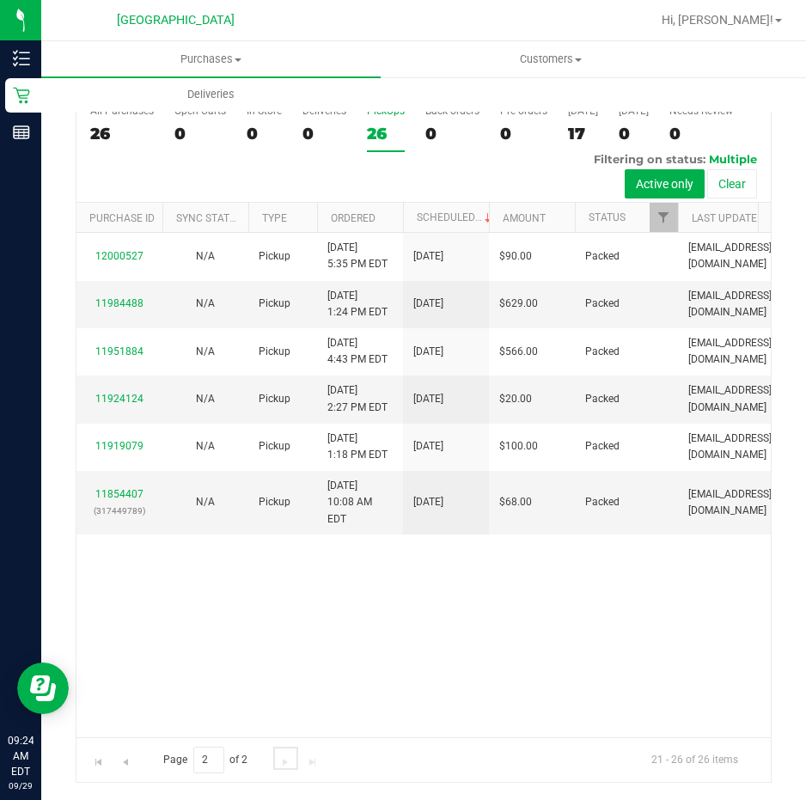
scroll to position [0, 0]
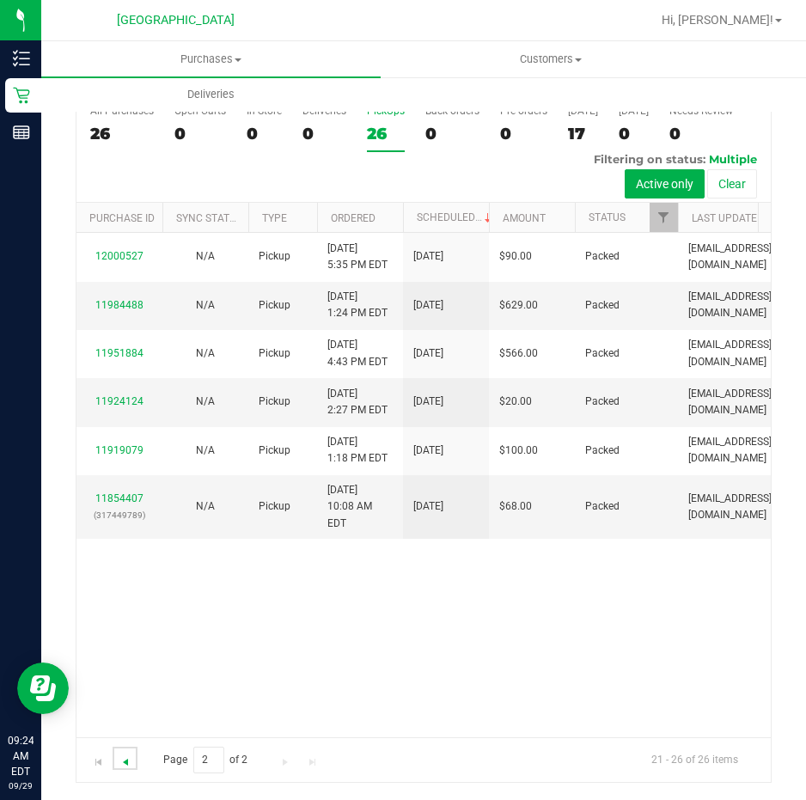
click at [130, 756] on span "Go to the previous page" at bounding box center [126, 762] width 14 height 14
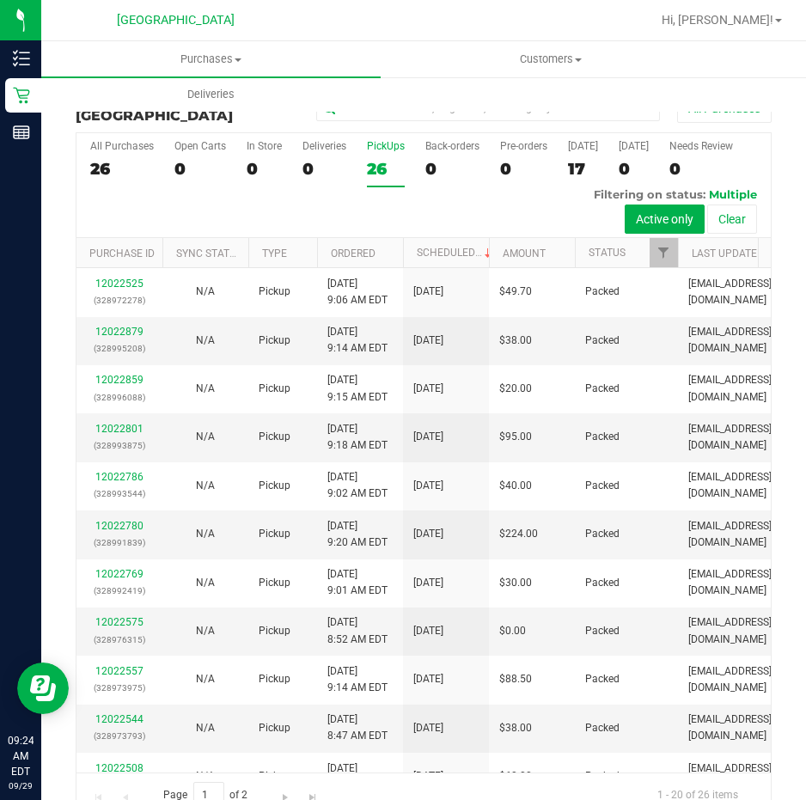
click at [322, 139] on div "All Purchases 26 Open Carts 0 In Store 0 Deliveries 0 PickUps 26 Back-orders 0 …" at bounding box center [423, 140] width 694 height 14
click at [321, 145] on div "Deliveries" at bounding box center [324, 146] width 44 height 12
click at [0, 0] on input "Deliveries 0" at bounding box center [0, 0] width 0 height 0
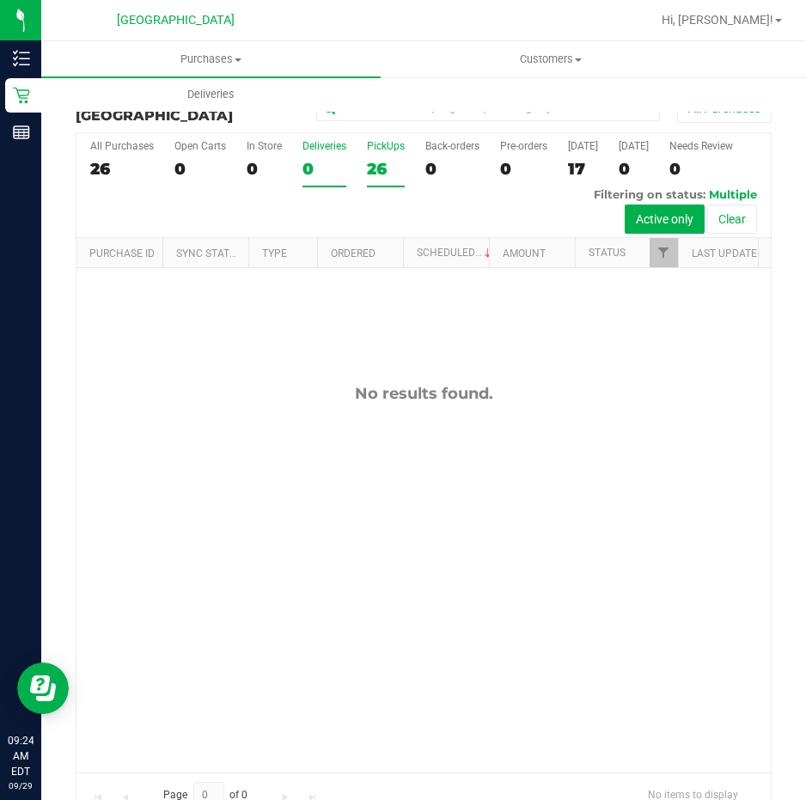
click at [390, 146] on div "PickUps" at bounding box center [386, 146] width 38 height 12
click at [0, 0] on input "PickUps 26" at bounding box center [0, 0] width 0 height 0
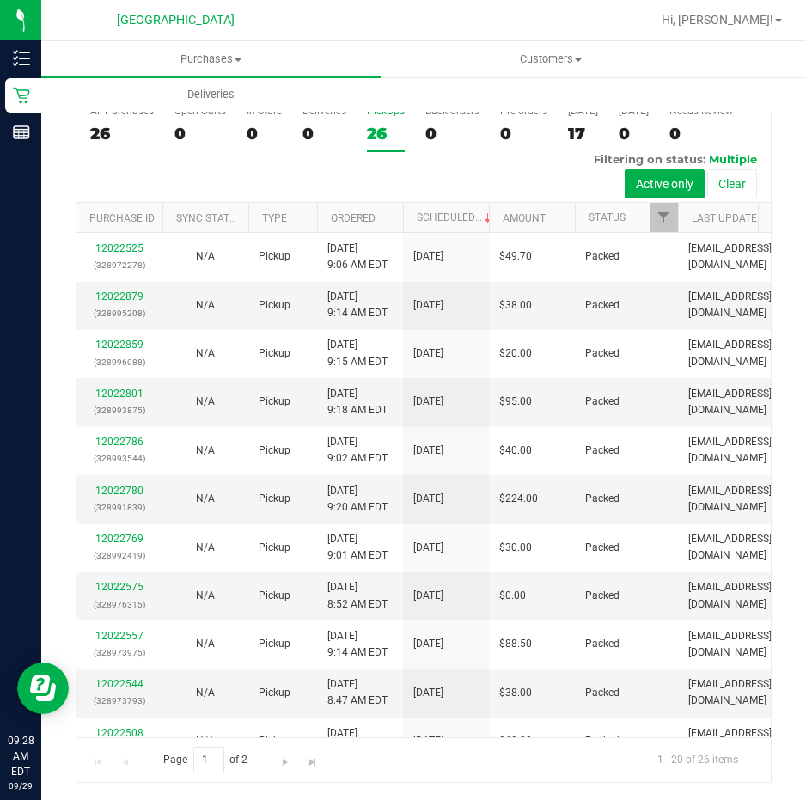
click at [413, 25] on div at bounding box center [479, 20] width 343 height 34
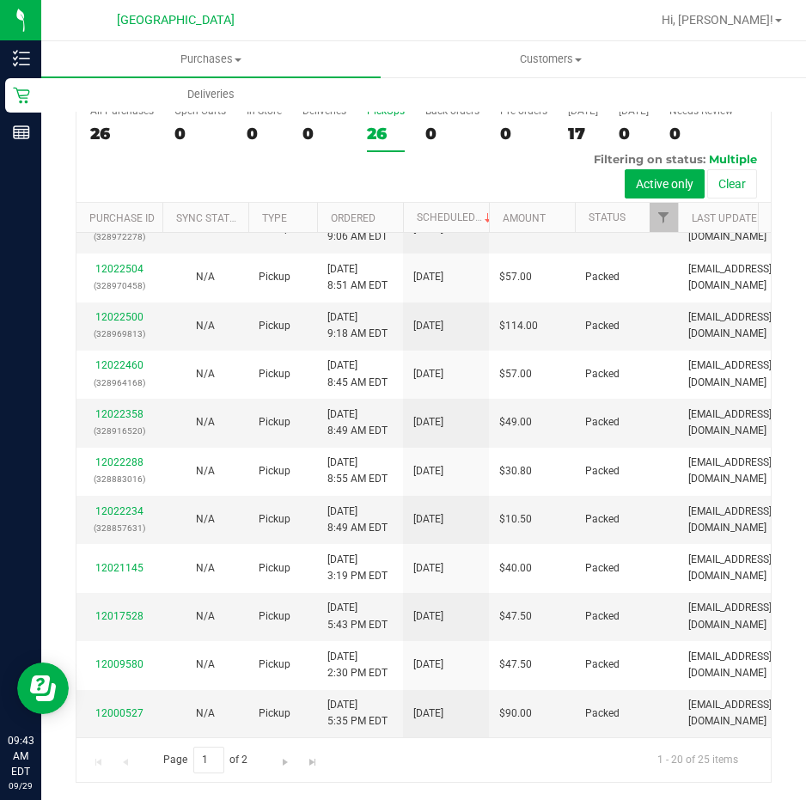
scroll to position [658, 0]
click at [280, 764] on span "Go to the next page" at bounding box center [285, 762] width 14 height 14
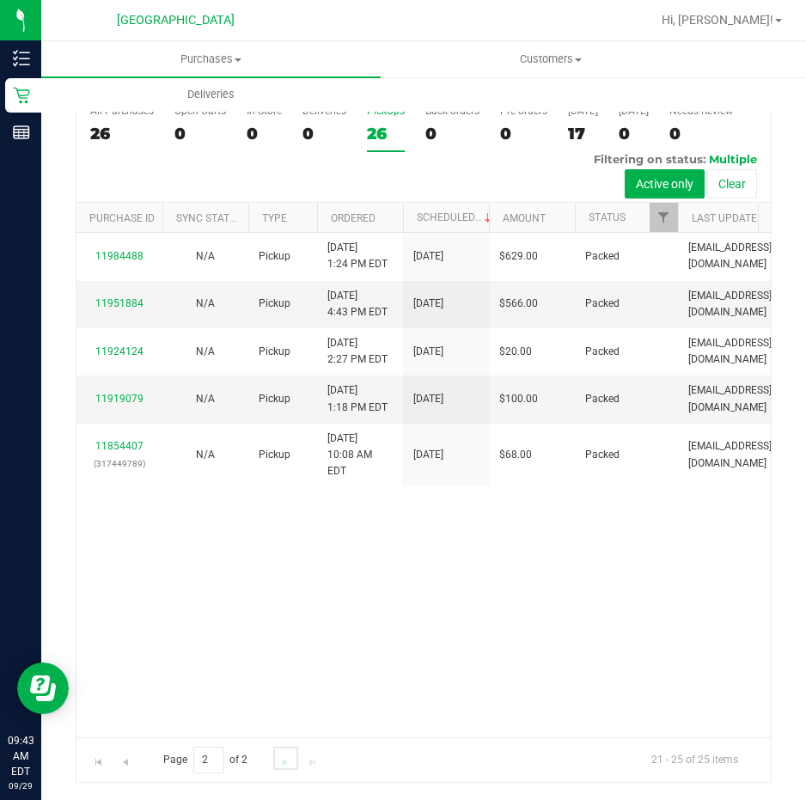
scroll to position [0, 0]
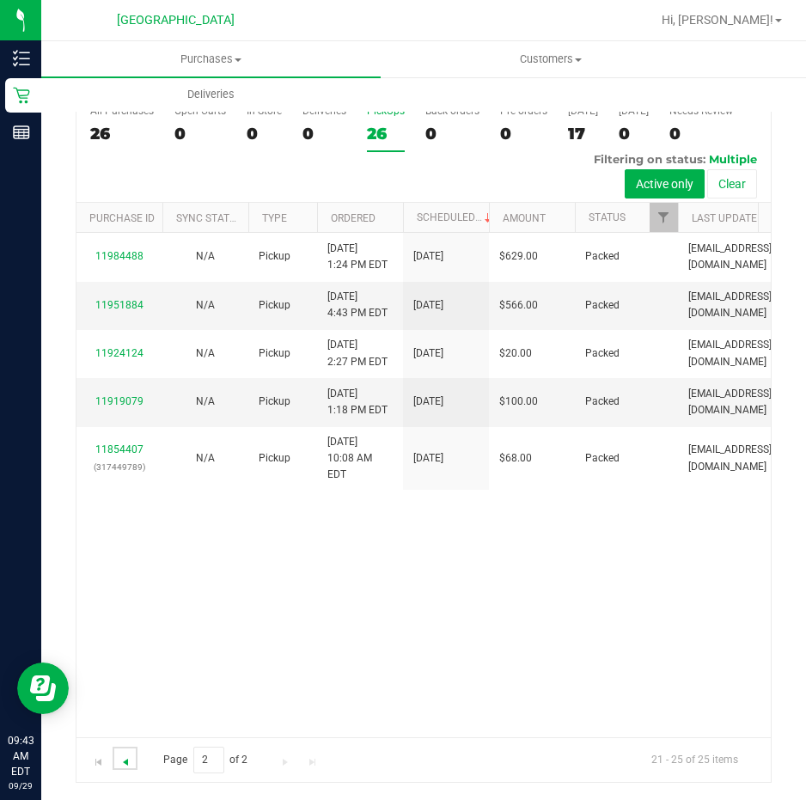
click at [124, 757] on span "Go to the previous page" at bounding box center [126, 762] width 14 height 14
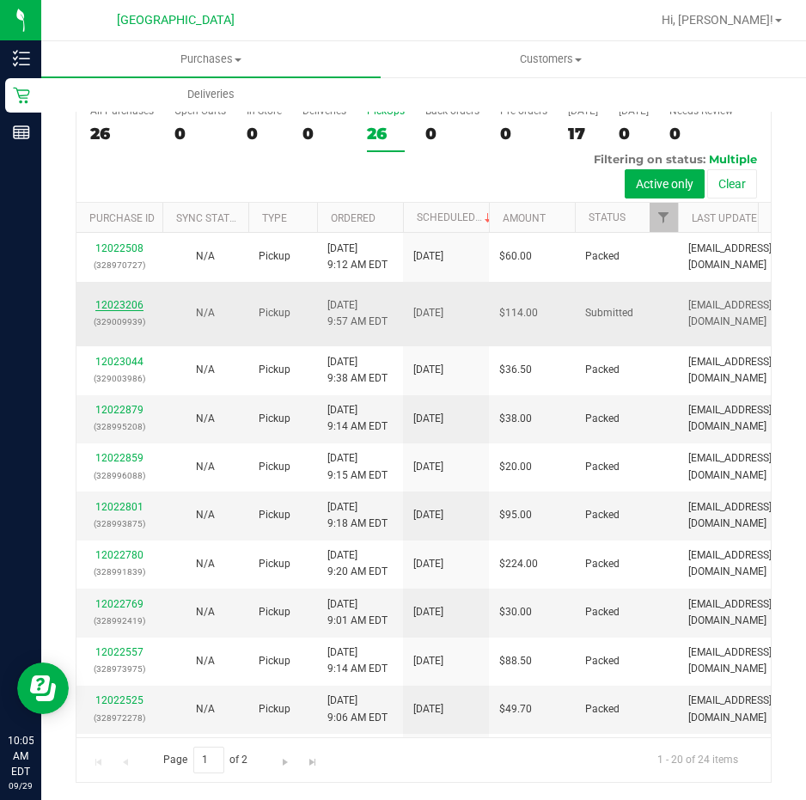
click at [114, 306] on link "12023206" at bounding box center [119, 305] width 48 height 12
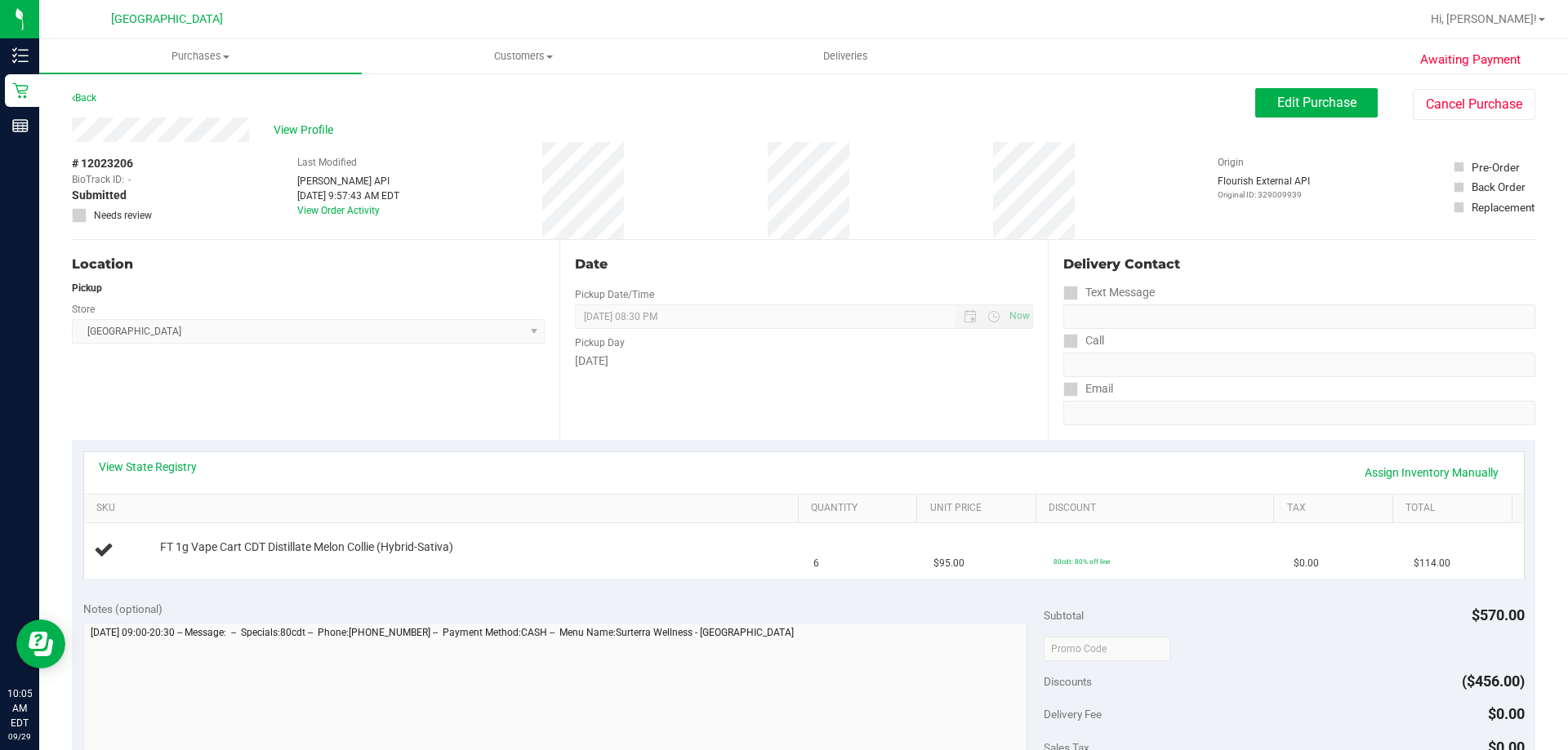
click at [80, 216] on icon at bounding box center [79, 216] width 10 height 0
click at [1272, 93] on button "Edit Purchase" at bounding box center [1316, 103] width 123 height 29
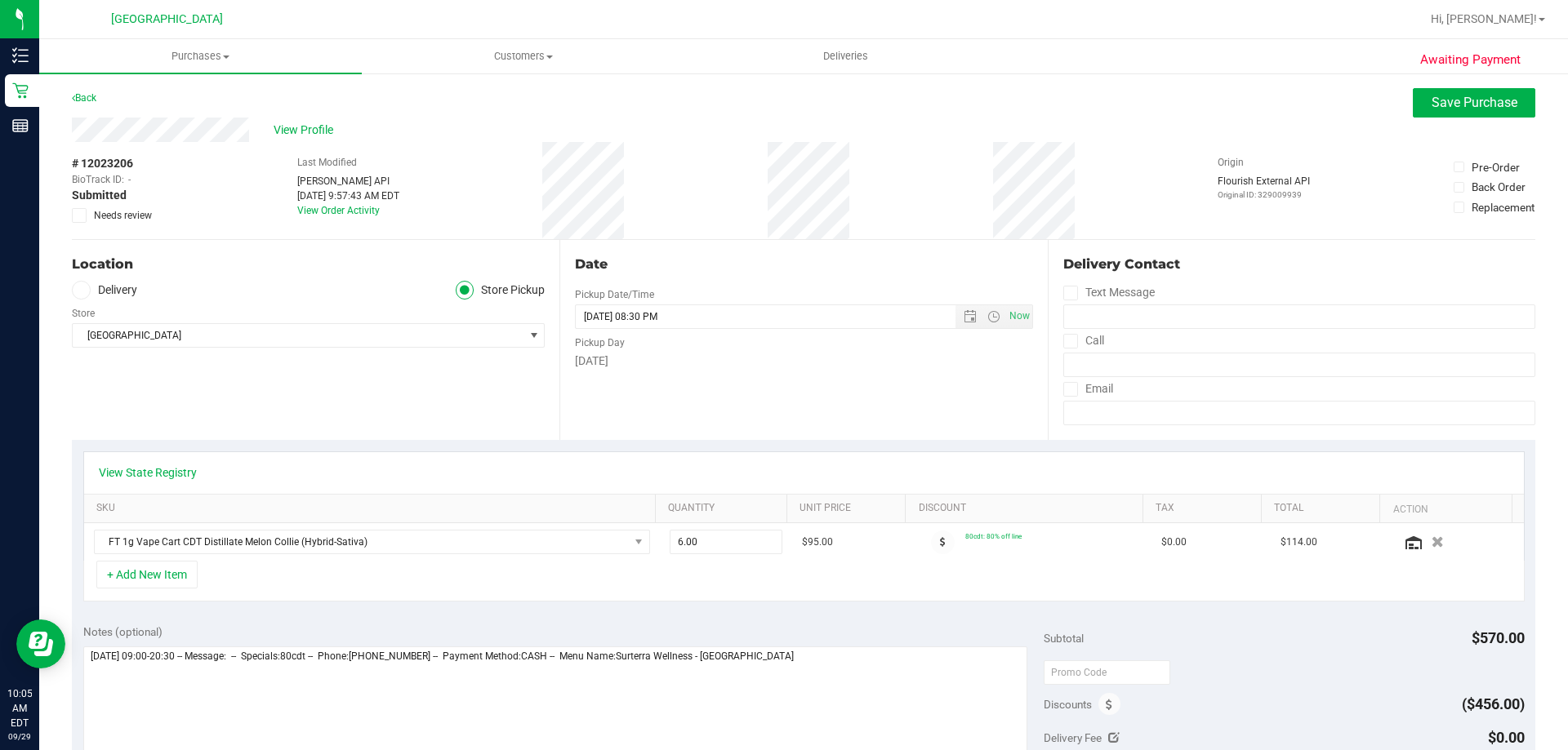
click at [73, 211] on span at bounding box center [79, 215] width 14 height 14
click at [0, 0] on input "Needs review" at bounding box center [0, 0] width 0 height 0
click at [1438, 88] on button "Save Purchase" at bounding box center [1474, 103] width 123 height 29
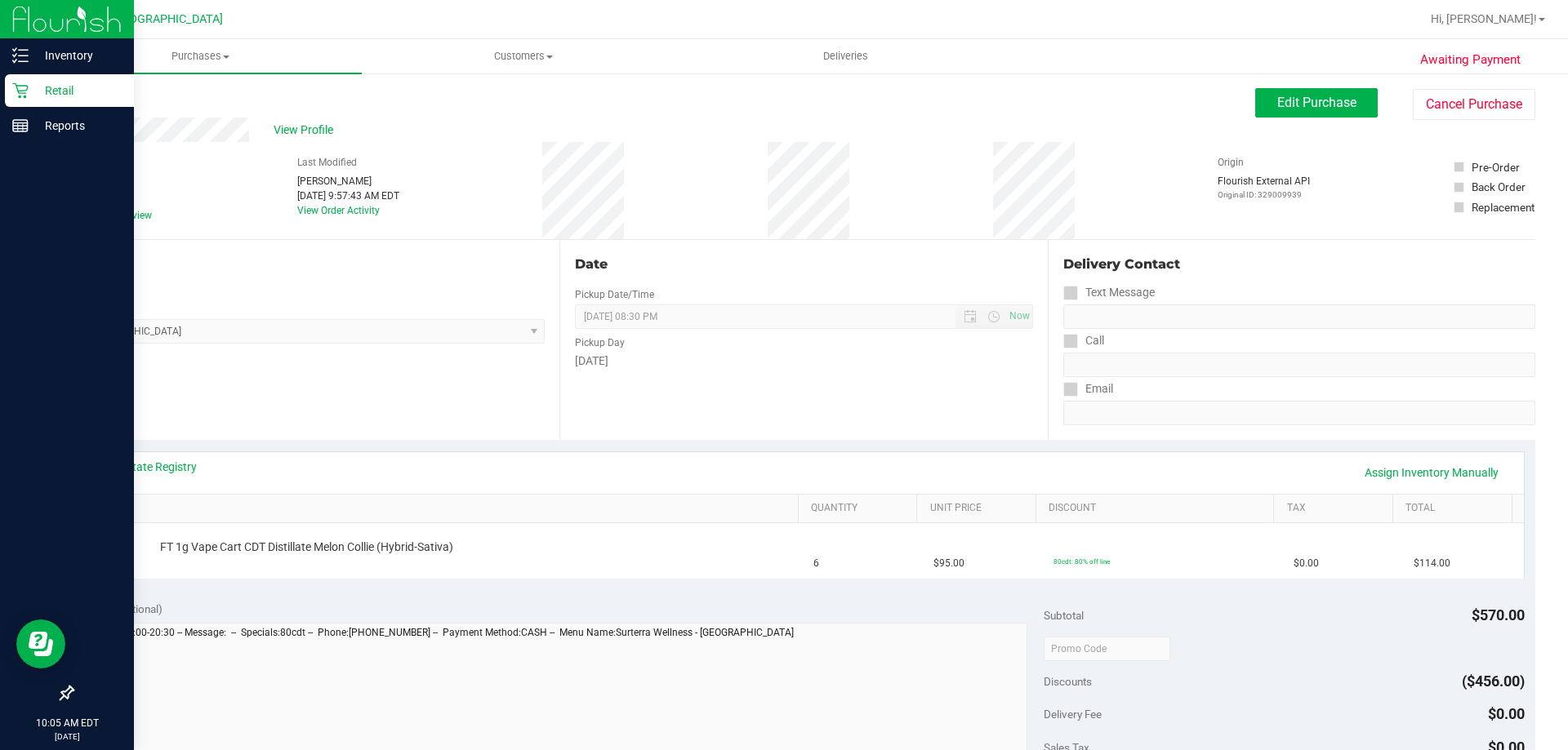
click at [49, 87] on p "Retail" at bounding box center [77, 90] width 98 height 20
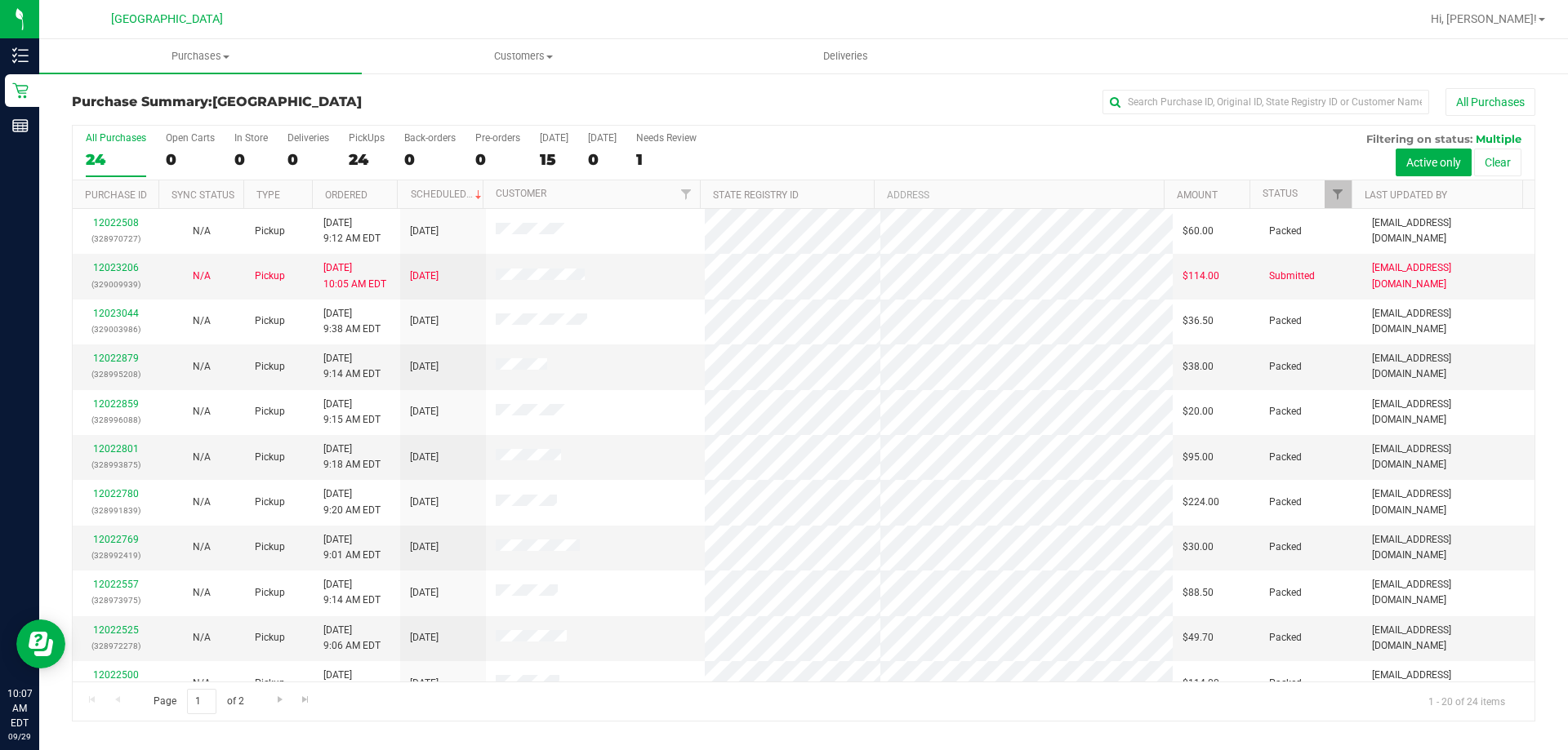
click at [1023, 145] on div "All Purchases 24 Open Carts 0 In Store 0 Deliveries 0 PickUps 24 Back-orders 0 …" at bounding box center [803, 153] width 1462 height 55
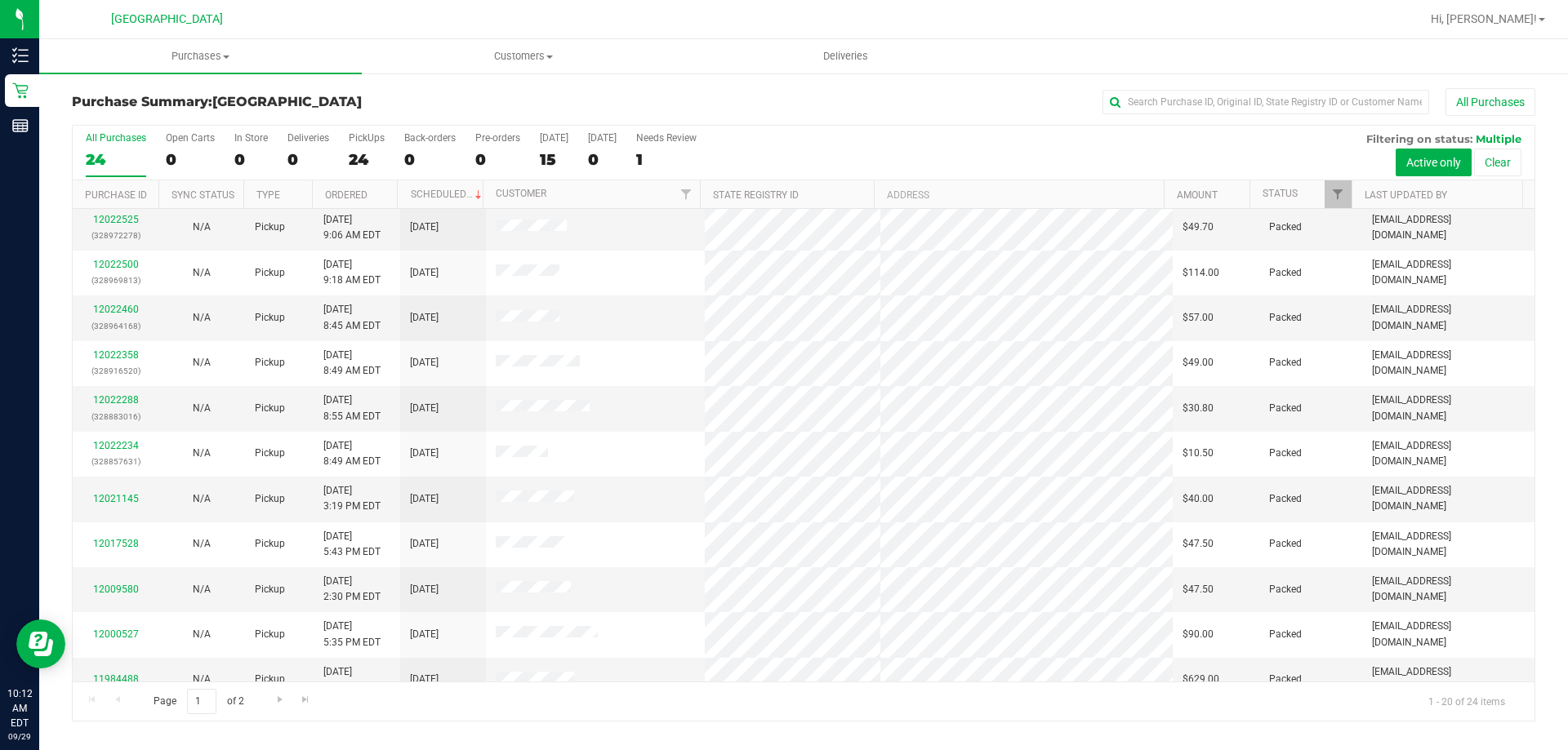
scroll to position [432, 0]
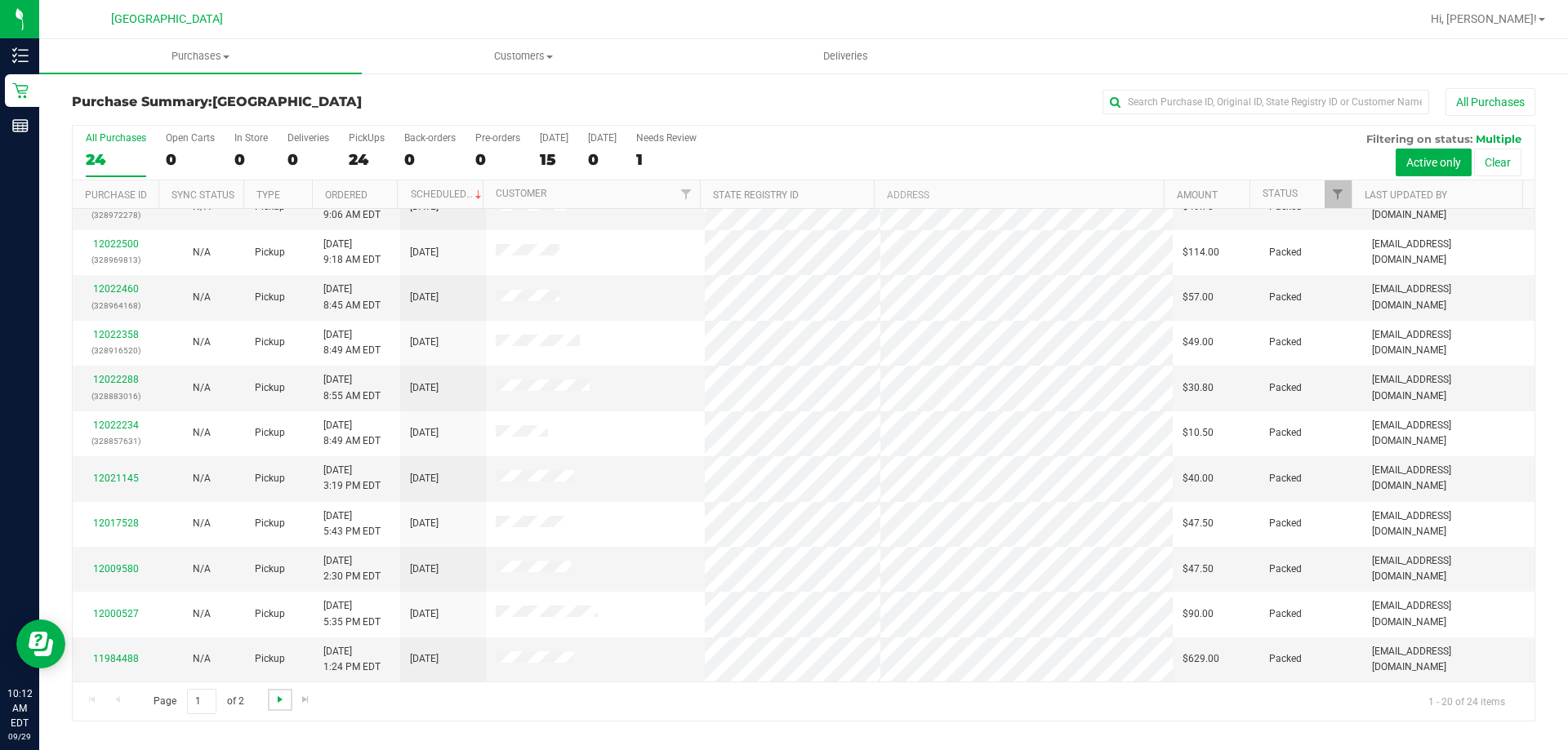
click at [275, 699] on span "Go to the next page" at bounding box center [281, 700] width 13 height 13
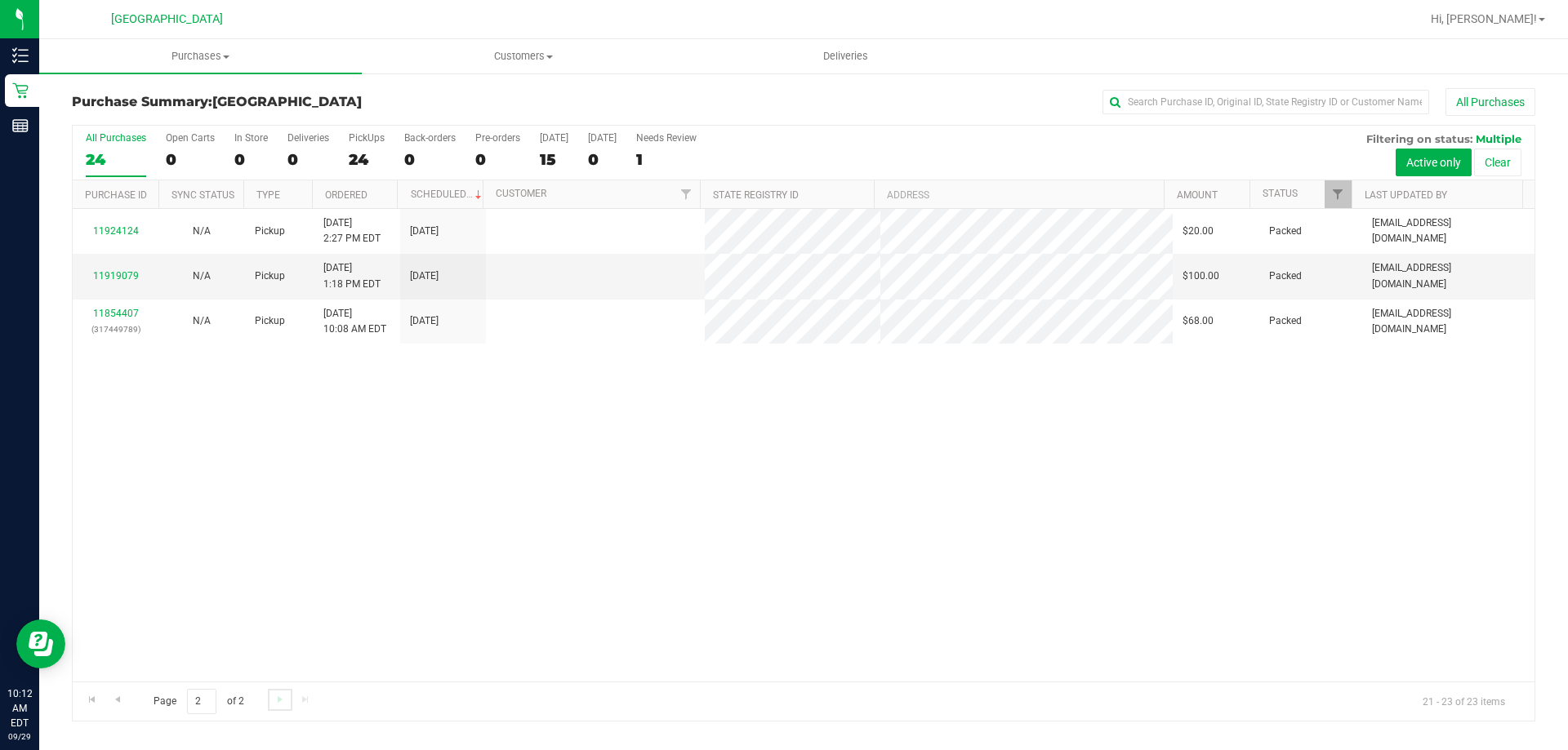
scroll to position [0, 0]
click at [117, 701] on span "Go to the previous page" at bounding box center [118, 700] width 13 height 13
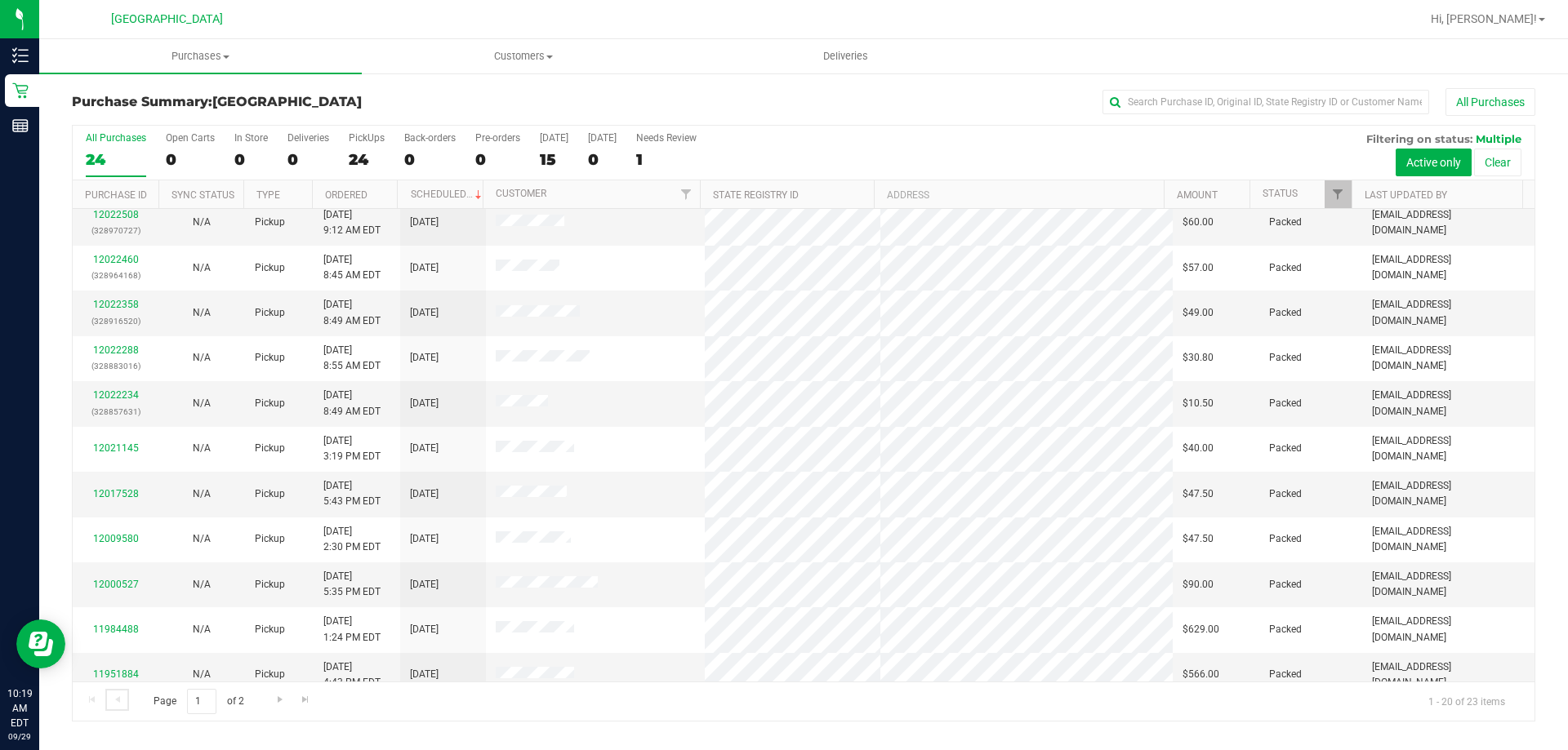
scroll to position [432, 0]
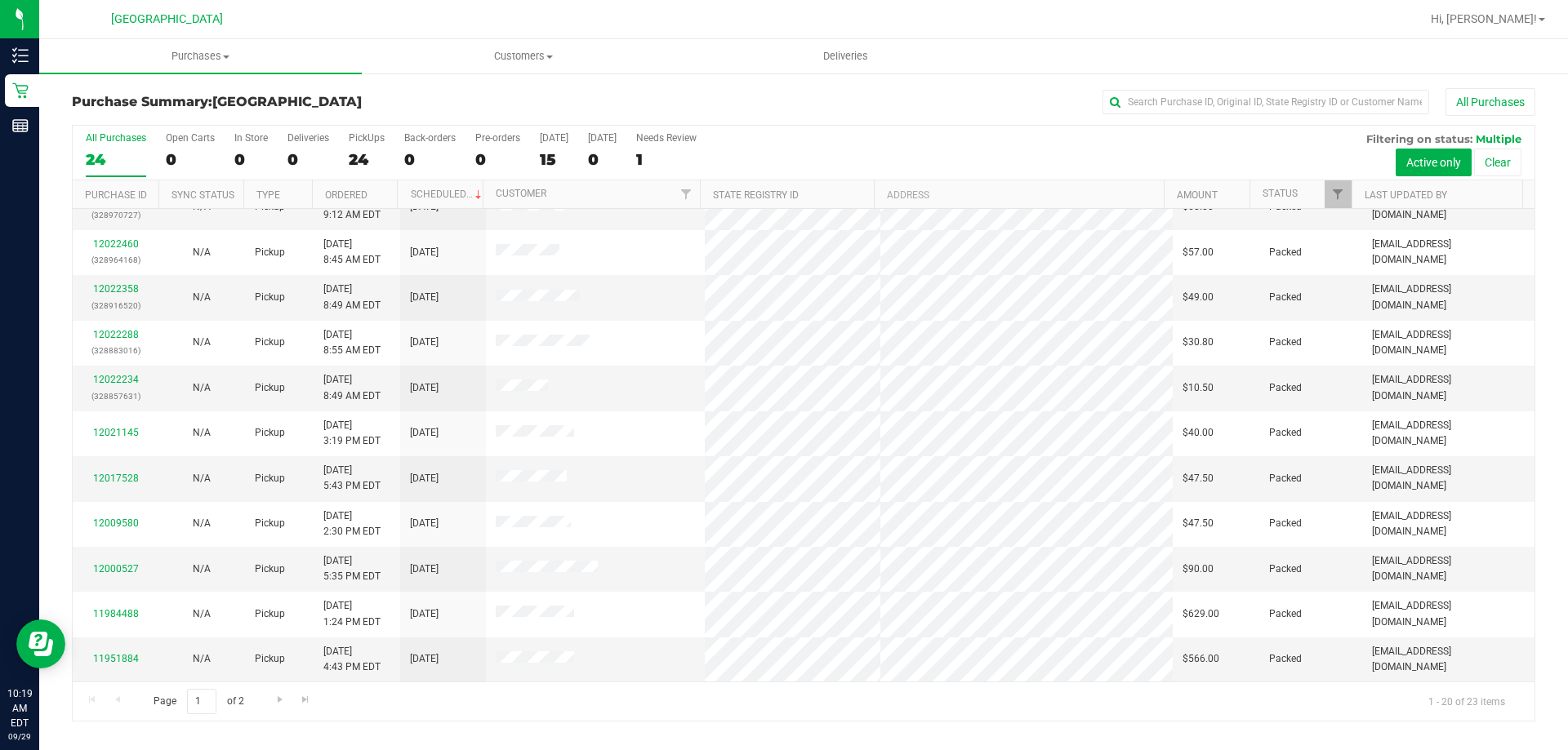
click at [750, 702] on div "Page 1 of 2 1 - 20 of 23 items" at bounding box center [803, 701] width 1462 height 39
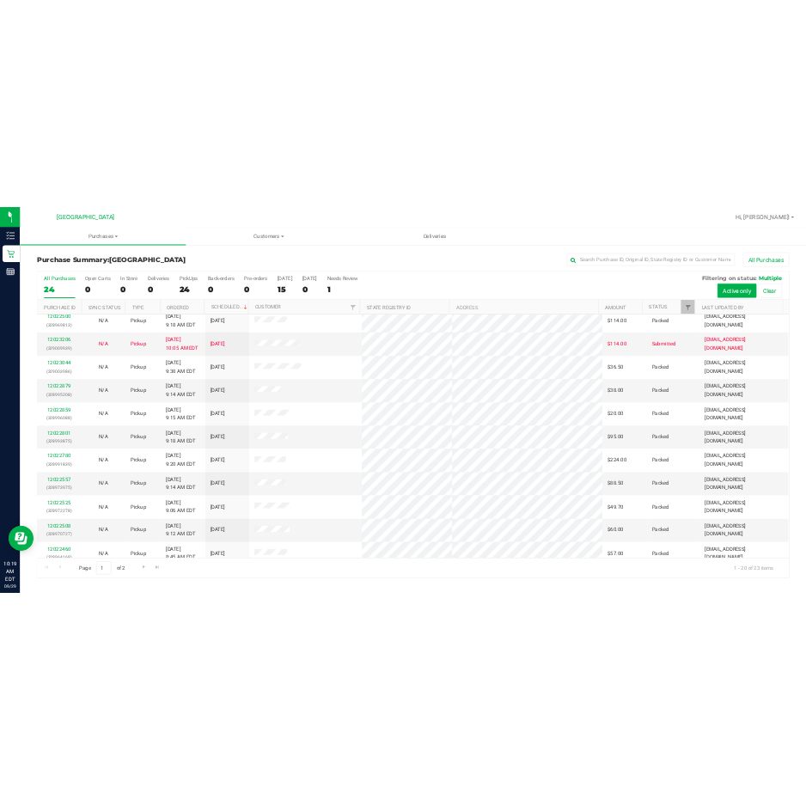
scroll to position [0, 0]
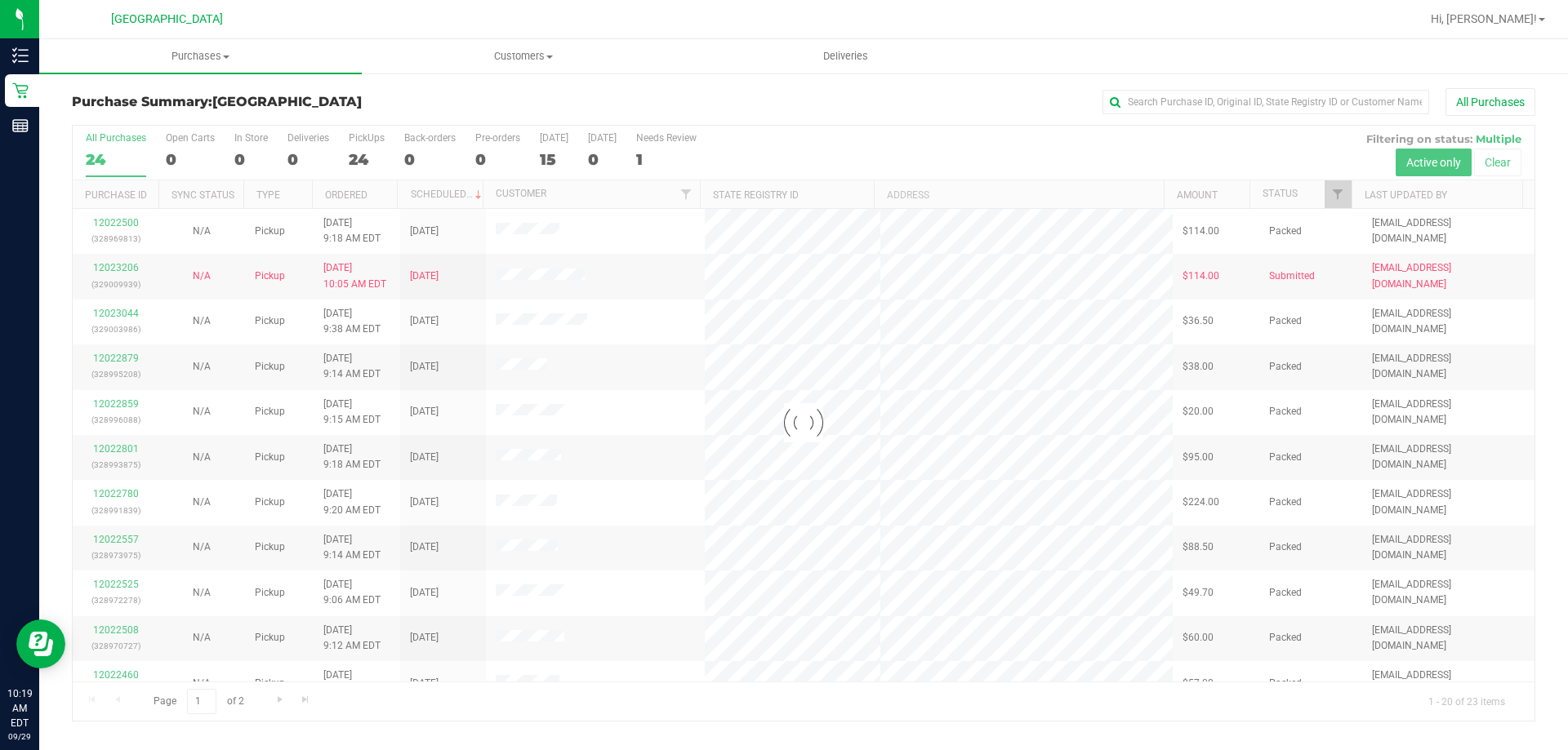
click at [959, 107] on div "All Purchases" at bounding box center [1047, 102] width 977 height 28
click at [1003, 21] on div at bounding box center [857, 19] width 1128 height 32
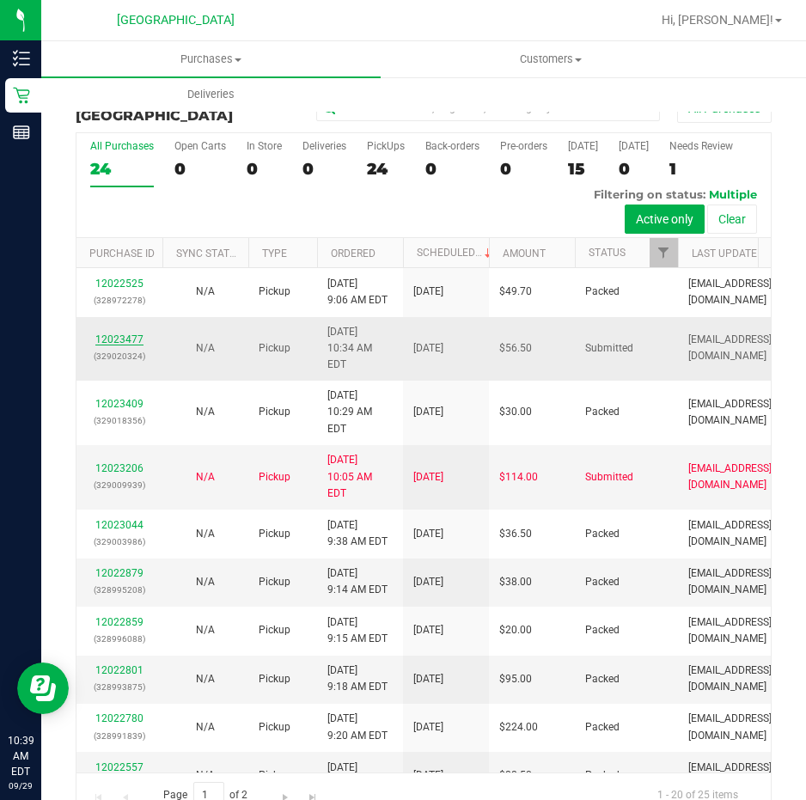
click at [129, 333] on link "12023477" at bounding box center [119, 339] width 48 height 12
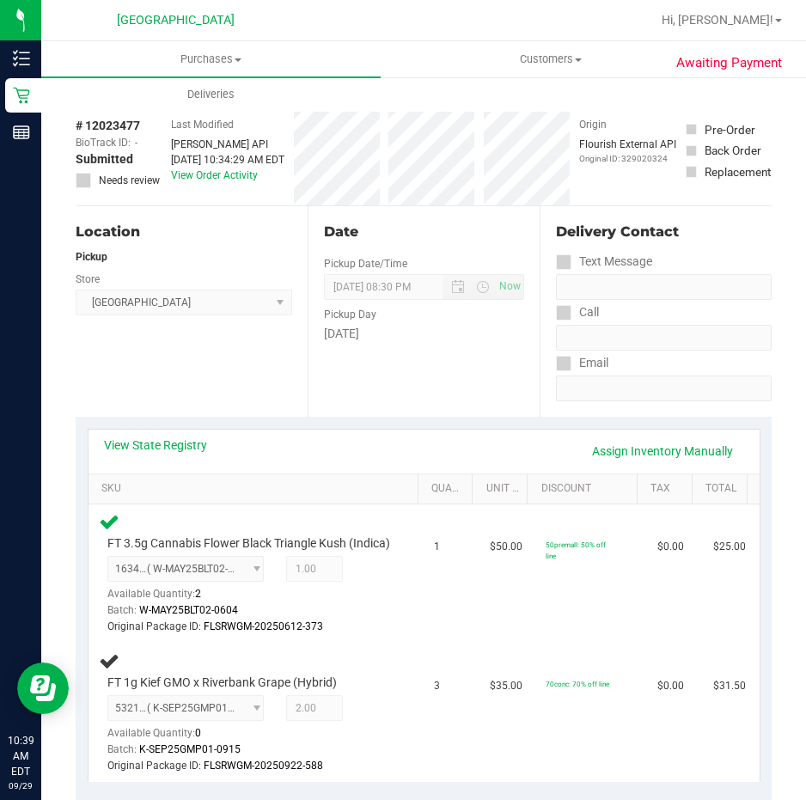
scroll to position [86, 0]
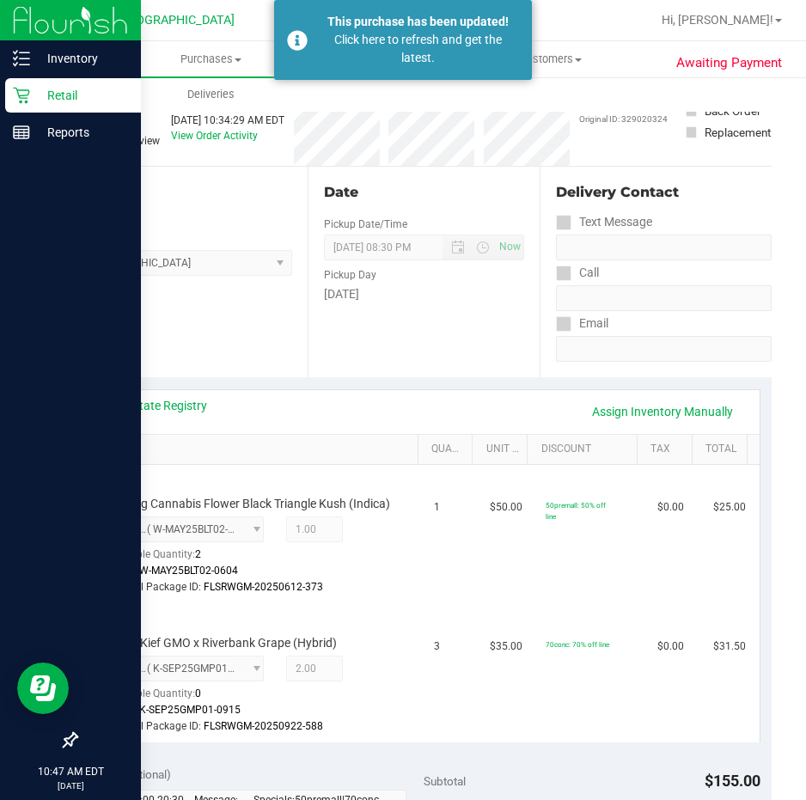
click at [70, 94] on p "Retail" at bounding box center [81, 95] width 103 height 21
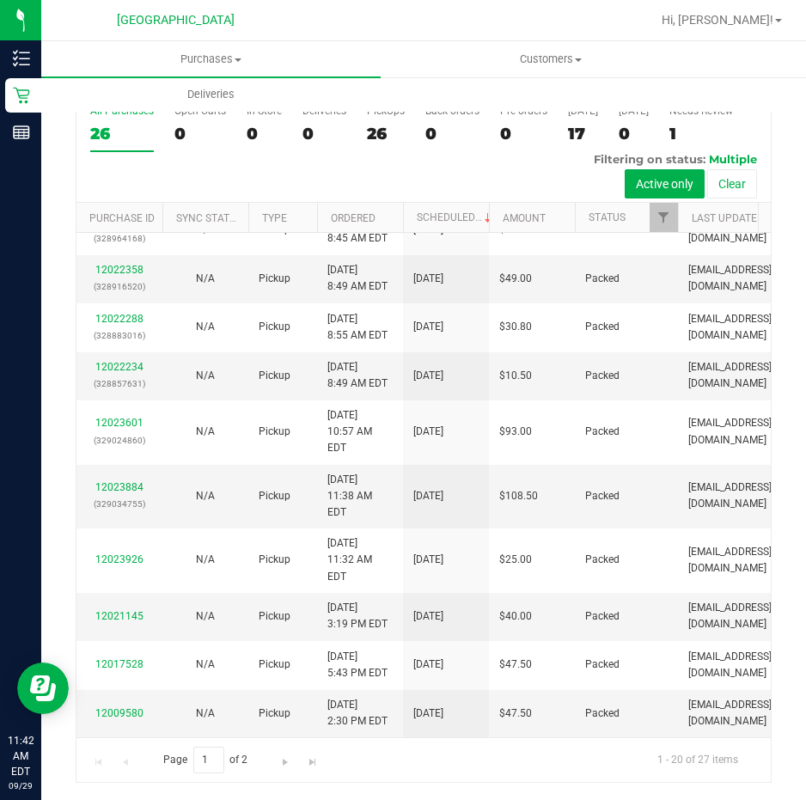
scroll to position [658, 0]
click at [283, 761] on span "Go to the next page" at bounding box center [285, 762] width 14 height 14
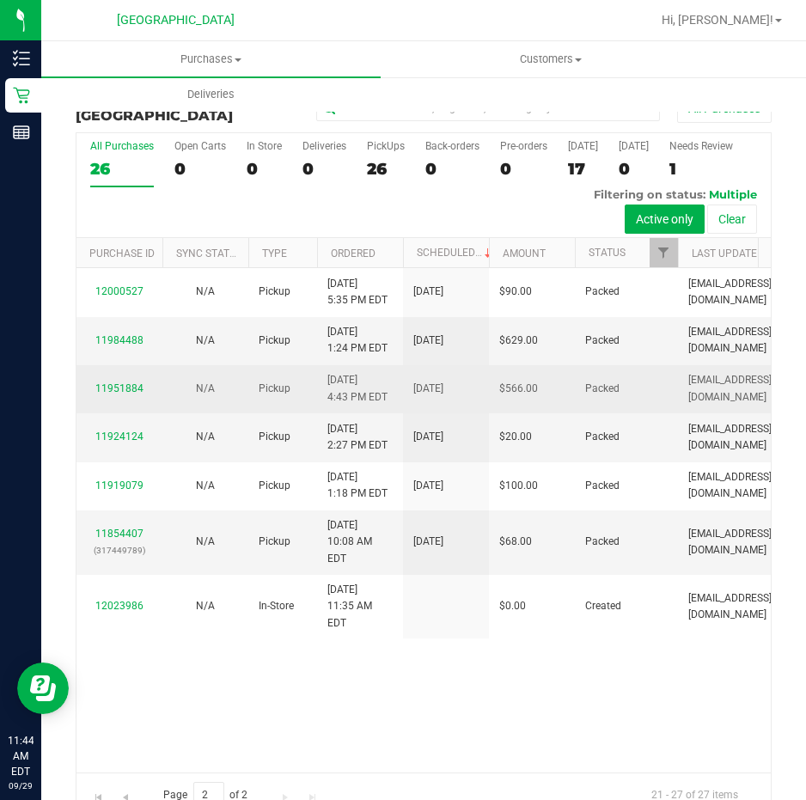
scroll to position [35, 0]
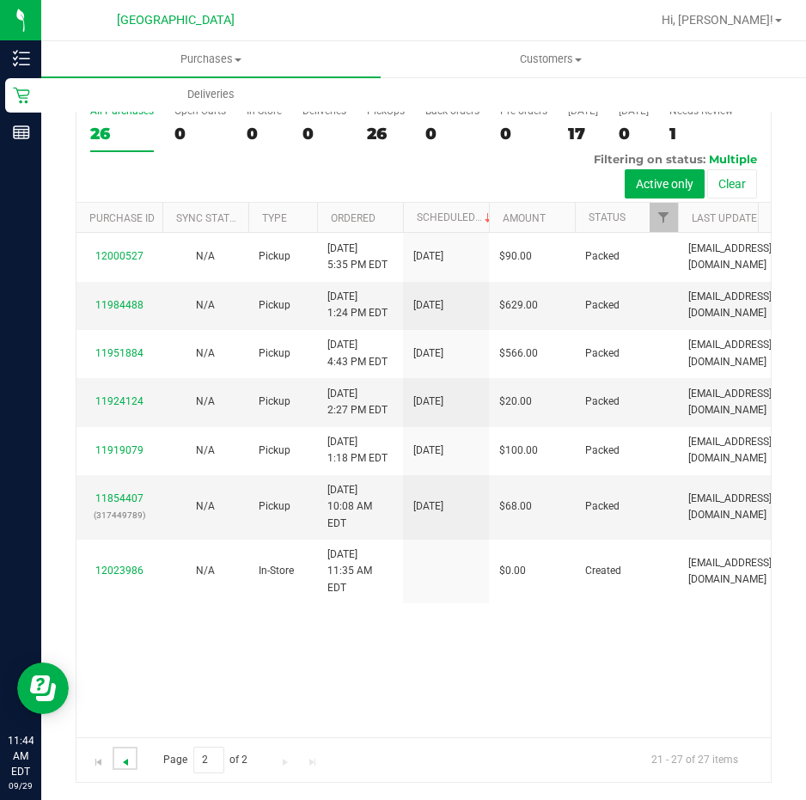
click at [125, 757] on span "Go to the previous page" at bounding box center [126, 762] width 14 height 14
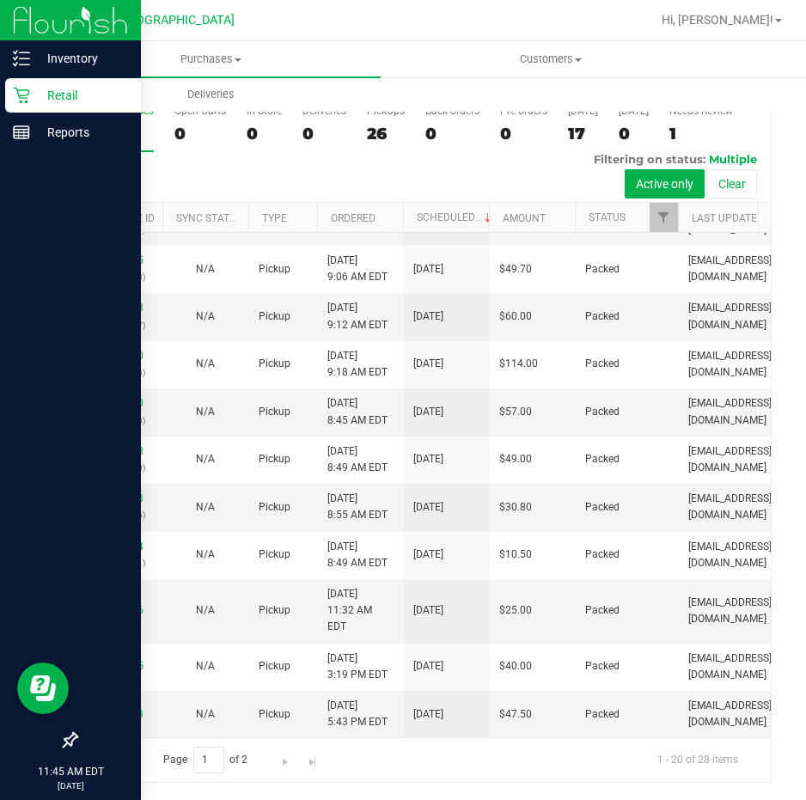
scroll to position [0, 0]
